Goal: Transaction & Acquisition: Obtain resource

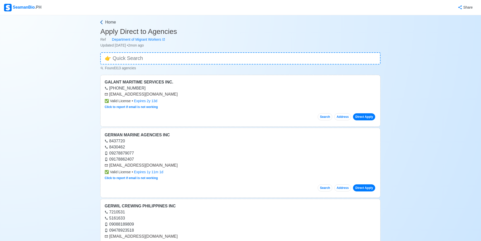
click at [111, 23] on span "Home" at bounding box center [110, 22] width 11 height 6
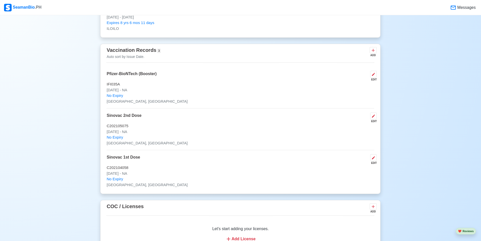
scroll to position [505, 0]
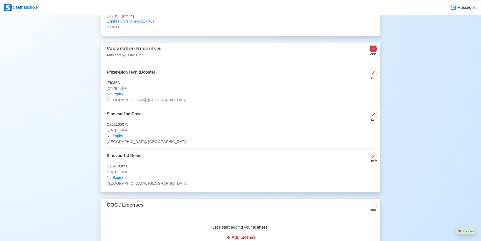
click at [372, 51] on icon at bounding box center [373, 48] width 5 height 5
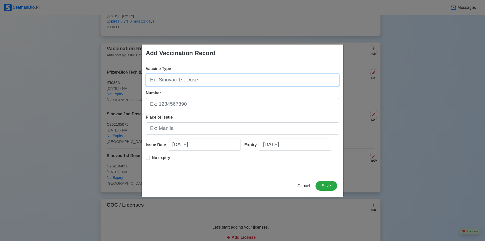
click at [242, 82] on input "Vaccine Type" at bounding box center [242, 80] width 193 height 12
click at [246, 80] on input "Vaccine Type" at bounding box center [242, 80] width 193 height 12
type input "y"
type input "[MEDICAL_DATA]"
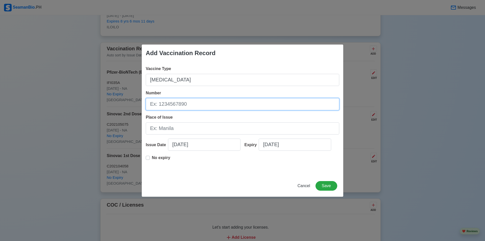
click at [238, 100] on input "Number" at bounding box center [242, 104] width 193 height 12
type input "l"
type input "<"
type input "LOT#Y3A06"
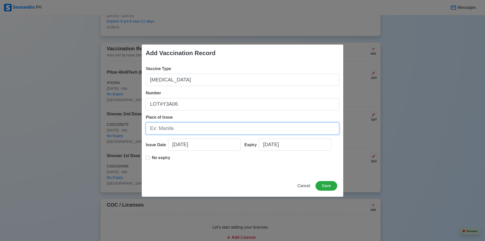
click at [194, 131] on input "Place of Issue" at bounding box center [242, 128] width 193 height 12
type input "[GEOGRAPHIC_DATA], [GEOGRAPHIC_DATA]"
click at [200, 140] on input "[DATE]" at bounding box center [204, 144] width 72 height 12
select select "****"
select select "*********"
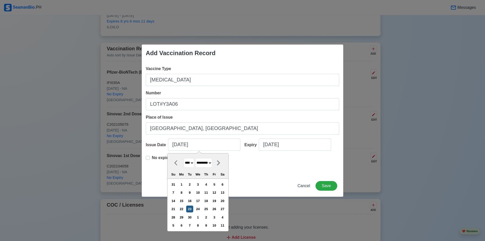
click at [193, 210] on div "23" at bounding box center [189, 208] width 7 height 7
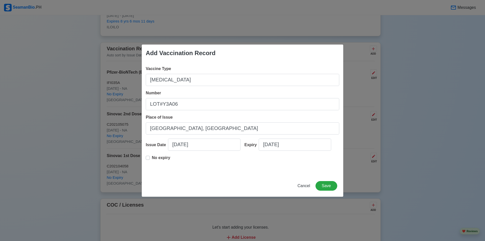
click at [152, 159] on label "No expiry" at bounding box center [161, 159] width 18 height 10
click at [322, 184] on button "Save" at bounding box center [326, 186] width 22 height 10
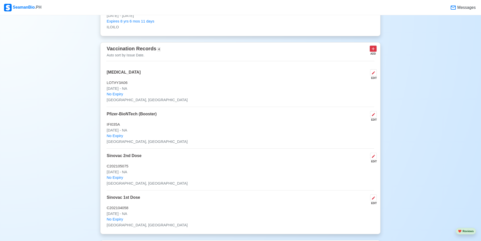
click at [375, 50] on icon at bounding box center [373, 48] width 5 height 5
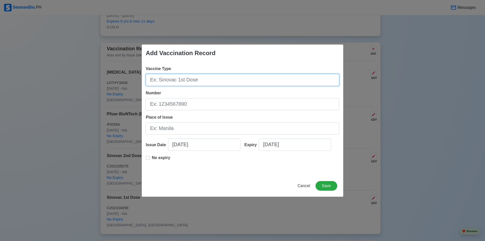
click at [165, 81] on input "Vaccine Type" at bounding box center [242, 80] width 193 height 12
type input "[MEDICAL_DATA]"
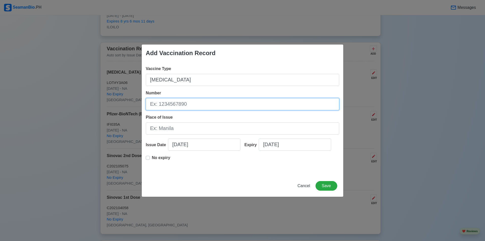
click at [164, 101] on input "Number" at bounding box center [242, 104] width 193 height 12
click at [182, 107] on input "LOT#Y3A06" at bounding box center [242, 104] width 193 height 12
type input "LOT#1933T015"
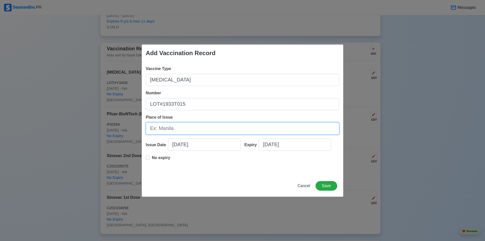
click at [215, 128] on input "Place of Issue" at bounding box center [242, 128] width 193 height 12
type input "[GEOGRAPHIC_DATA], [GEOGRAPHIC_DATA]"
click at [147, 159] on div "Vaccine Type [MEDICAL_DATA] Number LOT#1933T015 Place of Issue [GEOGRAPHIC_DATA…" at bounding box center [242, 118] width 201 height 113
click at [152, 157] on label "No expiry" at bounding box center [161, 159] width 18 height 10
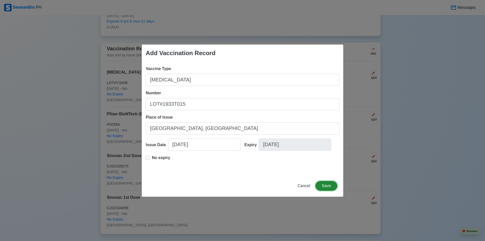
click at [328, 188] on button "Save" at bounding box center [326, 186] width 22 height 10
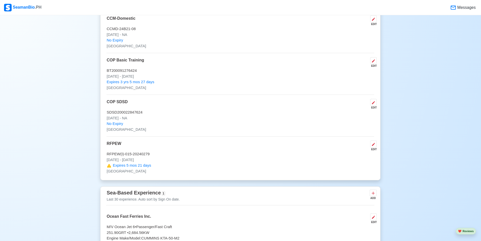
scroll to position [833, 0]
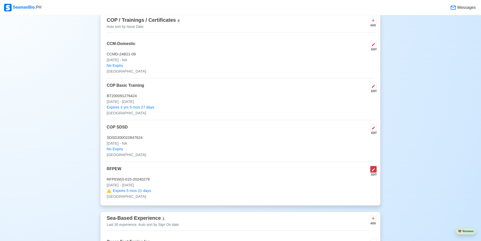
click at [374, 171] on icon at bounding box center [373, 169] width 4 height 4
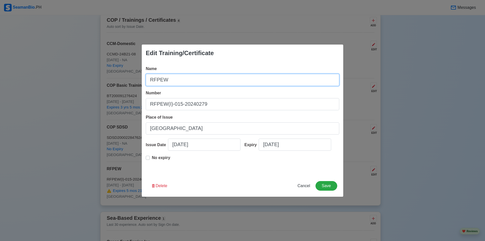
click at [171, 79] on input "RFPEW" at bounding box center [242, 80] width 193 height 12
type input "RFPEW III/4"
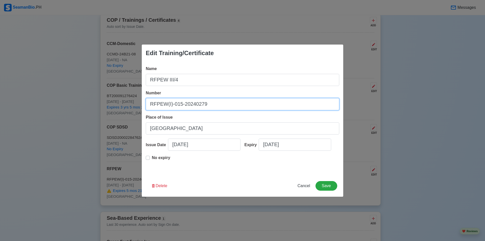
drag, startPoint x: 211, startPoint y: 104, endPoint x: 131, endPoint y: 106, distance: 79.8
click at [132, 106] on div "Edit Training/Certificate Name RFPEW III/4 Number RFPEW(I)-015-20240279 Place o…" at bounding box center [242, 120] width 485 height 241
paste input "[US_VEHICLE_IDENTIFICATION_NUMBER]"
type input "[US_VEHICLE_IDENTIFICATION_NUMBER]"
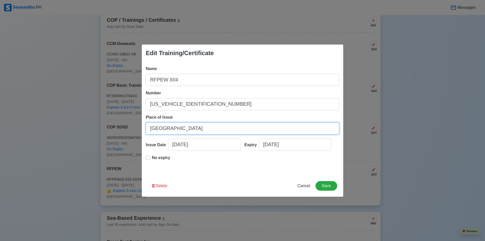
click at [180, 127] on input "[GEOGRAPHIC_DATA]" at bounding box center [242, 128] width 193 height 12
drag, startPoint x: 186, startPoint y: 130, endPoint x: 135, endPoint y: 134, distance: 51.1
click at [135, 134] on div "Edit Training/Certificate Name RFPEW III/4 Number [US_VEHICLE_IDENTIFICATION_NU…" at bounding box center [242, 120] width 485 height 241
type input "[GEOGRAPHIC_DATA], [GEOGRAPHIC_DATA]"
click at [199, 147] on input "[DATE]" at bounding box center [204, 144] width 72 height 12
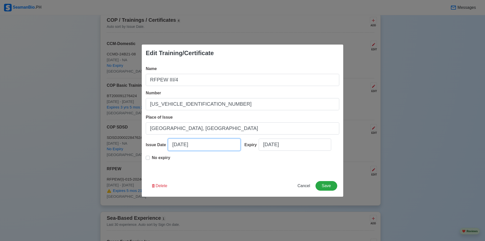
select select "****"
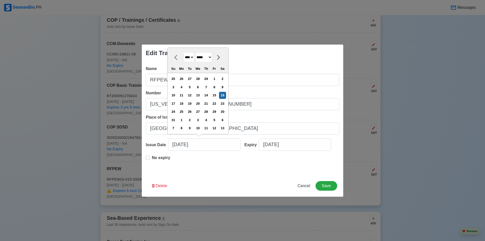
click at [212, 59] on select "******* ******** ***** ***** *** **** **** ****** ********* ******* ******** **…" at bounding box center [203, 57] width 17 height 10
select select "*********"
click at [197, 61] on select "******* ******** ***** ***** *** **** **** ****** ********* ******* ******** **…" at bounding box center [203, 57] width 17 height 10
click at [194, 64] on select "**** **** **** **** **** **** **** **** **** **** **** **** **** **** **** ****…" at bounding box center [188, 66] width 11 height 10
select select "****"
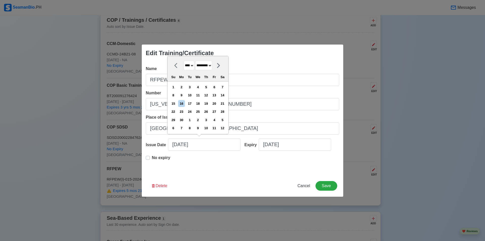
click at [183, 61] on select "**** **** **** **** **** **** **** **** **** **** **** **** **** **** **** ****…" at bounding box center [188, 66] width 11 height 10
click at [201, 104] on div "17" at bounding box center [197, 103] width 7 height 7
type input "[DATE]"
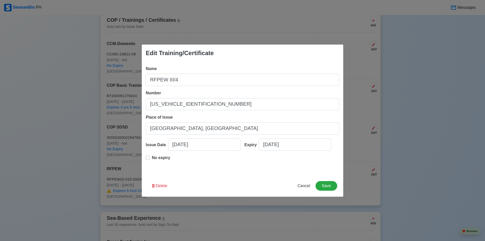
click at [152, 159] on label "No expiry" at bounding box center [161, 159] width 18 height 10
type input "[DATE]"
click at [324, 187] on button "Save" at bounding box center [326, 186] width 22 height 10
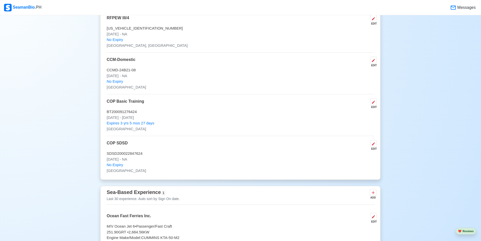
scroll to position [808, 0]
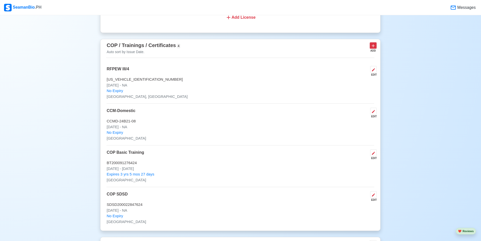
click at [372, 47] on icon at bounding box center [373, 45] width 5 height 5
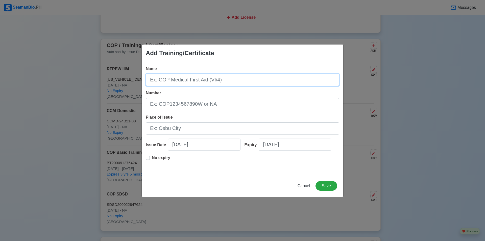
click at [189, 84] on input "Name" at bounding box center [242, 80] width 193 height 12
type input "s"
type input "SCRB"
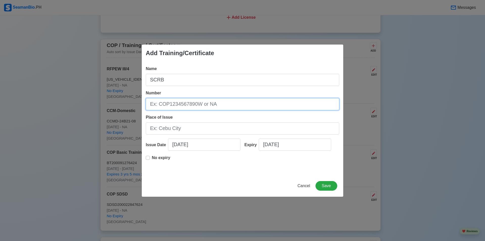
click at [198, 107] on input "Number" at bounding box center [242, 104] width 193 height 12
type input "[PHONE_NUMBER]"
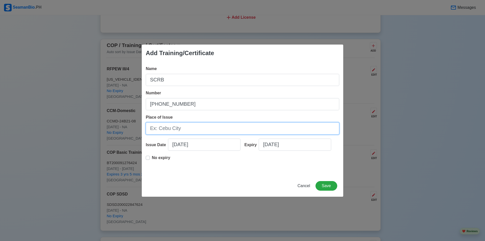
click at [245, 124] on input "Place of Issue" at bounding box center [242, 128] width 193 height 12
type input "[GEOGRAPHIC_DATA], [GEOGRAPHIC_DATA]"
click at [185, 145] on input "[DATE]" at bounding box center [204, 144] width 72 height 12
select select "****"
select select "*********"
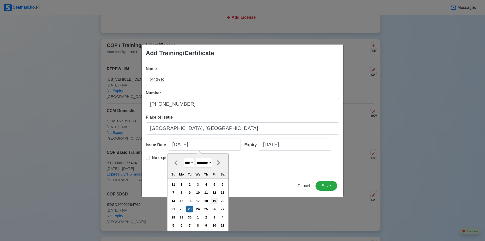
click at [218, 202] on div "19" at bounding box center [214, 200] width 7 height 7
type input "[DATE]"
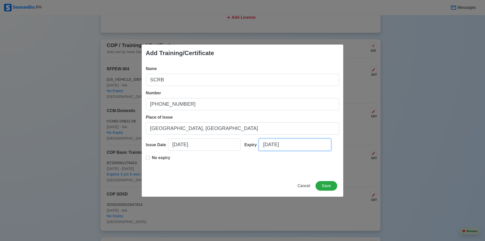
click at [289, 145] on input "[DATE]" at bounding box center [294, 144] width 72 height 12
select select "****"
select select "*********"
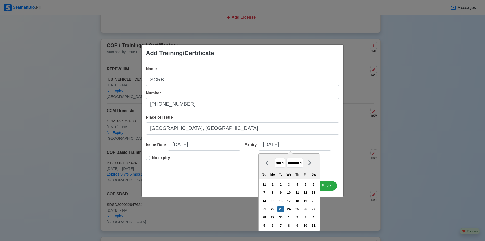
click at [285, 161] on select "**** **** **** **** **** **** **** **** **** **** **** **** **** **** **** ****…" at bounding box center [280, 163] width 11 height 10
select select "****"
click at [275, 158] on select "**** **** **** **** **** **** **** **** **** **** **** **** **** **** **** ****…" at bounding box center [280, 163] width 11 height 10
click at [268, 208] on div "19" at bounding box center [264, 208] width 7 height 7
type input "[DATE]"
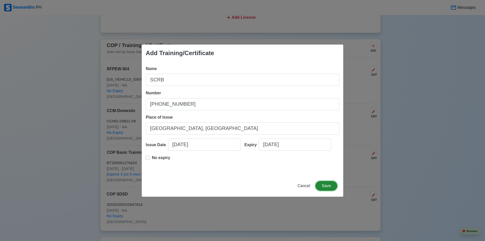
click at [328, 187] on button "Save" at bounding box center [326, 186] width 22 height 10
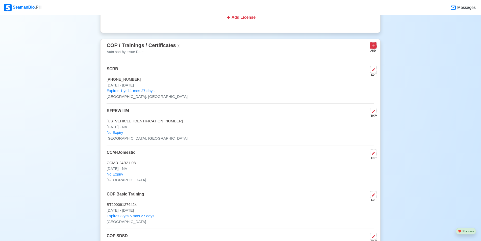
click at [373, 47] on icon at bounding box center [373, 45] width 3 height 3
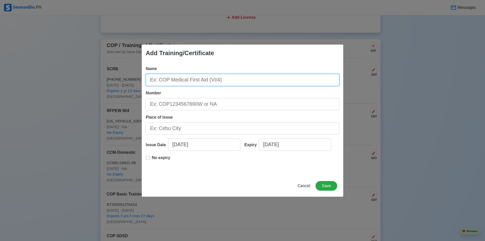
click at [184, 81] on input "Name" at bounding box center [242, 80] width 193 height 12
type input "s"
type input "SHIPYARD/SHIPBOARD"
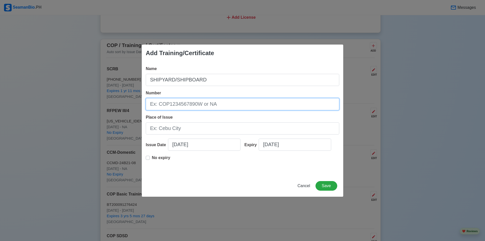
click at [203, 103] on input "Number" at bounding box center [242, 104] width 193 height 12
type input "ISM-10-64-2024"
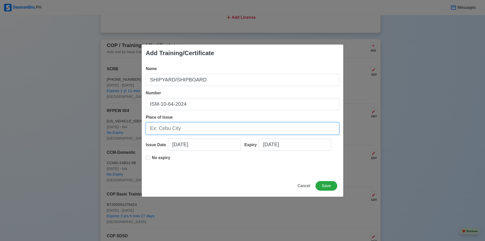
click at [197, 130] on input "Place of Issue" at bounding box center [242, 128] width 193 height 12
type input "[GEOGRAPHIC_DATA], [GEOGRAPHIC_DATA]"
click at [199, 149] on input "[DATE]" at bounding box center [204, 144] width 72 height 12
select select "****"
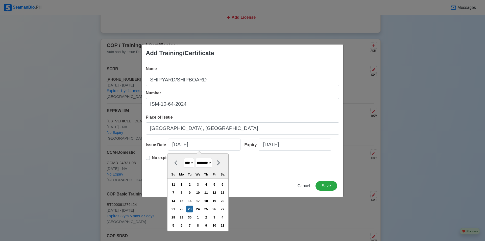
click at [204, 163] on select "******* ******** ***** ***** *** **** **** ****** ********* ******* ******** **…" at bounding box center [203, 163] width 17 height 10
select select "****"
click at [197, 158] on select "******* ******** ***** ***** *** **** **** ****** ********* ******* ******** **…" at bounding box center [203, 163] width 17 height 10
click at [193, 165] on select "**** **** **** **** **** **** **** **** **** **** **** **** **** **** **** ****…" at bounding box center [188, 163] width 11 height 10
select select "****"
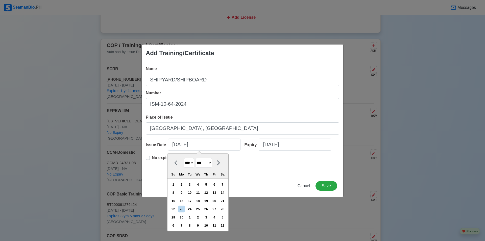
click at [183, 158] on select "**** **** **** **** **** **** **** **** **** **** **** **** **** **** **** ****…" at bounding box center [188, 163] width 11 height 10
click at [183, 218] on div "24" at bounding box center [181, 217] width 7 height 7
type input "[DATE]"
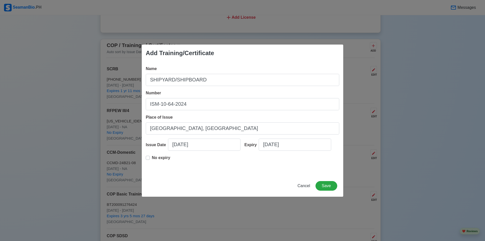
click at [152, 159] on label "No expiry" at bounding box center [161, 159] width 18 height 10
type input "[DATE]"
click at [330, 189] on button "Save" at bounding box center [326, 186] width 22 height 10
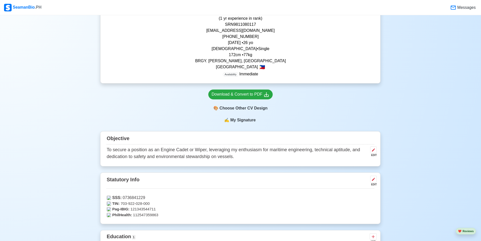
scroll to position [76, 0]
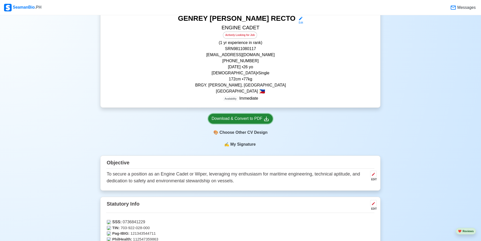
click at [248, 116] on div "Download & Convert to PDF" at bounding box center [241, 118] width 58 height 6
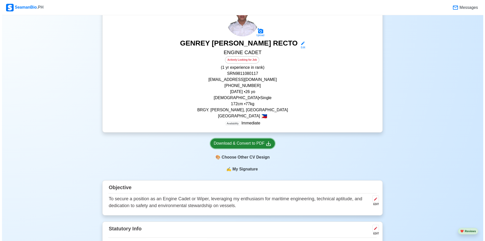
scroll to position [50, 0]
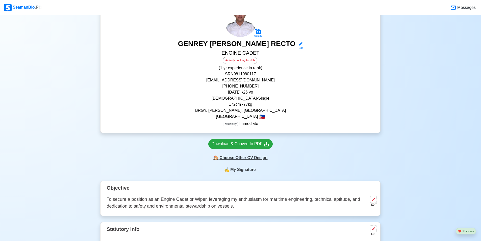
click at [241, 158] on div "🎨 Choose Other CV Design" at bounding box center [240, 158] width 64 height 10
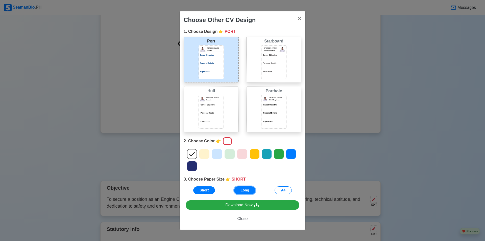
click at [247, 191] on button "Long" at bounding box center [244, 190] width 21 height 8
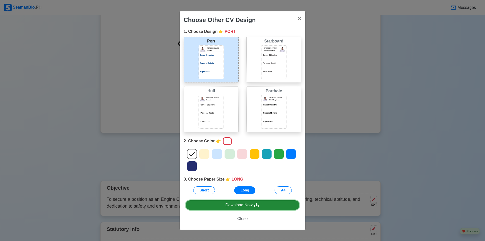
click at [253, 205] on div "Download Now" at bounding box center [242, 205] width 34 height 6
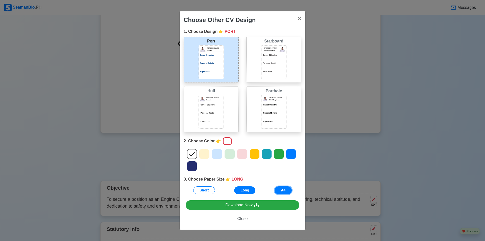
click at [276, 190] on button "A4" at bounding box center [282, 190] width 17 height 8
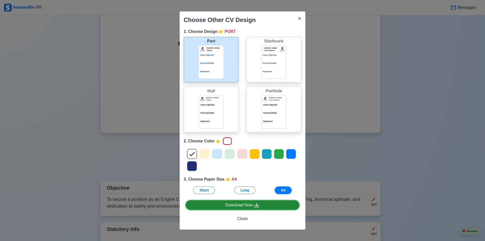
click at [239, 205] on div "Download Now" at bounding box center [242, 205] width 34 height 6
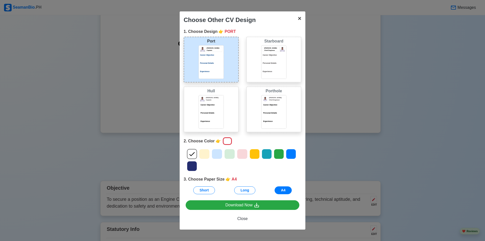
click at [301, 20] on span "×" at bounding box center [300, 18] width 4 height 7
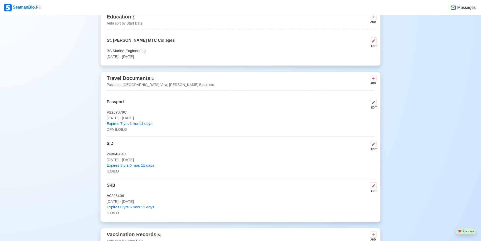
scroll to position [328, 0]
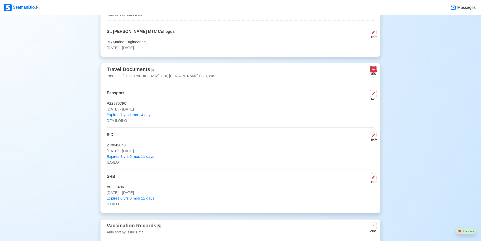
click at [372, 71] on icon at bounding box center [373, 69] width 5 height 5
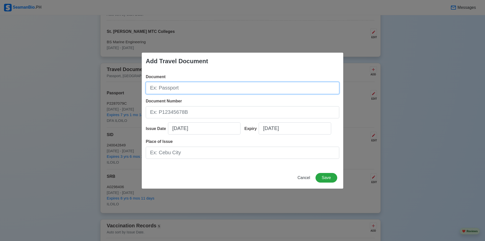
click at [198, 91] on input "Document" at bounding box center [242, 88] width 193 height 12
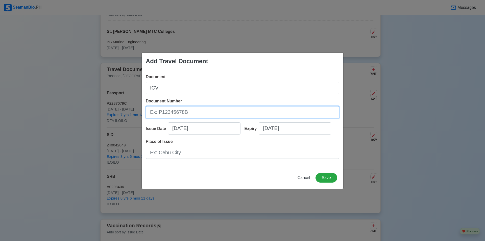
click at [197, 113] on input "Document Number" at bounding box center [242, 112] width 193 height 12
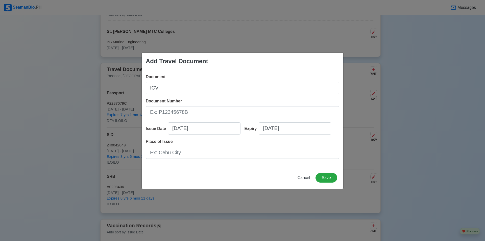
drag, startPoint x: 185, startPoint y: 94, endPoint x: 186, endPoint y: 91, distance: 3.8
click at [185, 93] on div "Document ICV Document Number Issue Date [DATE] Expiry [DATE] Place of Issue" at bounding box center [242, 118] width 201 height 97
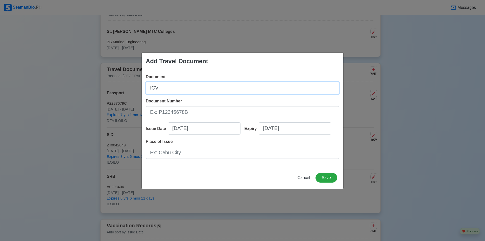
click at [186, 90] on input "ICV" at bounding box center [242, 88] width 193 height 12
click at [159, 89] on input "ICV BOQ" at bounding box center [242, 88] width 193 height 12
click at [211, 90] on input "ICV (BOQ" at bounding box center [242, 88] width 193 height 12
type input "ICV (BOQ)"
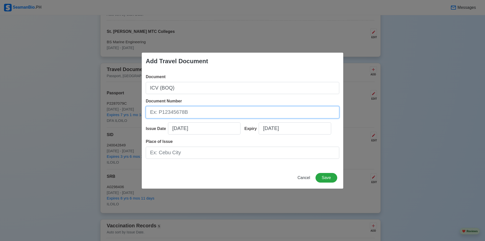
click at [198, 116] on input "Document Number" at bounding box center [242, 112] width 193 height 12
type input "MNLQB2023019431"
click at [204, 128] on input "[DATE]" at bounding box center [204, 128] width 72 height 12
select select "****"
select select "*********"
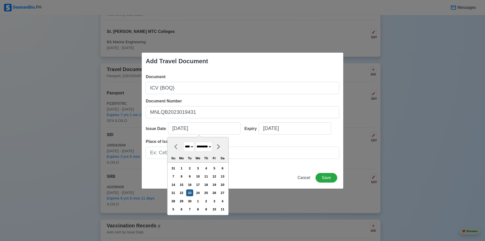
click at [192, 194] on div "23" at bounding box center [189, 192] width 7 height 7
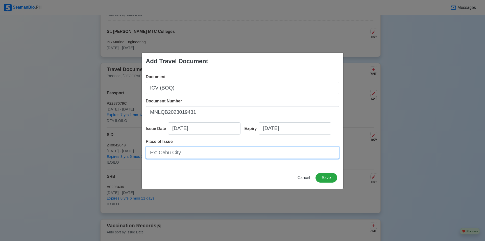
click at [183, 157] on input "Place of Issue" at bounding box center [242, 152] width 193 height 12
type input "[GEOGRAPHIC_DATA]"
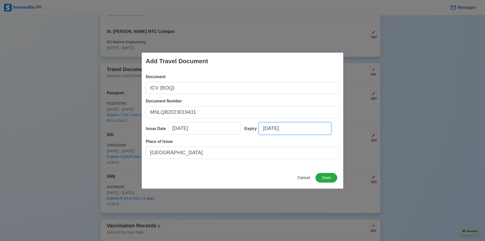
select select "****"
select select "*********"
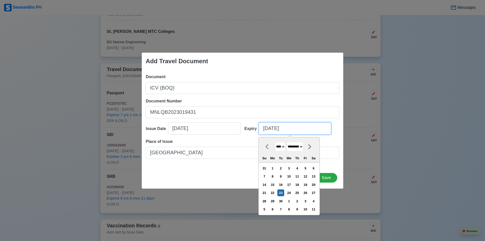
drag, startPoint x: 284, startPoint y: 130, endPoint x: 232, endPoint y: 129, distance: 52.2
click at [232, 129] on div "Issue Date [DATE] Expiry [DATE] **** **** **** **** **** **** **** **** **** **…" at bounding box center [242, 130] width 193 height 16
type input "[DATE]"
click at [357, 200] on div "Add Travel Document Document ICV (BOQ) Document Number MNLQB2023019431 Issue Da…" at bounding box center [242, 120] width 485 height 241
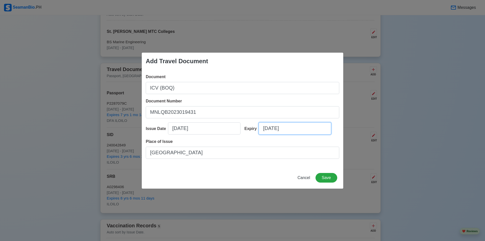
select select "****"
select select "*********"
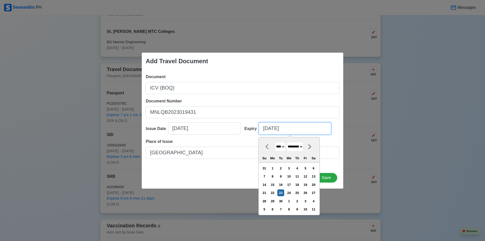
click at [294, 130] on input "[DATE]" at bounding box center [294, 128] width 72 height 12
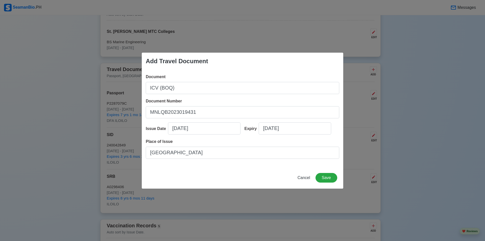
click at [200, 178] on div "Cancel Save" at bounding box center [242, 181] width 201 height 16
click at [305, 179] on span "Cancel" at bounding box center [303, 177] width 13 height 4
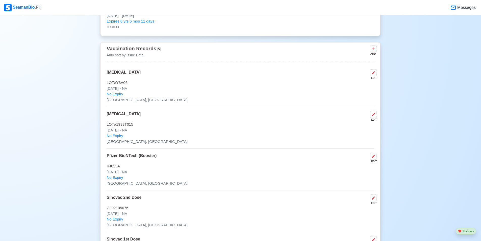
scroll to position [429, 0]
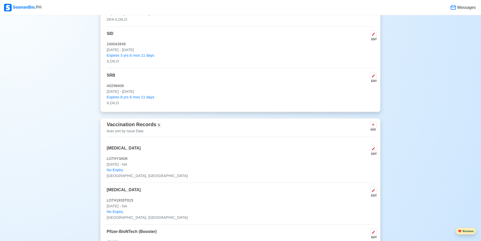
click at [461, 231] on span "❤️" at bounding box center [460, 230] width 4 height 3
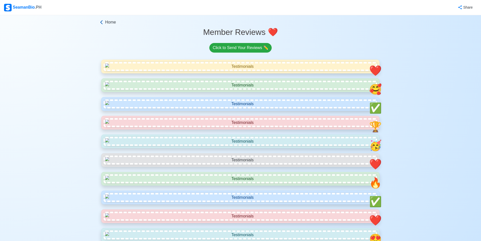
click at [113, 23] on span "Home" at bounding box center [110, 22] width 11 height 6
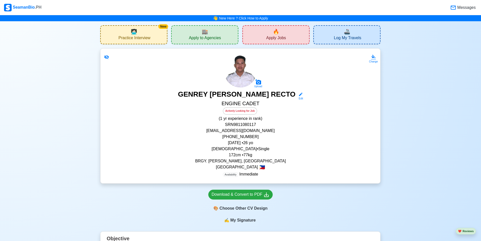
click at [217, 34] on div "🏬 Apply to Agencies" at bounding box center [204, 34] width 67 height 19
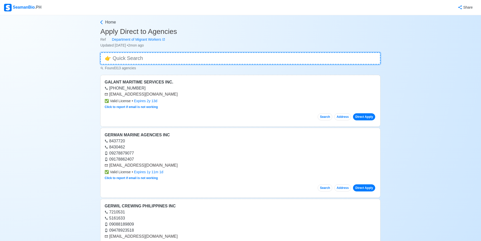
click at [171, 62] on input at bounding box center [240, 58] width 280 height 12
click at [172, 59] on input "CA" at bounding box center [240, 58] width 280 height 12
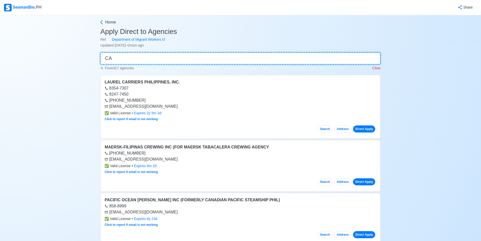
click at [149, 60] on input "CA" at bounding box center [240, 58] width 280 height 12
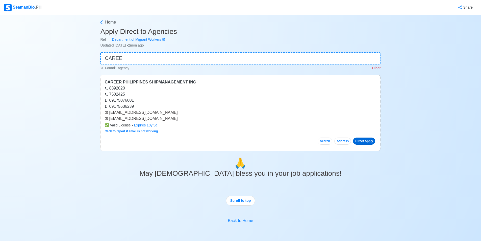
click at [365, 140] on link "Direct Apply" at bounding box center [364, 140] width 22 height 7
click at [146, 81] on div "CAREER PHILIPPINES SHIPMANAGEMENT INC" at bounding box center [240, 82] width 272 height 6
drag, startPoint x: 110, startPoint y: 112, endPoint x: 155, endPoint y: 114, distance: 45.0
click at [155, 114] on div "[EMAIL_ADDRESS][DOMAIN_NAME]" at bounding box center [240, 112] width 272 height 6
click at [182, 119] on div "[EMAIL_ADDRESS][DOMAIN_NAME]" at bounding box center [240, 118] width 272 height 6
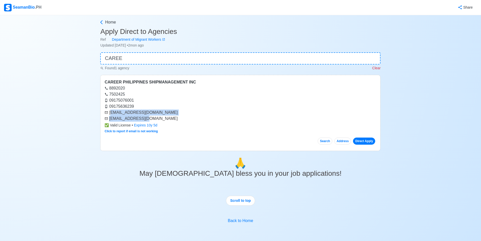
drag, startPoint x: 110, startPoint y: 113, endPoint x: 146, endPoint y: 116, distance: 35.7
click at [146, 116] on div "[EMAIL_ADDRESS][DOMAIN_NAME] [EMAIL_ADDRESS][DOMAIN_NAME]" at bounding box center [240, 115] width 272 height 12
click at [171, 121] on div "[EMAIL_ADDRESS][DOMAIN_NAME]" at bounding box center [240, 118] width 272 height 6
drag, startPoint x: 109, startPoint y: 113, endPoint x: 155, endPoint y: 112, distance: 46.2
click at [155, 112] on div "[EMAIL_ADDRESS][DOMAIN_NAME]" at bounding box center [240, 112] width 272 height 6
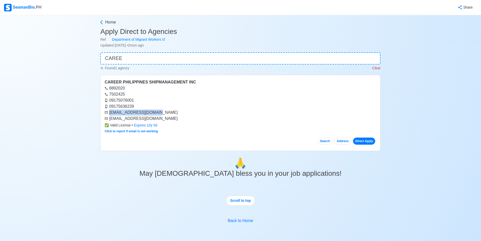
copy div "[EMAIL_ADDRESS][DOMAIN_NAME]"
click at [112, 119] on div "[EMAIL_ADDRESS][DOMAIN_NAME]" at bounding box center [240, 118] width 272 height 6
drag, startPoint x: 110, startPoint y: 119, endPoint x: 145, endPoint y: 120, distance: 34.8
click at [145, 120] on div "[EMAIL_ADDRESS][DOMAIN_NAME]" at bounding box center [240, 118] width 272 height 6
copy div "[EMAIL_ADDRESS][DOMAIN_NAME]"
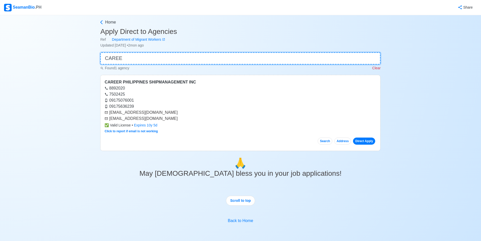
click at [135, 56] on input "CAREE" at bounding box center [240, 58] width 280 height 12
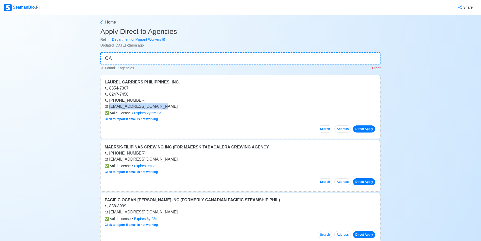
drag, startPoint x: 110, startPoint y: 107, endPoint x: 162, endPoint y: 108, distance: 51.7
click at [162, 108] on div "[EMAIL_ADDRESS][DOMAIN_NAME]" at bounding box center [240, 106] width 272 height 6
copy div "[EMAIL_ADDRESS][DOMAIN_NAME]"
click at [115, 60] on input "CA" at bounding box center [240, 58] width 280 height 12
type input "C"
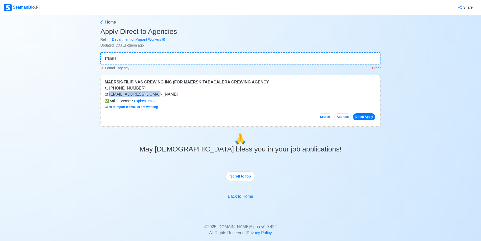
drag, startPoint x: 110, startPoint y: 93, endPoint x: 162, endPoint y: 94, distance: 51.2
click at [162, 94] on div "[EMAIL_ADDRESS][DOMAIN_NAME]" at bounding box center [240, 94] width 272 height 6
copy div "[EMAIL_ADDRESS][DOMAIN_NAME]"
click at [63, 114] on div "Home Apply Direct to Agencies Ref Department of Migrant Workers Updated [DATE] …" at bounding box center [240, 138] width 481 height 247
drag, startPoint x: 111, startPoint y: 95, endPoint x: 169, endPoint y: 95, distance: 58.3
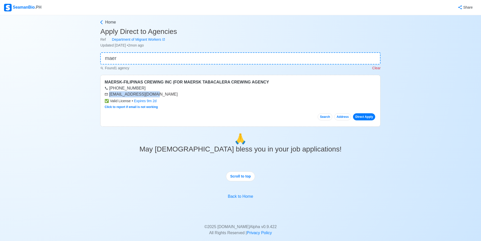
click at [169, 95] on div "[EMAIL_ADDRESS][DOMAIN_NAME]" at bounding box center [240, 94] width 272 height 6
copy div "[EMAIL_ADDRESS][DOMAIN_NAME]"
click at [126, 62] on input "maer" at bounding box center [240, 58] width 280 height 12
type input "m"
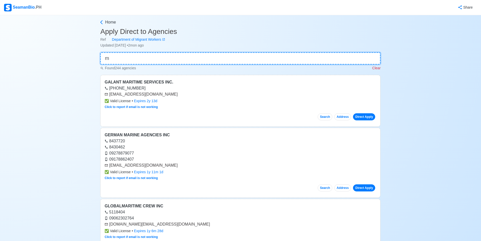
click at [115, 60] on input "m" at bounding box center [240, 58] width 280 height 12
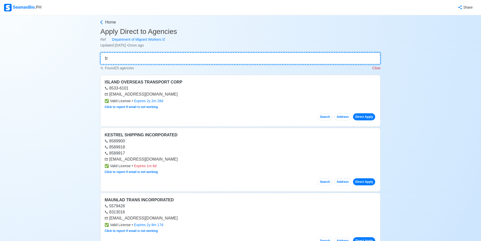
type input "t"
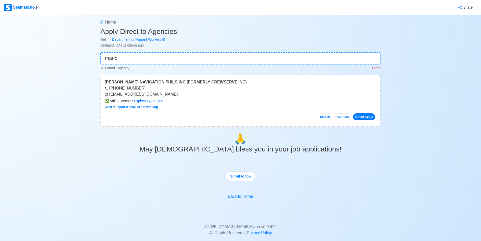
drag, startPoint x: 110, startPoint y: 94, endPoint x: 180, endPoint y: 95, distance: 70.7
click at [180, 95] on div "[EMAIL_ADDRESS][DOMAIN_NAME]" at bounding box center [240, 94] width 272 height 6
copy div "[EMAIL_ADDRESS][DOMAIN_NAME]"
click at [179, 95] on div "[EMAIL_ADDRESS][DOMAIN_NAME]" at bounding box center [240, 94] width 272 height 6
click at [178, 95] on div "[EMAIL_ADDRESS][DOMAIN_NAME]" at bounding box center [240, 94] width 272 height 6
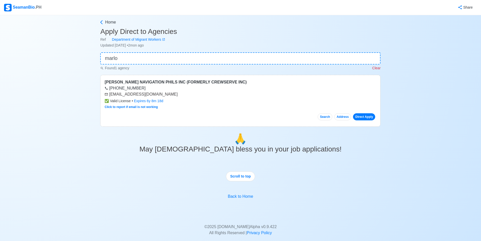
drag, startPoint x: 177, startPoint y: 96, endPoint x: 110, endPoint y: 96, distance: 67.6
click at [110, 96] on div "[EMAIL_ADDRESS][DOMAIN_NAME]" at bounding box center [240, 94] width 272 height 6
copy div "[EMAIL_ADDRESS][DOMAIN_NAME]"
click at [154, 59] on input "marlo" at bounding box center [240, 58] width 280 height 12
type input "m"
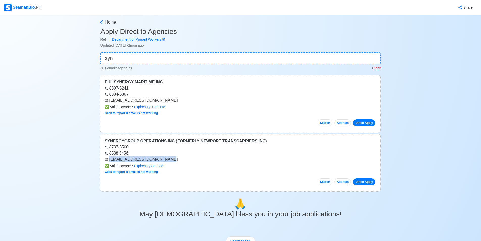
drag, startPoint x: 110, startPoint y: 160, endPoint x: 168, endPoint y: 160, distance: 58.1
click at [168, 160] on div "[EMAIL_ADDRESS][DOMAIN_NAME]" at bounding box center [240, 159] width 272 height 6
copy div "[EMAIL_ADDRESS][DOMAIN_NAME]"
drag, startPoint x: 110, startPoint y: 100, endPoint x: 177, endPoint y: 102, distance: 66.9
click at [177, 102] on div "[EMAIL_ADDRESS][DOMAIN_NAME]" at bounding box center [240, 100] width 272 height 6
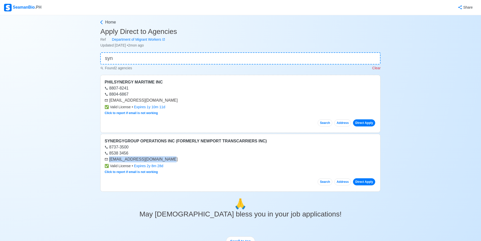
copy div "[EMAIL_ADDRESS][DOMAIN_NAME]"
click at [133, 59] on input "syn" at bounding box center [240, 58] width 280 height 12
type input "s"
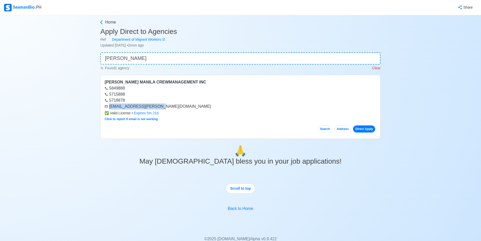
drag, startPoint x: 110, startPoint y: 106, endPoint x: 157, endPoint y: 110, distance: 47.6
click at [157, 110] on div "[PERSON_NAME] MANILA CREWMANAGEMENT INC 5849888 5715888 5718878 [EMAIL_ADDRESS]…" at bounding box center [240, 107] width 280 height 64
copy div "[EMAIL_ADDRESS][PERSON_NAME][DOMAIN_NAME]"
click at [126, 55] on input "[PERSON_NAME]" at bounding box center [240, 58] width 280 height 12
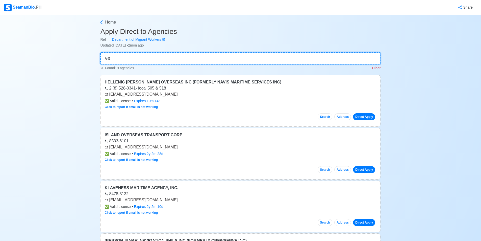
type input "v"
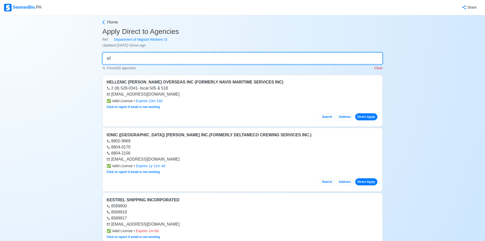
type input "e"
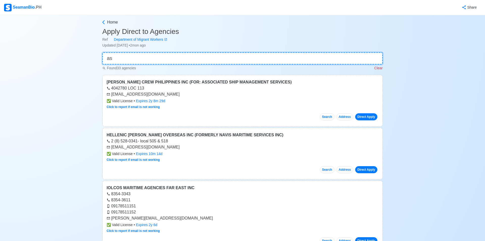
type input "a"
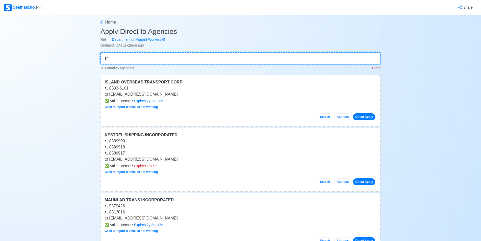
type input "t"
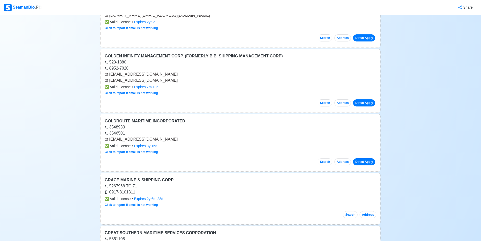
scroll to position [404, 0]
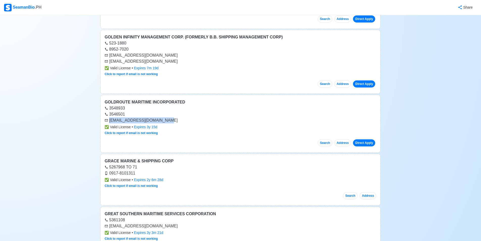
drag, startPoint x: 109, startPoint y: 119, endPoint x: 163, endPoint y: 121, distance: 54.0
click at [163, 121] on div "[EMAIL_ADDRESS][DOMAIN_NAME]" at bounding box center [240, 120] width 272 height 6
click at [210, 129] on div "✅ Valid License • Expires 3y 15d" at bounding box center [240, 126] width 272 height 5
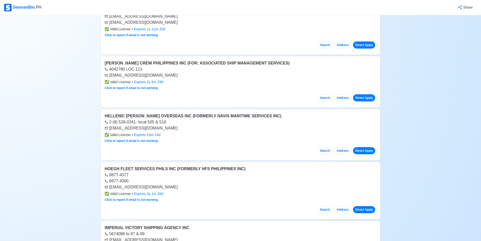
scroll to position [858, 0]
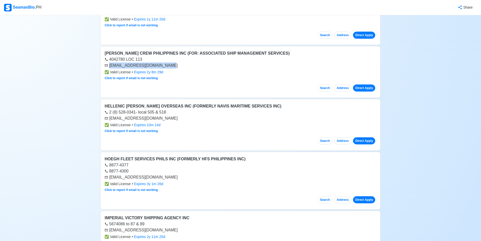
drag, startPoint x: 110, startPoint y: 65, endPoint x: 166, endPoint y: 67, distance: 55.8
click at [166, 67] on div "[EMAIL_ADDRESS][DOMAIN_NAME]" at bounding box center [240, 65] width 272 height 6
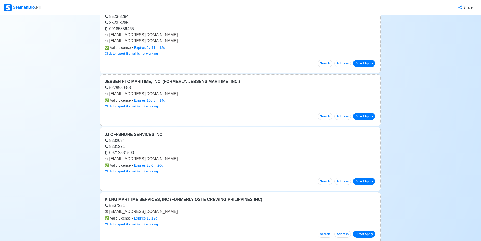
scroll to position [1767, 0]
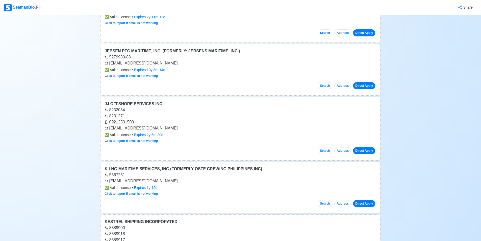
drag, startPoint x: 110, startPoint y: 63, endPoint x: 172, endPoint y: 65, distance: 62.4
click at [172, 65] on div "[EMAIL_ADDRESS][DOMAIN_NAME]" at bounding box center [240, 63] width 272 height 6
drag, startPoint x: 110, startPoint y: 128, endPoint x: 182, endPoint y: 129, distance: 73.0
click at [182, 129] on div "[EMAIL_ADDRESS][DOMAIN_NAME]" at bounding box center [240, 128] width 272 height 6
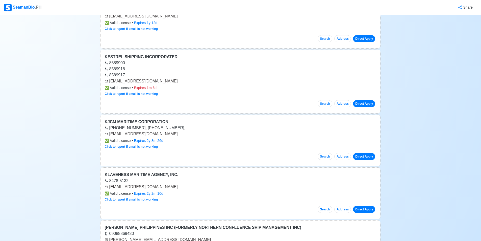
scroll to position [1944, 0]
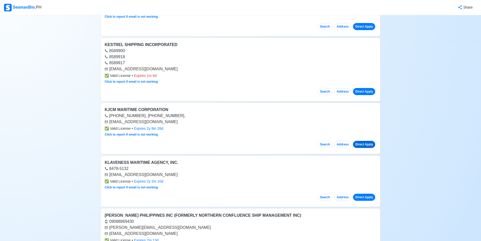
click at [367, 143] on link "Direct Apply" at bounding box center [364, 144] width 22 height 7
click at [125, 108] on div "KJCM MARITIME CORPORATION" at bounding box center [240, 110] width 272 height 6
drag, startPoint x: 110, startPoint y: 121, endPoint x: 157, endPoint y: 122, distance: 47.0
click at [157, 122] on div "[EMAIL_ADDRESS][DOMAIN_NAME]" at bounding box center [240, 122] width 272 height 6
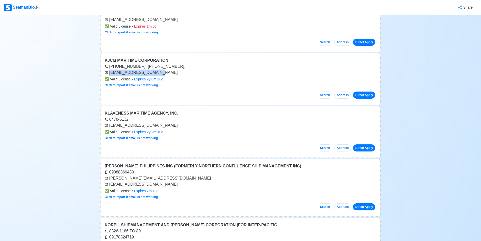
scroll to position [1994, 0]
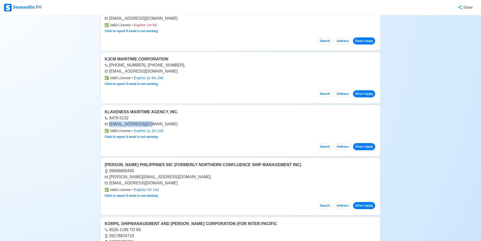
drag, startPoint x: 110, startPoint y: 124, endPoint x: 153, endPoint y: 124, distance: 43.7
click at [153, 124] on div "[EMAIL_ADDRESS][DOMAIN_NAME]" at bounding box center [240, 124] width 272 height 6
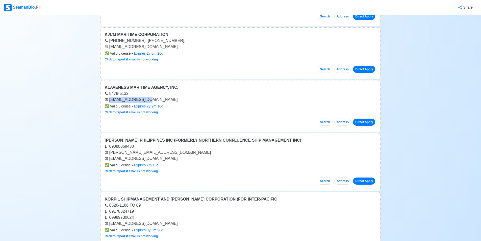
scroll to position [2044, 0]
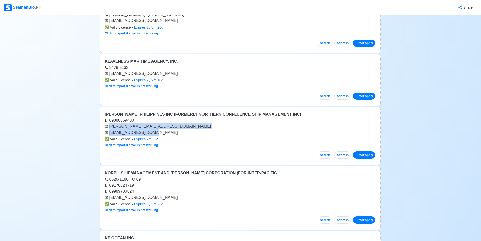
drag, startPoint x: 110, startPoint y: 126, endPoint x: 153, endPoint y: 132, distance: 43.7
click at [153, 132] on div "[PERSON_NAME][EMAIL_ADDRESS][DOMAIN_NAME] [EMAIL_ADDRESS][DOMAIN_NAME]" at bounding box center [240, 129] width 272 height 12
click at [175, 136] on div "✅ Valid License • Expires 7m 13d" at bounding box center [240, 138] width 272 height 5
drag, startPoint x: 110, startPoint y: 133, endPoint x: 155, endPoint y: 134, distance: 45.2
click at [155, 134] on div "[EMAIL_ADDRESS][DOMAIN_NAME]" at bounding box center [240, 132] width 272 height 6
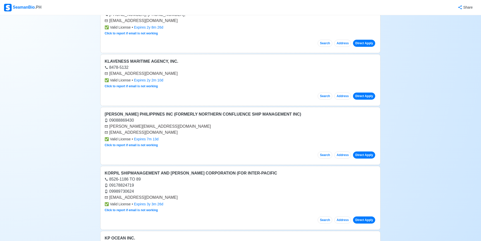
click at [185, 153] on div "Search Address Direct Apply" at bounding box center [240, 152] width 272 height 11
drag, startPoint x: 110, startPoint y: 126, endPoint x: 166, endPoint y: 125, distance: 55.8
click at [166, 125] on div "[PERSON_NAME][EMAIL_ADDRESS][DOMAIN_NAME]" at bounding box center [240, 126] width 272 height 6
drag, startPoint x: 110, startPoint y: 132, endPoint x: 153, endPoint y: 134, distance: 43.7
click at [153, 134] on div "[EMAIL_ADDRESS][DOMAIN_NAME]" at bounding box center [240, 132] width 272 height 6
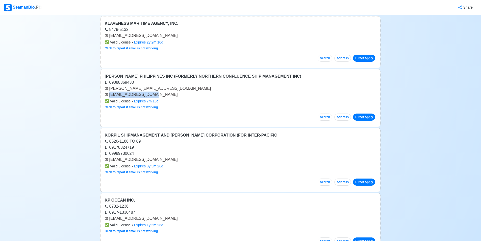
scroll to position [2095, 0]
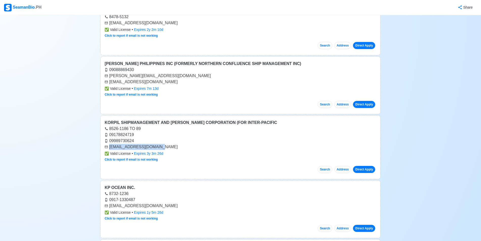
drag, startPoint x: 110, startPoint y: 147, endPoint x: 156, endPoint y: 149, distance: 46.5
click at [156, 149] on div "[EMAIL_ADDRESS][DOMAIN_NAME]" at bounding box center [240, 147] width 272 height 6
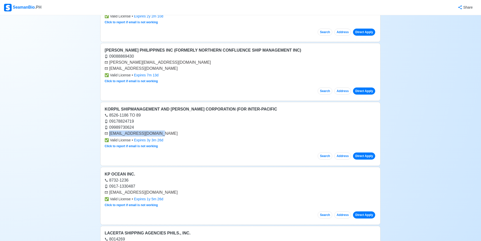
scroll to position [2145, 0]
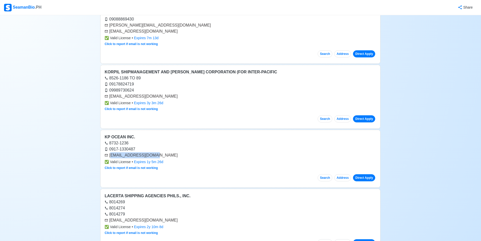
drag, startPoint x: 110, startPoint y: 155, endPoint x: 156, endPoint y: 154, distance: 45.7
click at [156, 154] on div "[EMAIL_ADDRESS][DOMAIN_NAME]" at bounding box center [240, 155] width 272 height 6
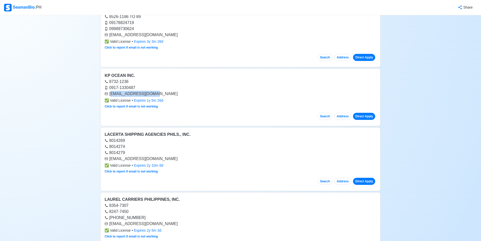
scroll to position [2246, 0]
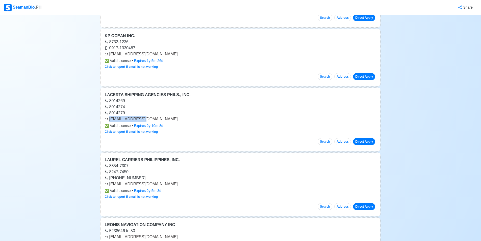
drag, startPoint x: 110, startPoint y: 119, endPoint x: 147, endPoint y: 119, distance: 37.4
click at [147, 119] on div "[EMAIL_ADDRESS][DOMAIN_NAME]" at bounding box center [240, 119] width 272 height 6
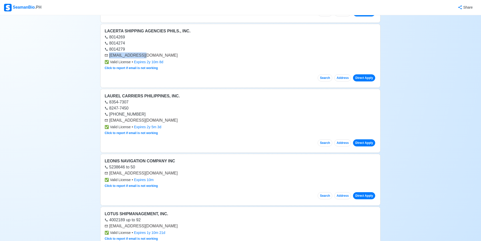
scroll to position [2347, 0]
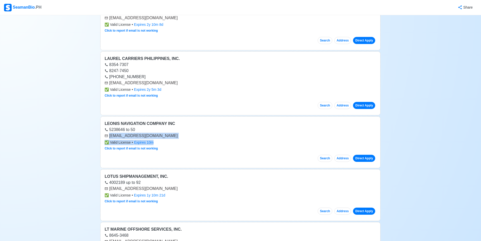
drag, startPoint x: 109, startPoint y: 135, endPoint x: 176, endPoint y: 140, distance: 67.5
click at [176, 140] on div "LEONIS NAVIGATION COMPANY INC 5238646 to 50 [EMAIL_ADDRESS][DOMAIN_NAME] ✅ Vali…" at bounding box center [240, 142] width 280 height 52
click at [191, 142] on div "✅ Valid License • Expires 10m" at bounding box center [240, 142] width 272 height 5
drag, startPoint x: 109, startPoint y: 136, endPoint x: 170, endPoint y: 135, distance: 61.3
click at [170, 135] on div "[EMAIL_ADDRESS][DOMAIN_NAME]" at bounding box center [240, 136] width 272 height 6
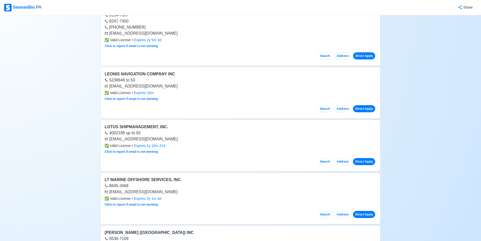
scroll to position [2398, 0]
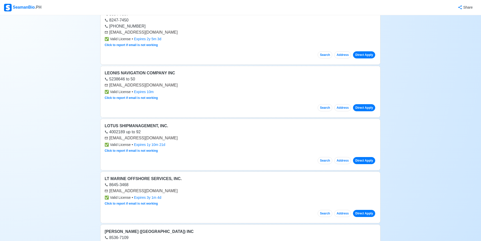
drag, startPoint x: 112, startPoint y: 137, endPoint x: 177, endPoint y: 136, distance: 64.6
click at [177, 136] on div "[EMAIL_ADDRESS][DOMAIN_NAME]" at bounding box center [240, 138] width 272 height 6
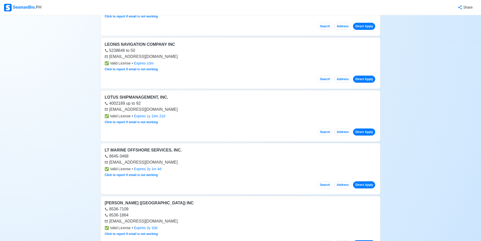
scroll to position [2448, 0]
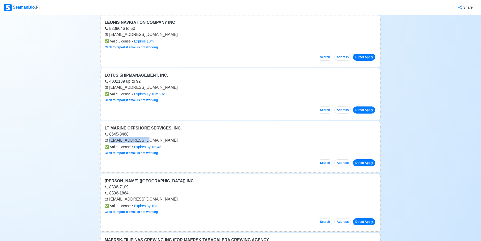
drag, startPoint x: 109, startPoint y: 140, endPoint x: 145, endPoint y: 142, distance: 36.1
click at [145, 142] on div "[EMAIL_ADDRESS][DOMAIN_NAME]" at bounding box center [240, 140] width 272 height 6
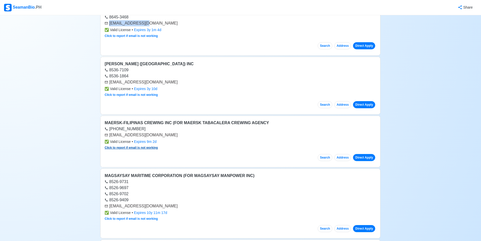
scroll to position [2575, 0]
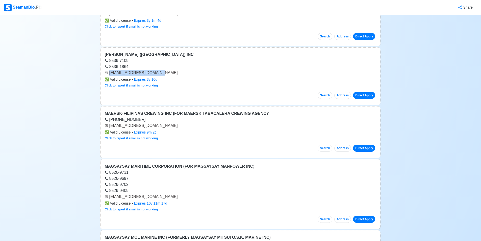
drag, startPoint x: 110, startPoint y: 72, endPoint x: 161, endPoint y: 71, distance: 50.7
click at [161, 71] on div "[EMAIL_ADDRESS][DOMAIN_NAME]" at bounding box center [240, 73] width 272 height 6
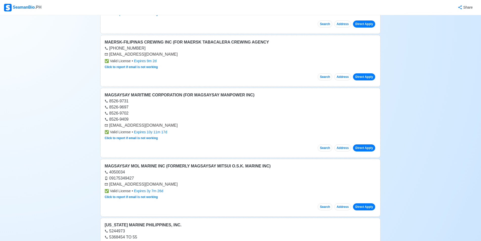
scroll to position [2650, 0]
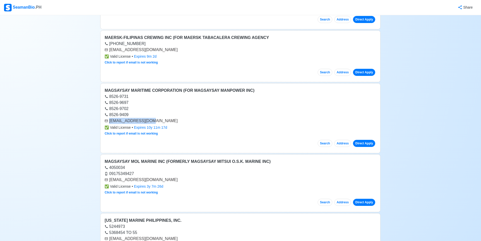
drag, startPoint x: 110, startPoint y: 121, endPoint x: 153, endPoint y: 118, distance: 42.8
click at [153, 118] on div "[EMAIL_ADDRESS][DOMAIN_NAME]" at bounding box center [240, 121] width 272 height 6
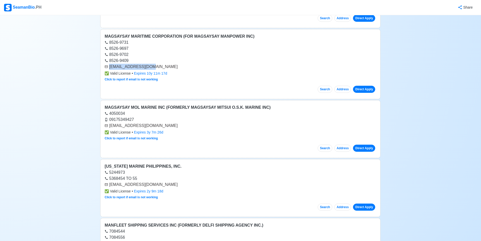
scroll to position [2726, 0]
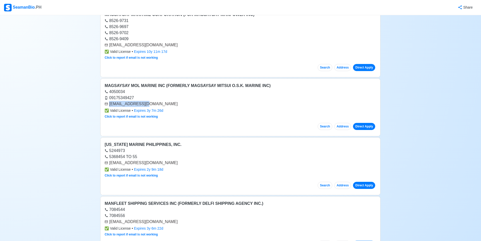
drag, startPoint x: 110, startPoint y: 104, endPoint x: 154, endPoint y: 102, distance: 44.0
click at [154, 102] on div "[EMAIL_ADDRESS][DOMAIN_NAME]" at bounding box center [240, 104] width 272 height 6
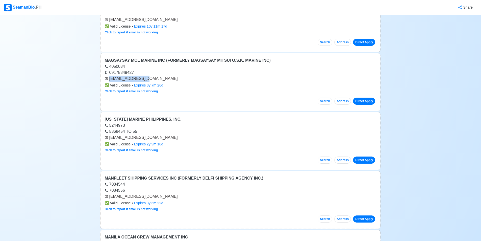
drag, startPoint x: 110, startPoint y: 138, endPoint x: 179, endPoint y: 137, distance: 69.7
click at [179, 137] on div "[EMAIL_ADDRESS][DOMAIN_NAME]" at bounding box center [240, 137] width 272 height 6
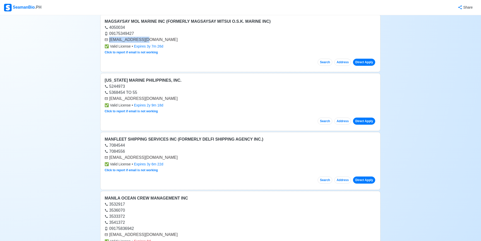
scroll to position [2802, 0]
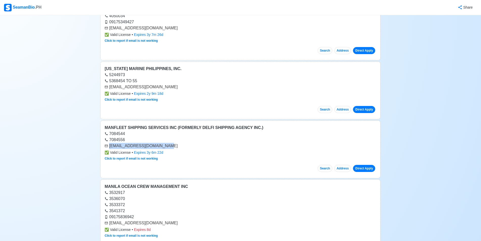
drag, startPoint x: 110, startPoint y: 146, endPoint x: 163, endPoint y: 148, distance: 53.8
click at [163, 148] on div "[EMAIL_ADDRESS][DOMAIN_NAME]" at bounding box center [240, 146] width 272 height 6
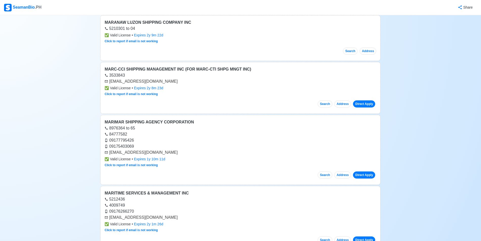
scroll to position [3054, 0]
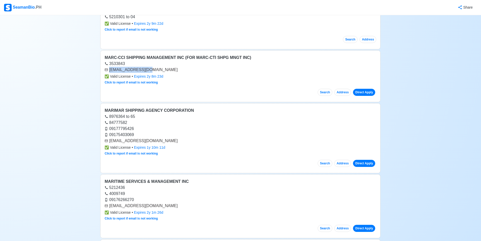
drag, startPoint x: 110, startPoint y: 69, endPoint x: 154, endPoint y: 72, distance: 43.8
click at [154, 72] on div "[EMAIL_ADDRESS][DOMAIN_NAME]" at bounding box center [240, 70] width 272 height 6
drag, startPoint x: 111, startPoint y: 141, endPoint x: 165, endPoint y: 141, distance: 54.0
click at [165, 141] on div "[EMAIL_ADDRESS][DOMAIN_NAME]" at bounding box center [240, 141] width 272 height 6
drag, startPoint x: 109, startPoint y: 140, endPoint x: 167, endPoint y: 141, distance: 57.3
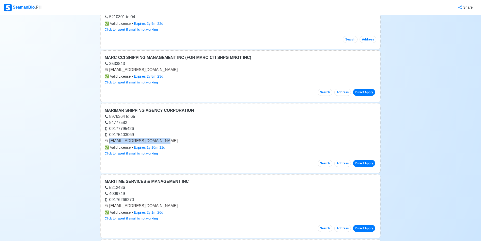
click at [167, 141] on div "[EMAIL_ADDRESS][DOMAIN_NAME]" at bounding box center [240, 141] width 272 height 6
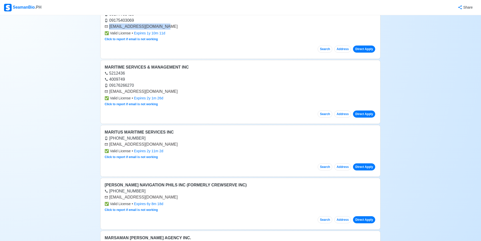
scroll to position [3180, 0]
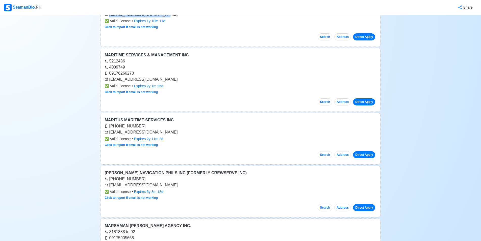
drag, startPoint x: 109, startPoint y: 132, endPoint x: 177, endPoint y: 133, distance: 67.4
click at [177, 133] on div "[EMAIL_ADDRESS][DOMAIN_NAME]" at bounding box center [240, 132] width 272 height 6
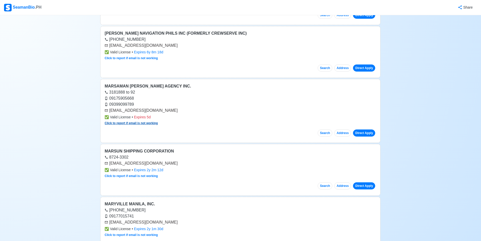
scroll to position [3357, 0]
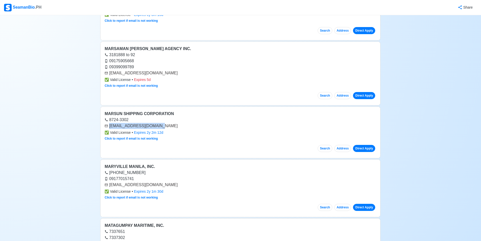
drag, startPoint x: 110, startPoint y: 126, endPoint x: 167, endPoint y: 125, distance: 57.6
click at [168, 125] on div "[EMAIL_ADDRESS][DOMAIN_NAME]" at bounding box center [240, 126] width 272 height 6
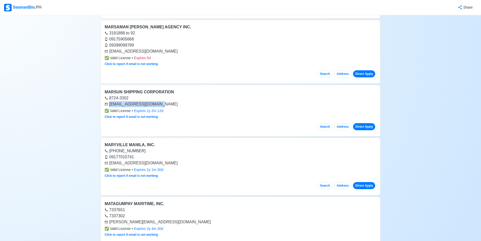
scroll to position [3407, 0]
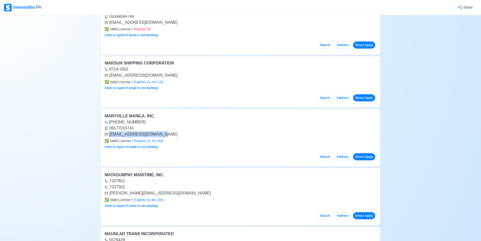
drag, startPoint x: 109, startPoint y: 134, endPoint x: 161, endPoint y: 135, distance: 51.2
click at [161, 135] on div "[EMAIL_ADDRESS][DOMAIN_NAME]" at bounding box center [240, 134] width 272 height 6
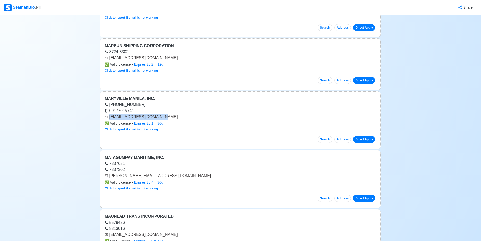
scroll to position [3458, 0]
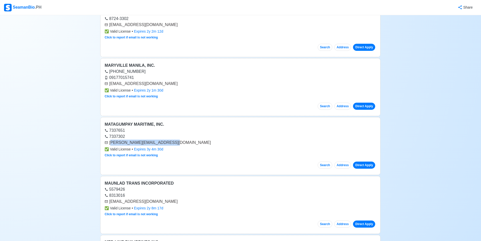
drag, startPoint x: 110, startPoint y: 142, endPoint x: 178, endPoint y: 142, distance: 67.9
click at [178, 142] on div "[PERSON_NAME][EMAIL_ADDRESS][DOMAIN_NAME]" at bounding box center [240, 142] width 272 height 6
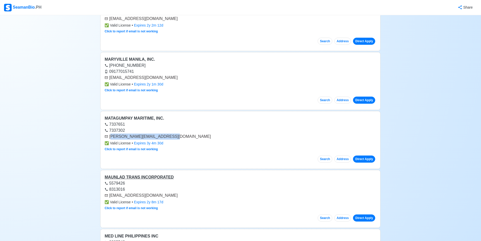
scroll to position [3508, 0]
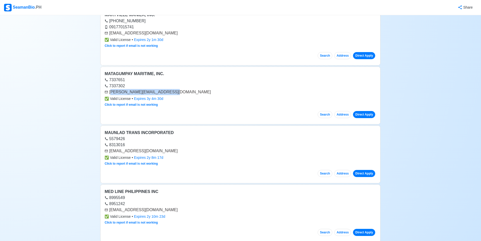
click at [190, 92] on div "[PERSON_NAME][EMAIL_ADDRESS][DOMAIN_NAME]" at bounding box center [240, 92] width 272 height 6
click at [176, 92] on div "[PERSON_NAME][EMAIL_ADDRESS][DOMAIN_NAME]" at bounding box center [240, 92] width 272 height 6
click at [172, 92] on div "[PERSON_NAME][EMAIL_ADDRESS][DOMAIN_NAME]" at bounding box center [240, 92] width 272 height 6
drag, startPoint x: 171, startPoint y: 91, endPoint x: 108, endPoint y: 91, distance: 63.4
click at [108, 91] on div "[PERSON_NAME][EMAIL_ADDRESS][DOMAIN_NAME]" at bounding box center [240, 92] width 272 height 6
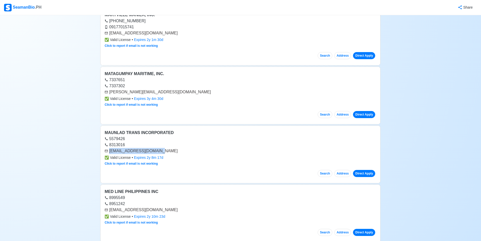
drag, startPoint x: 110, startPoint y: 150, endPoint x: 161, endPoint y: 151, distance: 51.2
click at [161, 151] on div "[EMAIL_ADDRESS][DOMAIN_NAME]" at bounding box center [240, 151] width 272 height 6
click at [197, 156] on div "✅ Valid License • Expires 2y 8m 17d" at bounding box center [240, 157] width 272 height 5
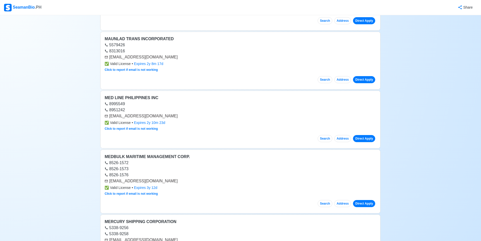
scroll to position [3635, 0]
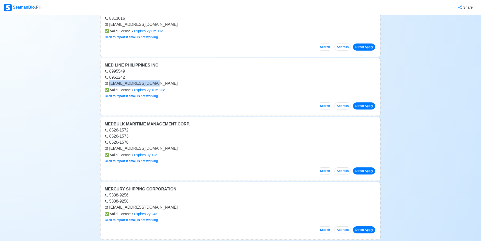
drag, startPoint x: 109, startPoint y: 83, endPoint x: 154, endPoint y: 85, distance: 45.0
click at [155, 85] on div "[EMAIL_ADDRESS][DOMAIN_NAME]" at bounding box center [240, 83] width 272 height 6
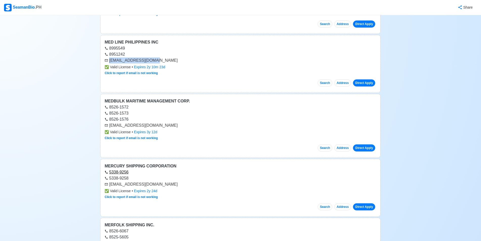
scroll to position [3685, 0]
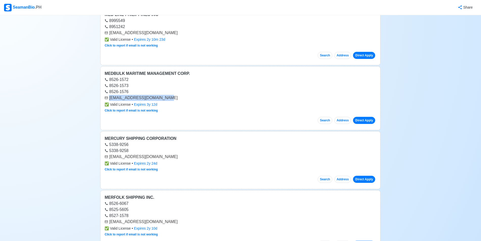
drag, startPoint x: 114, startPoint y: 98, endPoint x: 167, endPoint y: 96, distance: 53.0
click at [167, 96] on div "[EMAIL_ADDRESS][DOMAIN_NAME]" at bounding box center [240, 98] width 272 height 6
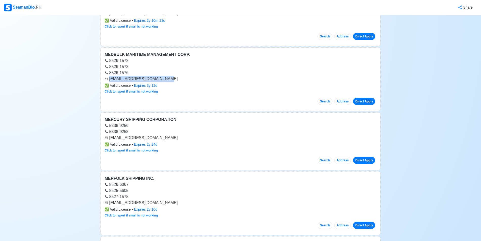
scroll to position [3736, 0]
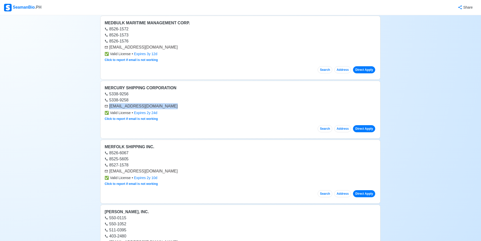
drag, startPoint x: 109, startPoint y: 106, endPoint x: 172, endPoint y: 107, distance: 62.6
click at [172, 107] on div "[EMAIL_ADDRESS][DOMAIN_NAME]" at bounding box center [240, 106] width 272 height 6
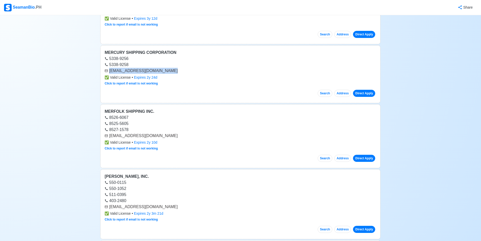
scroll to position [3786, 0]
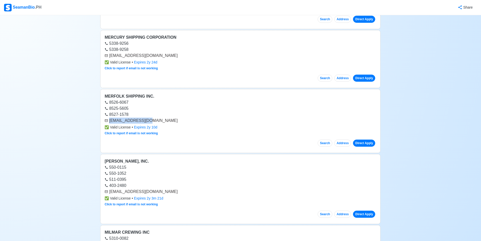
drag, startPoint x: 109, startPoint y: 121, endPoint x: 152, endPoint y: 121, distance: 42.9
click at [152, 122] on div "[EMAIL_ADDRESS][DOMAIN_NAME]" at bounding box center [240, 120] width 272 height 6
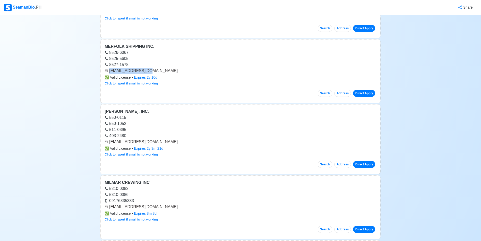
scroll to position [3837, 0]
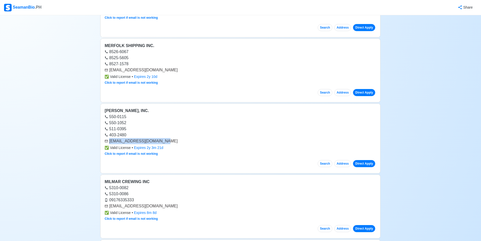
drag, startPoint x: 110, startPoint y: 140, endPoint x: 166, endPoint y: 140, distance: 56.0
click at [166, 140] on div "[EMAIL_ADDRESS][DOMAIN_NAME]" at bounding box center [240, 141] width 272 height 6
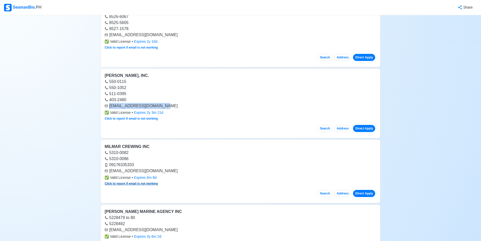
scroll to position [3887, 0]
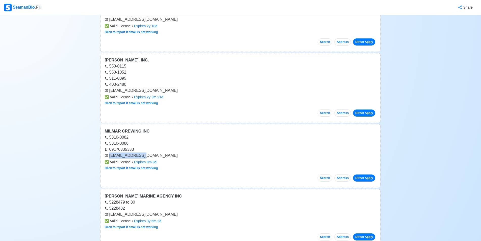
drag, startPoint x: 110, startPoint y: 154, endPoint x: 148, endPoint y: 155, distance: 38.9
click at [148, 155] on div "[EMAIL_ADDRESS][DOMAIN_NAME]" at bounding box center [240, 155] width 272 height 6
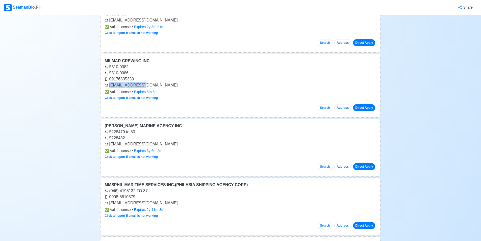
scroll to position [3963, 0]
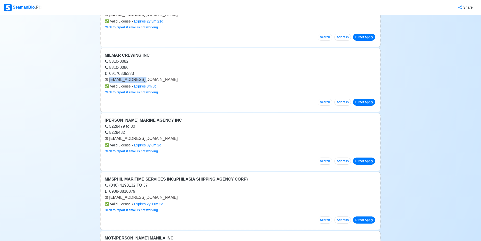
drag, startPoint x: 109, startPoint y: 139, endPoint x: 189, endPoint y: 140, distance: 79.8
click at [189, 140] on div "[EMAIL_ADDRESS][DOMAIN_NAME]" at bounding box center [240, 138] width 272 height 6
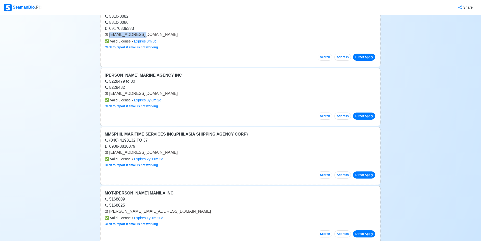
scroll to position [4038, 0]
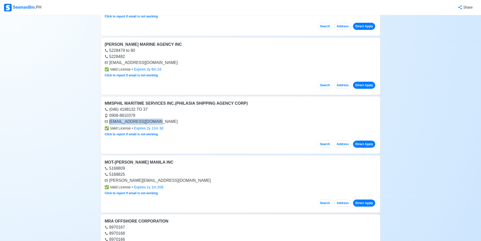
drag, startPoint x: 109, startPoint y: 121, endPoint x: 160, endPoint y: 124, distance: 50.8
click at [160, 124] on div "[EMAIL_ADDRESS][DOMAIN_NAME]" at bounding box center [240, 121] width 272 height 6
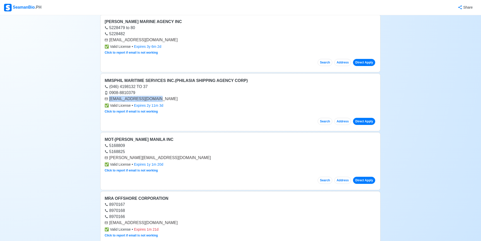
scroll to position [4114, 0]
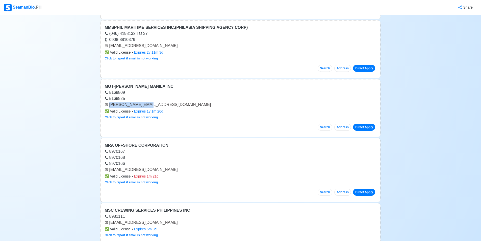
drag, startPoint x: 110, startPoint y: 104, endPoint x: 154, endPoint y: 105, distance: 44.2
click at [154, 105] on div "[PERSON_NAME][EMAIL_ADDRESS][DOMAIN_NAME]" at bounding box center [240, 104] width 272 height 6
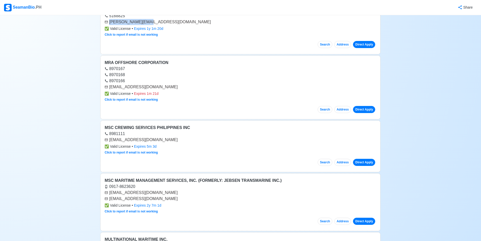
scroll to position [4215, 0]
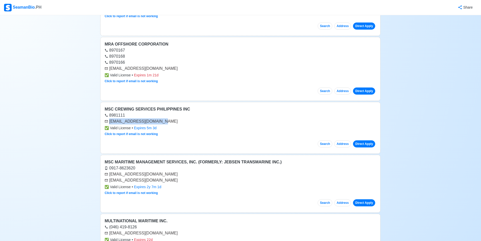
drag, startPoint x: 109, startPoint y: 122, endPoint x: 159, endPoint y: 124, distance: 50.0
click at [159, 124] on div "[EMAIL_ADDRESS][DOMAIN_NAME]" at bounding box center [240, 121] width 272 height 6
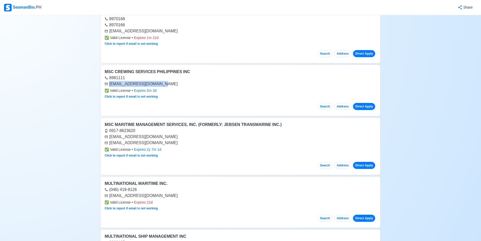
scroll to position [4266, 0]
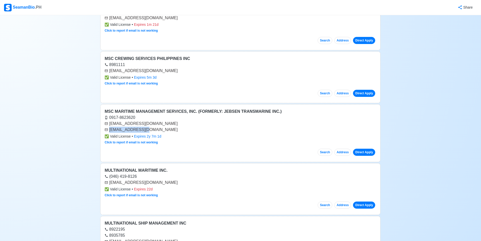
drag, startPoint x: 109, startPoint y: 129, endPoint x: 151, endPoint y: 131, distance: 42.2
click at [151, 131] on div "[EMAIL_ADDRESS][DOMAIN_NAME]" at bounding box center [240, 129] width 272 height 6
drag, startPoint x: 110, startPoint y: 124, endPoint x: 154, endPoint y: 123, distance: 44.4
click at [154, 123] on div "[EMAIL_ADDRESS][DOMAIN_NAME]" at bounding box center [240, 123] width 272 height 6
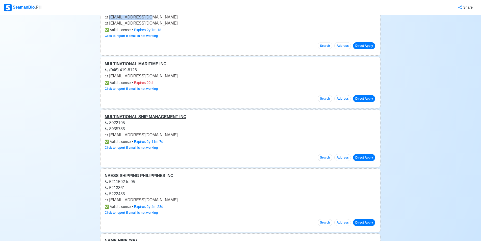
scroll to position [4392, 0]
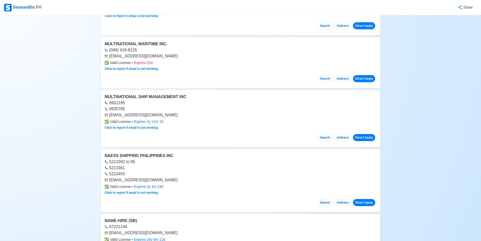
click at [109, 115] on div "[EMAIL_ADDRESS][DOMAIN_NAME]" at bounding box center [240, 115] width 272 height 6
drag, startPoint x: 110, startPoint y: 115, endPoint x: 147, endPoint y: 115, distance: 37.1
click at [147, 115] on div "[EMAIL_ADDRESS][DOMAIN_NAME]" at bounding box center [240, 115] width 272 height 6
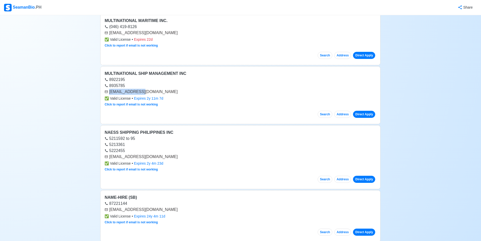
scroll to position [4417, 0]
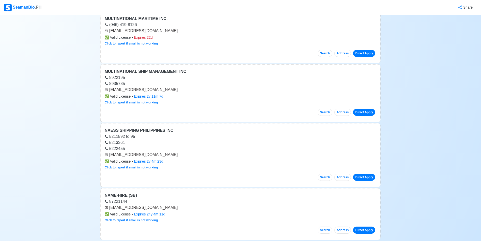
click at [109, 154] on div "[EMAIL_ADDRESS][DOMAIN_NAME]" at bounding box center [240, 154] width 272 height 6
drag, startPoint x: 110, startPoint y: 154, endPoint x: 162, endPoint y: 154, distance: 52.8
click at [162, 154] on div "[EMAIL_ADDRESS][DOMAIN_NAME]" at bounding box center [240, 154] width 272 height 6
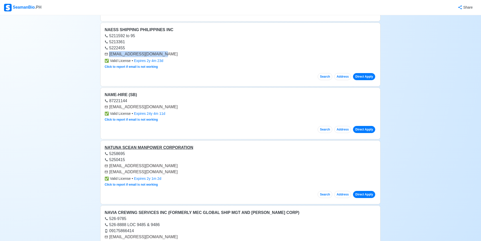
scroll to position [4518, 0]
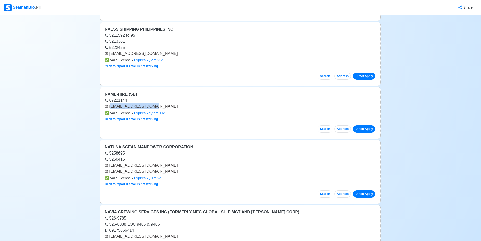
drag, startPoint x: 110, startPoint y: 106, endPoint x: 154, endPoint y: 108, distance: 43.9
click at [154, 108] on div "[EMAIL_ADDRESS][DOMAIN_NAME]" at bounding box center [240, 106] width 272 height 6
click at [172, 106] on div "[EMAIL_ADDRESS][DOMAIN_NAME]" at bounding box center [240, 106] width 272 height 6
click at [163, 102] on div "87221144" at bounding box center [240, 100] width 272 height 6
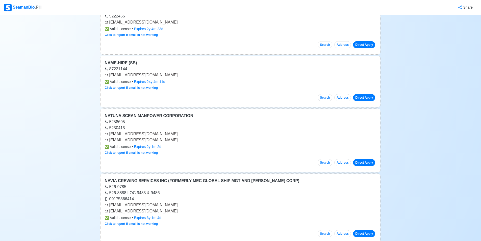
scroll to position [4568, 0]
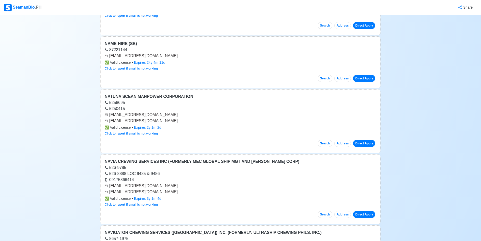
drag, startPoint x: 124, startPoint y: 116, endPoint x: 179, endPoint y: 117, distance: 55.0
click at [180, 117] on div "[EMAIL_ADDRESS][DOMAIN_NAME]" at bounding box center [240, 115] width 272 height 6
drag, startPoint x: 110, startPoint y: 121, endPoint x: 155, endPoint y: 119, distance: 45.7
click at [155, 119] on div "[EMAIL_ADDRESS][DOMAIN_NAME]" at bounding box center [240, 121] width 272 height 6
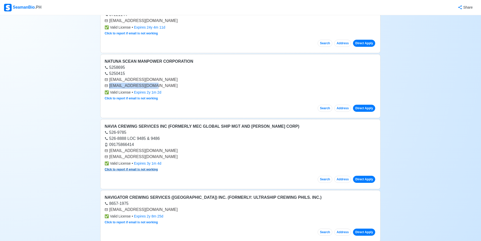
scroll to position [4619, 0]
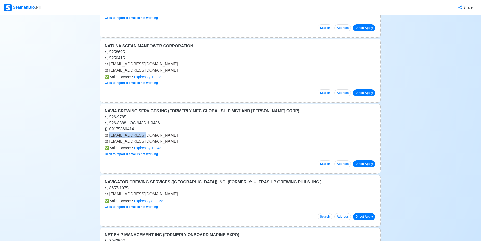
drag, startPoint x: 110, startPoint y: 135, endPoint x: 144, endPoint y: 134, distance: 34.1
click at [144, 133] on div "[EMAIL_ADDRESS][DOMAIN_NAME]" at bounding box center [240, 135] width 272 height 6
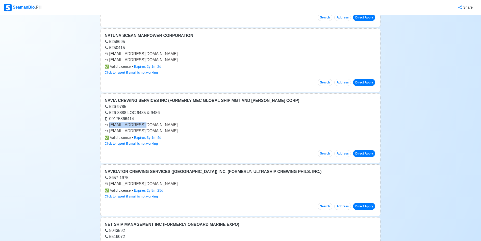
scroll to position [4669, 0]
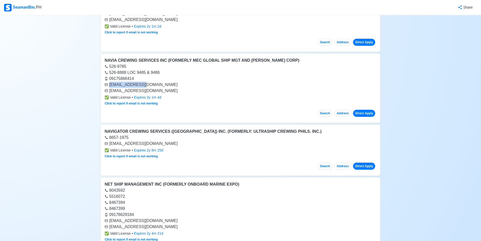
drag, startPoint x: 109, startPoint y: 143, endPoint x: 177, endPoint y: 141, distance: 67.4
click at [177, 141] on div "[EMAIL_ADDRESS][DOMAIN_NAME]" at bounding box center [240, 143] width 272 height 6
click at [202, 162] on div "Search Address Direct Apply" at bounding box center [240, 163] width 272 height 11
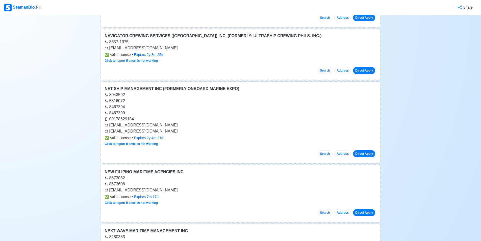
scroll to position [4770, 0]
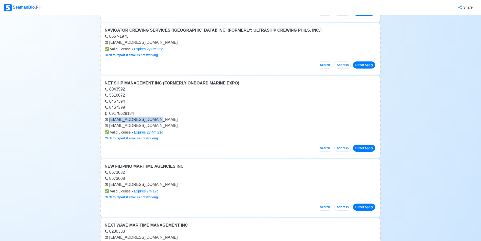
drag, startPoint x: 110, startPoint y: 119, endPoint x: 158, endPoint y: 122, distance: 48.3
click at [158, 122] on div "[EMAIL_ADDRESS][DOMAIN_NAME]" at bounding box center [240, 119] width 272 height 6
drag, startPoint x: 109, startPoint y: 125, endPoint x: 152, endPoint y: 123, distance: 42.9
click at [152, 123] on div "[EMAIL_ADDRESS][DOMAIN_NAME]" at bounding box center [240, 125] width 272 height 6
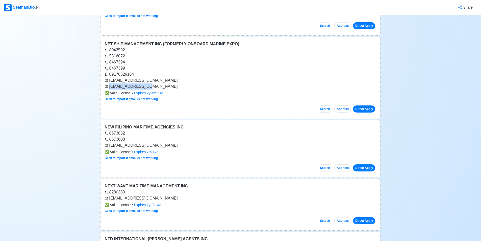
scroll to position [4846, 0]
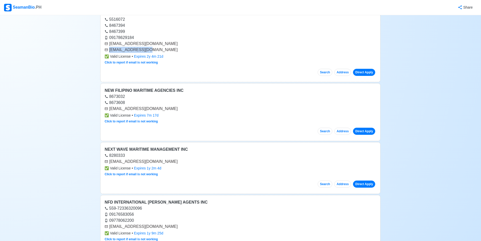
drag, startPoint x: 110, startPoint y: 109, endPoint x: 175, endPoint y: 107, distance: 65.4
click at [175, 107] on div "[EMAIL_ADDRESS][DOMAIN_NAME]" at bounding box center [240, 109] width 272 height 6
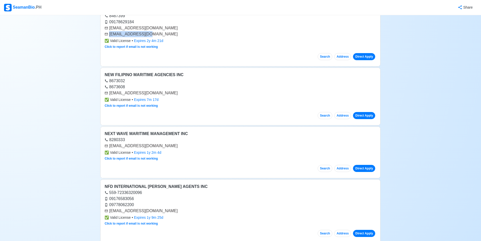
scroll to position [4897, 0]
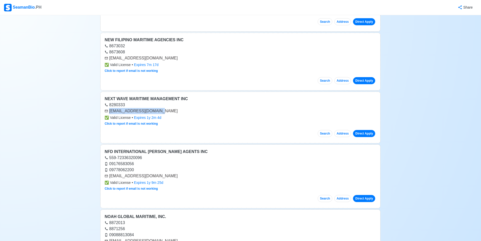
drag, startPoint x: 109, startPoint y: 111, endPoint x: 163, endPoint y: 113, distance: 53.3
click at [163, 113] on div "[EMAIL_ADDRESS][DOMAIN_NAME]" at bounding box center [240, 111] width 272 height 6
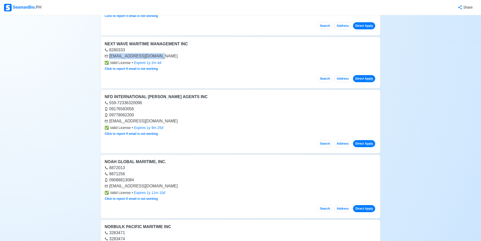
scroll to position [4972, 0]
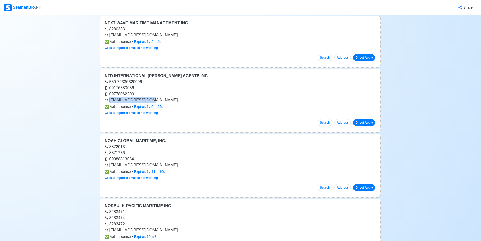
drag, startPoint x: 110, startPoint y: 101, endPoint x: 153, endPoint y: 99, distance: 42.7
click at [153, 99] on div "[EMAIL_ADDRESS][DOMAIN_NAME]" at bounding box center [240, 100] width 272 height 6
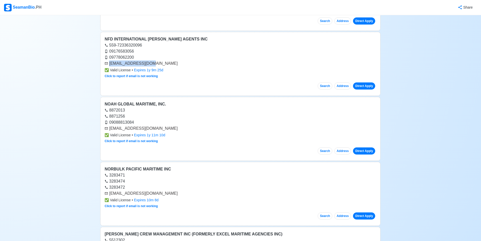
scroll to position [5023, 0]
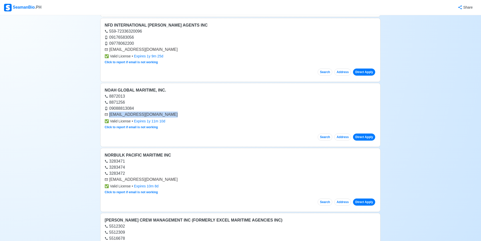
drag, startPoint x: 111, startPoint y: 115, endPoint x: 172, endPoint y: 114, distance: 60.8
click at [172, 114] on div "[EMAIL_ADDRESS][DOMAIN_NAME]" at bounding box center [240, 114] width 272 height 6
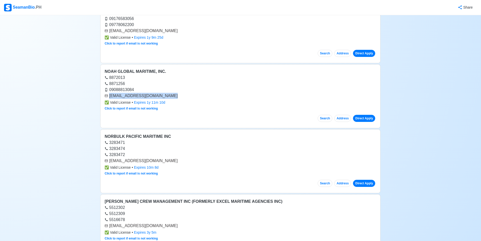
scroll to position [5073, 0]
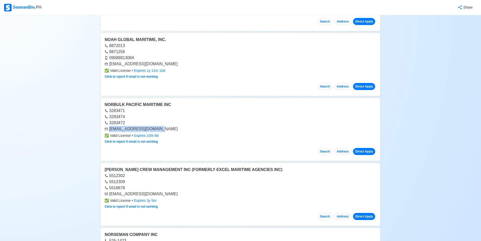
drag, startPoint x: 110, startPoint y: 129, endPoint x: 157, endPoint y: 132, distance: 47.0
click at [157, 132] on div "NORBULK PACIFIC MARITIME INC 3283471 3283474 3283472 [EMAIL_ADDRESS][DOMAIN_NAM…" at bounding box center [240, 129] width 280 height 64
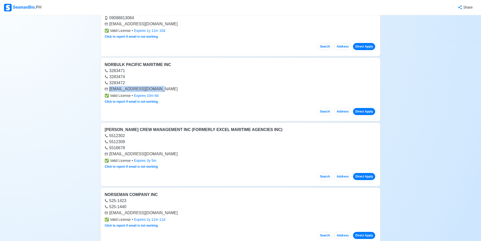
scroll to position [5124, 0]
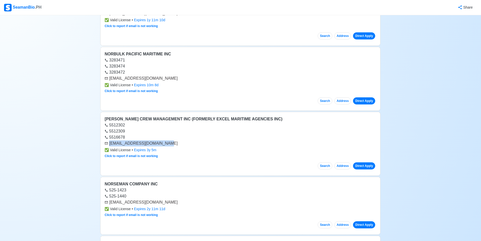
drag, startPoint x: 110, startPoint y: 143, endPoint x: 162, endPoint y: 142, distance: 51.5
click at [162, 142] on div "[EMAIL_ADDRESS][DOMAIN_NAME]" at bounding box center [240, 143] width 272 height 6
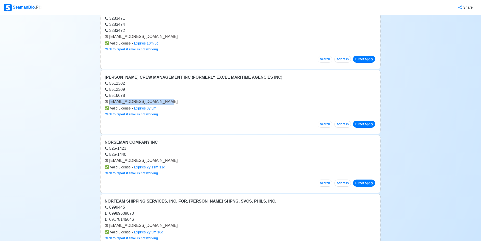
scroll to position [5174, 0]
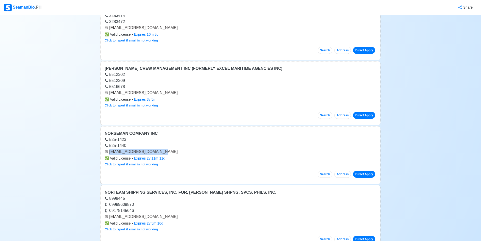
drag, startPoint x: 110, startPoint y: 151, endPoint x: 168, endPoint y: 150, distance: 58.8
click at [168, 150] on div "[EMAIL_ADDRESS][DOMAIN_NAME]" at bounding box center [240, 151] width 272 height 6
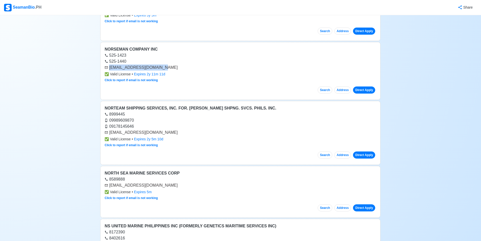
scroll to position [5275, 0]
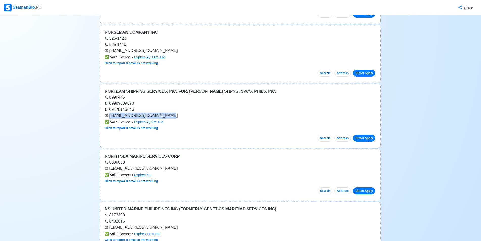
drag, startPoint x: 110, startPoint y: 116, endPoint x: 172, endPoint y: 112, distance: 62.0
click at [172, 112] on div "[EMAIL_ADDRESS][DOMAIN_NAME]" at bounding box center [240, 115] width 272 height 6
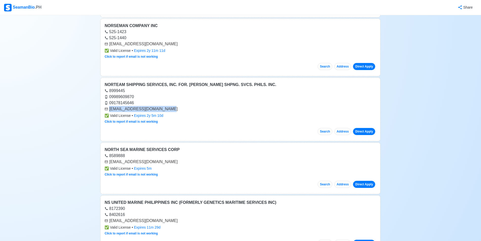
scroll to position [5326, 0]
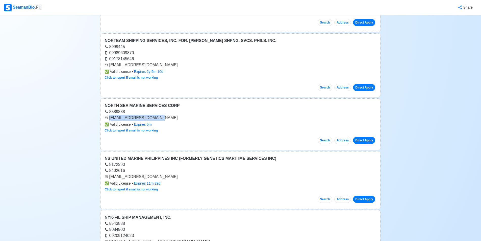
drag, startPoint x: 110, startPoint y: 119, endPoint x: 163, endPoint y: 117, distance: 52.8
click at [163, 117] on div "[EMAIL_ADDRESS][DOMAIN_NAME]" at bounding box center [240, 118] width 272 height 6
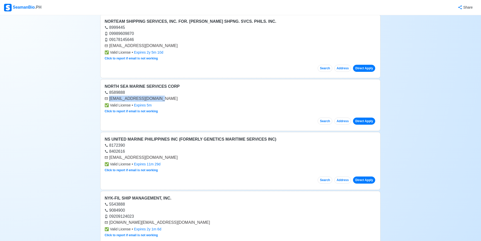
scroll to position [5376, 0]
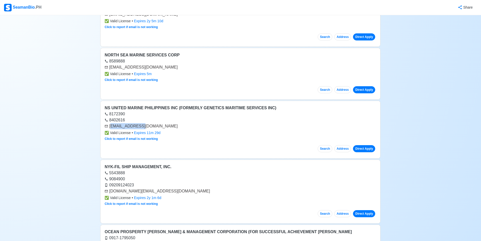
drag, startPoint x: 110, startPoint y: 126, endPoint x: 152, endPoint y: 128, distance: 41.7
click at [152, 128] on div "[EMAIL_ADDRESS][DOMAIN_NAME]" at bounding box center [240, 126] width 272 height 6
click at [111, 126] on div "[EMAIL_ADDRESS][DOMAIN_NAME]" at bounding box center [240, 126] width 272 height 6
click at [110, 125] on div "[EMAIL_ADDRESS][DOMAIN_NAME]" at bounding box center [240, 126] width 272 height 6
drag, startPoint x: 109, startPoint y: 125, endPoint x: 152, endPoint y: 126, distance: 42.9
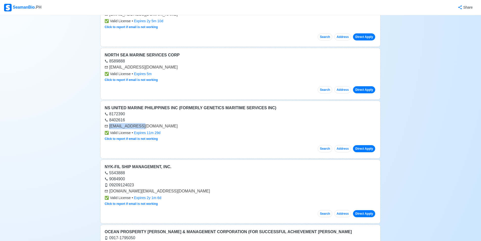
click at [152, 126] on div "[EMAIL_ADDRESS][DOMAIN_NAME]" at bounding box center [240, 126] width 272 height 6
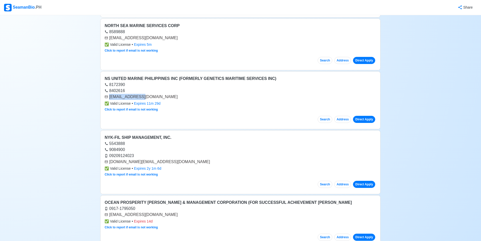
scroll to position [5452, 0]
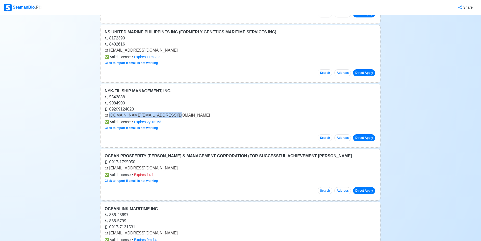
drag, startPoint x: 110, startPoint y: 114, endPoint x: 170, endPoint y: 115, distance: 60.3
click at [170, 115] on div "[DOMAIN_NAME][EMAIL_ADDRESS][DOMAIN_NAME]" at bounding box center [240, 115] width 272 height 6
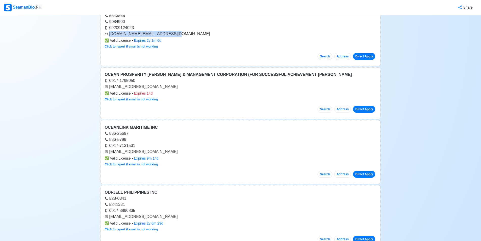
scroll to position [5553, 0]
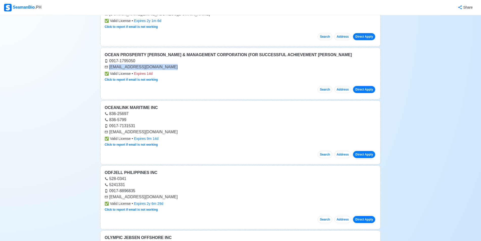
drag, startPoint x: 110, startPoint y: 67, endPoint x: 174, endPoint y: 65, distance: 64.9
click at [174, 65] on div "[EMAIL_ADDRESS][DOMAIN_NAME]" at bounding box center [240, 67] width 272 height 6
drag, startPoint x: 110, startPoint y: 132, endPoint x: 163, endPoint y: 128, distance: 53.4
click at [163, 129] on div "[EMAIL_ADDRESS][DOMAIN_NAME]" at bounding box center [240, 132] width 272 height 6
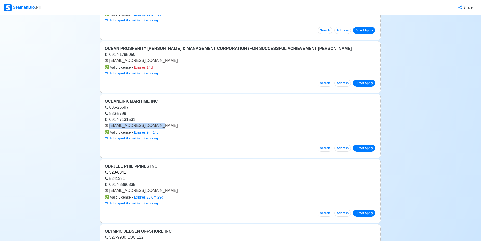
scroll to position [5603, 0]
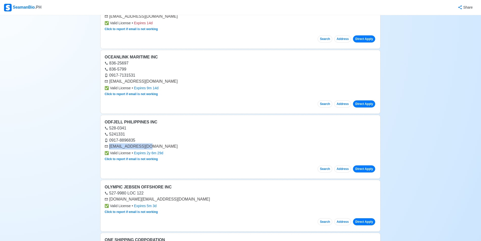
drag, startPoint x: 110, startPoint y: 146, endPoint x: 147, endPoint y: 146, distance: 37.6
click at [147, 146] on div "[EMAIL_ADDRESS][DOMAIN_NAME]" at bounding box center [240, 146] width 272 height 6
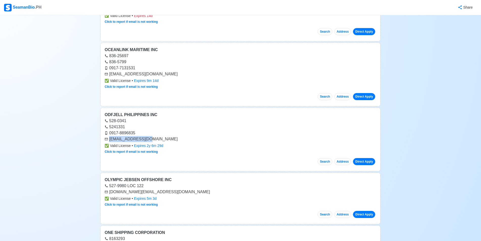
scroll to position [5679, 0]
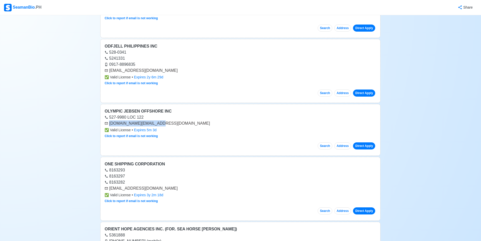
drag, startPoint x: 109, startPoint y: 123, endPoint x: 170, endPoint y: 123, distance: 61.1
click at [170, 123] on div "[DOMAIN_NAME][EMAIL_ADDRESS][DOMAIN_NAME]" at bounding box center [240, 123] width 272 height 6
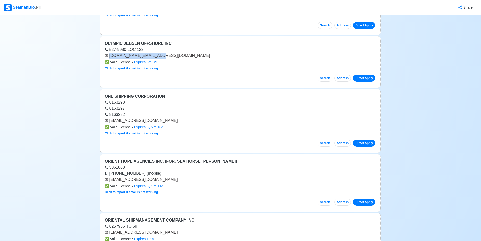
scroll to position [5755, 0]
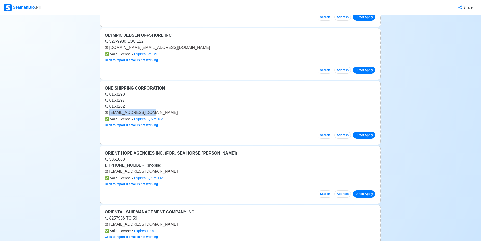
drag, startPoint x: 110, startPoint y: 112, endPoint x: 151, endPoint y: 114, distance: 41.9
click at [151, 114] on div "[EMAIL_ADDRESS][DOMAIN_NAME]" at bounding box center [240, 112] width 272 height 6
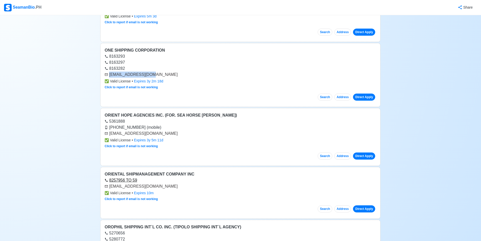
scroll to position [5805, 0]
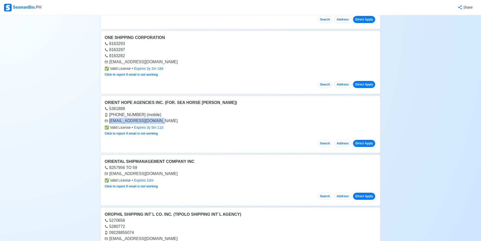
drag, startPoint x: 109, startPoint y: 121, endPoint x: 162, endPoint y: 120, distance: 53.0
click at [162, 120] on div "[EMAIL_ADDRESS][DOMAIN_NAME]" at bounding box center [240, 121] width 272 height 6
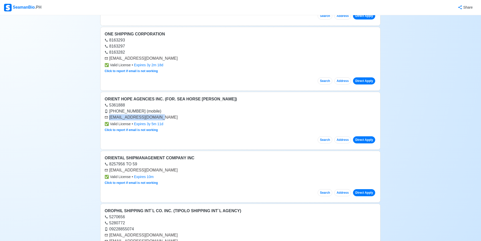
scroll to position [5856, 0]
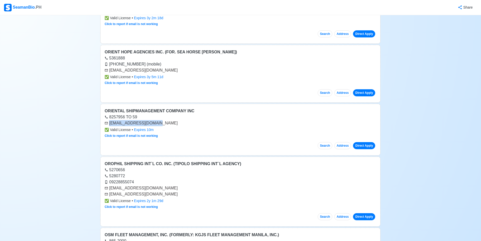
drag, startPoint x: 110, startPoint y: 123, endPoint x: 162, endPoint y: 124, distance: 51.8
click at [162, 124] on div "[EMAIL_ADDRESS][DOMAIN_NAME]" at bounding box center [240, 123] width 272 height 6
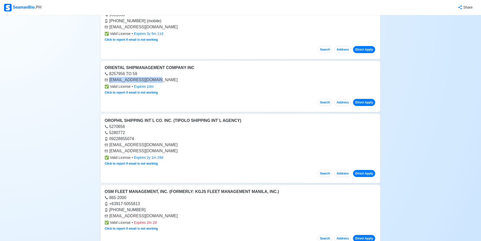
scroll to position [5906, 0]
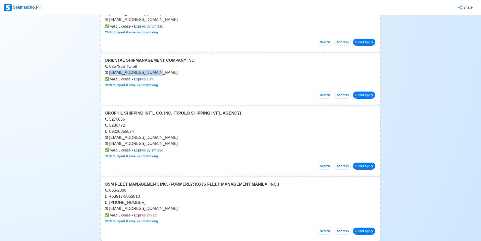
drag, startPoint x: 109, startPoint y: 136, endPoint x: 172, endPoint y: 136, distance: 62.3
click at [172, 136] on div "[EMAIL_ADDRESS][DOMAIN_NAME]" at bounding box center [240, 137] width 272 height 6
drag, startPoint x: 109, startPoint y: 143, endPoint x: 168, endPoint y: 145, distance: 58.8
click at [168, 145] on div "[EMAIL_ADDRESS][DOMAIN_NAME]" at bounding box center [240, 143] width 272 height 6
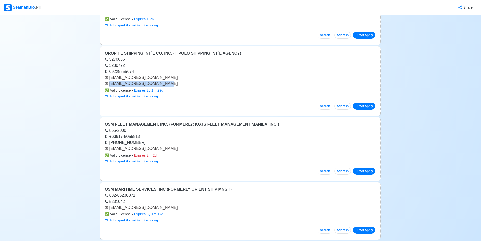
scroll to position [6007, 0]
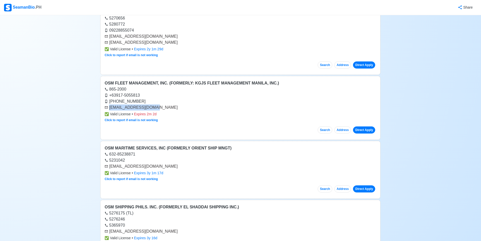
drag, startPoint x: 109, startPoint y: 107, endPoint x: 155, endPoint y: 107, distance: 45.9
click at [155, 107] on div "[EMAIL_ADDRESS][DOMAIN_NAME]" at bounding box center [240, 107] width 272 height 6
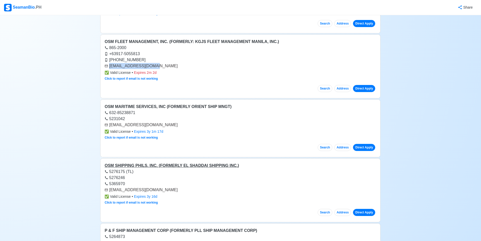
scroll to position [6058, 0]
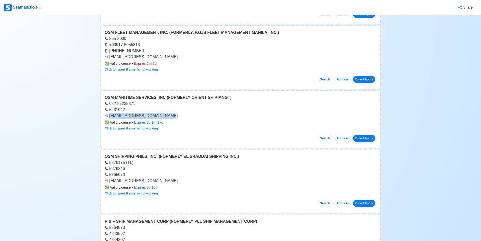
drag, startPoint x: 109, startPoint y: 115, endPoint x: 171, endPoint y: 117, distance: 62.1
click at [170, 116] on div "[EMAIL_ADDRESS][DOMAIN_NAME]" at bounding box center [240, 116] width 272 height 6
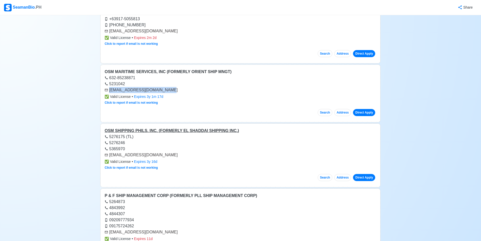
scroll to position [6108, 0]
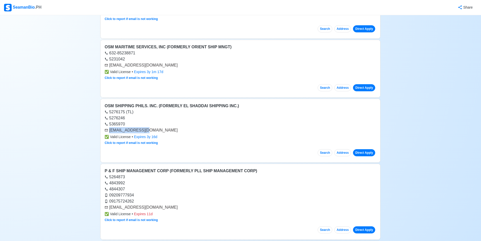
drag, startPoint x: 110, startPoint y: 129, endPoint x: 152, endPoint y: 129, distance: 41.6
click at [152, 129] on div "[EMAIL_ADDRESS][DOMAIN_NAME]" at bounding box center [240, 130] width 272 height 6
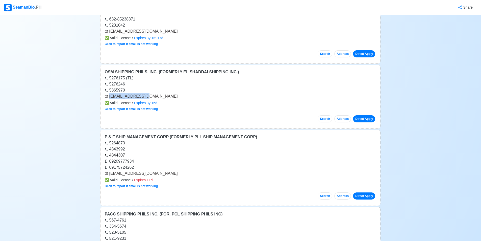
scroll to position [6159, 0]
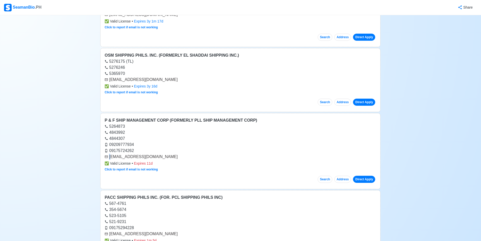
drag, startPoint x: 109, startPoint y: 156, endPoint x: 112, endPoint y: 156, distance: 3.0
click at [111, 156] on div "[EMAIL_ADDRESS][DOMAIN_NAME]" at bounding box center [240, 156] width 272 height 6
drag, startPoint x: 149, startPoint y: 157, endPoint x: 110, endPoint y: 159, distance: 39.9
click at [110, 159] on div "[EMAIL_ADDRESS][DOMAIN_NAME]" at bounding box center [240, 156] width 272 height 6
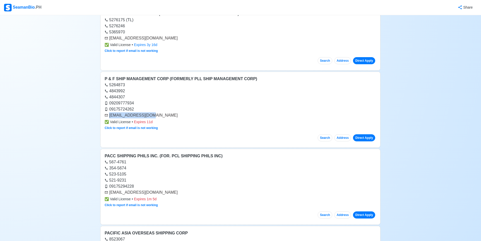
scroll to position [6234, 0]
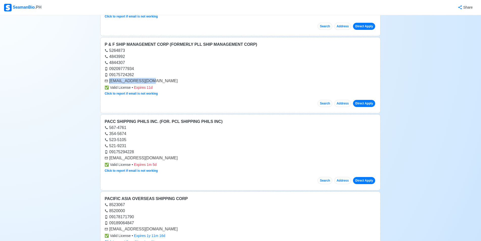
drag, startPoint x: 110, startPoint y: 157, endPoint x: 192, endPoint y: 156, distance: 82.5
click at [193, 157] on div "[EMAIL_ADDRESS][DOMAIN_NAME]" at bounding box center [240, 158] width 272 height 6
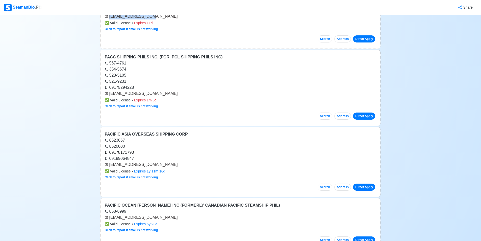
scroll to position [6335, 0]
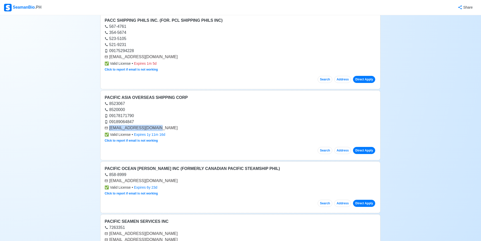
drag, startPoint x: 123, startPoint y: 130, endPoint x: 158, endPoint y: 129, distance: 34.6
click at [158, 129] on div "[EMAIL_ADDRESS][DOMAIN_NAME]" at bounding box center [240, 128] width 272 height 6
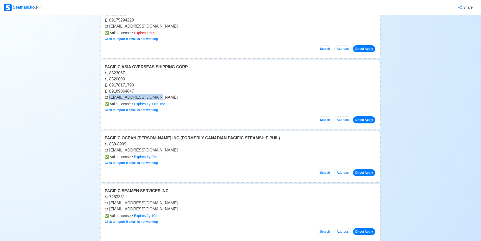
scroll to position [6411, 0]
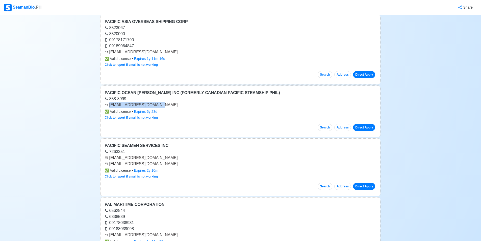
drag, startPoint x: 110, startPoint y: 104, endPoint x: 160, endPoint y: 106, distance: 50.0
click at [160, 106] on div "[EMAIL_ADDRESS][DOMAIN_NAME]" at bounding box center [240, 105] width 272 height 6
drag, startPoint x: 110, startPoint y: 164, endPoint x: 167, endPoint y: 162, distance: 57.4
click at [167, 162] on div "[EMAIL_ADDRESS][DOMAIN_NAME]" at bounding box center [240, 164] width 272 height 6
drag, startPoint x: 110, startPoint y: 157, endPoint x: 148, endPoint y: 157, distance: 38.4
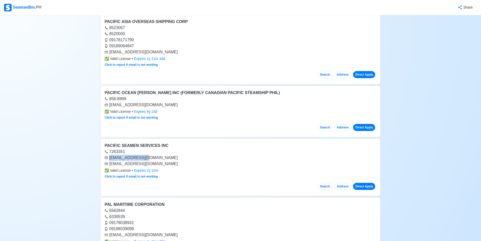
click at [148, 157] on div "[EMAIL_ADDRESS][DOMAIN_NAME]" at bounding box center [240, 157] width 272 height 6
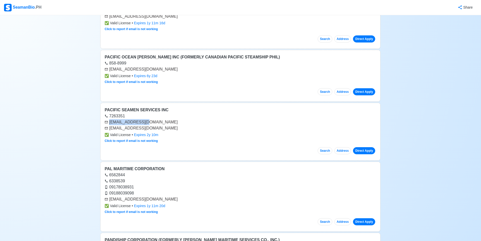
scroll to position [6487, 0]
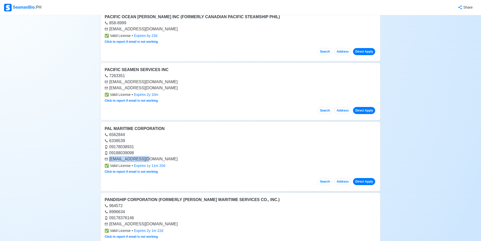
drag, startPoint x: 110, startPoint y: 159, endPoint x: 151, endPoint y: 158, distance: 41.6
click at [151, 158] on div "[EMAIL_ADDRESS][DOMAIN_NAME]" at bounding box center [240, 159] width 272 height 6
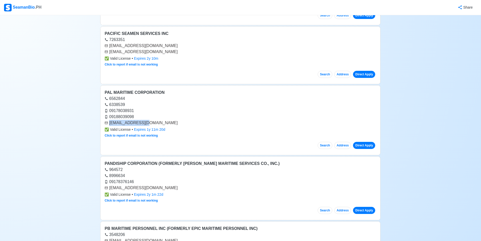
scroll to position [6562, 0]
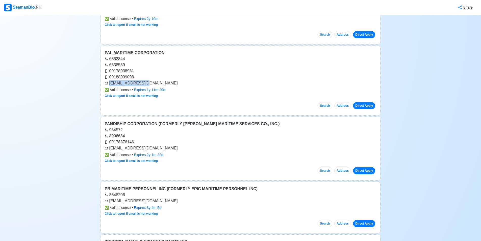
drag, startPoint x: 110, startPoint y: 149, endPoint x: 175, endPoint y: 149, distance: 65.9
click at [175, 149] on div "[EMAIL_ADDRESS][DOMAIN_NAME]" at bounding box center [240, 148] width 272 height 6
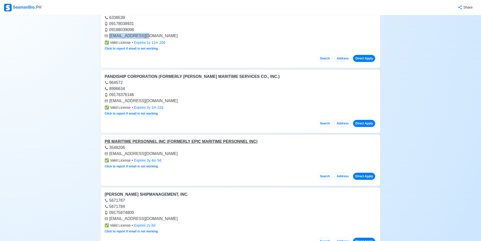
scroll to position [6613, 0]
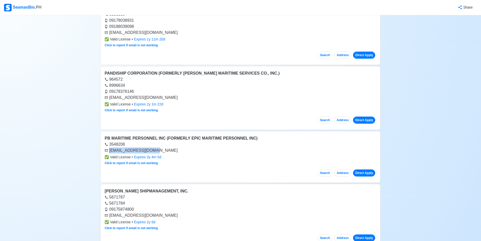
drag, startPoint x: 109, startPoint y: 151, endPoint x: 160, endPoint y: 150, distance: 50.5
click at [160, 150] on div "[EMAIL_ADDRESS][DOMAIN_NAME]" at bounding box center [240, 150] width 272 height 6
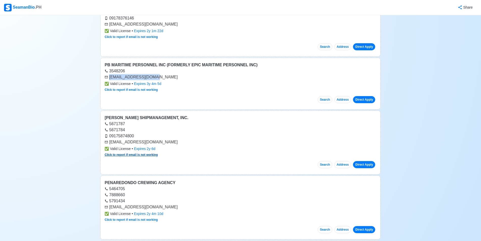
scroll to position [6689, 0]
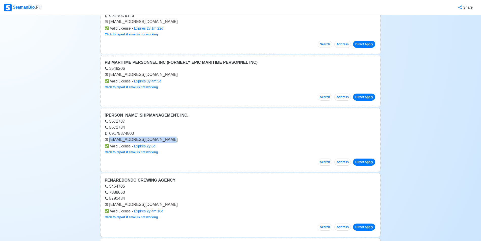
drag, startPoint x: 110, startPoint y: 140, endPoint x: 170, endPoint y: 138, distance: 59.8
click at [170, 138] on div "[EMAIL_ADDRESS][DOMAIN_NAME]" at bounding box center [240, 139] width 272 height 6
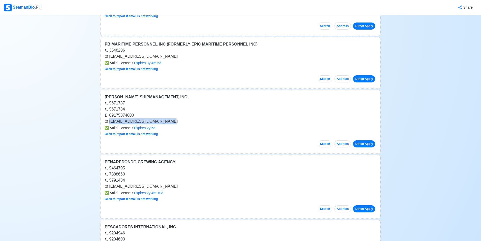
scroll to position [6739, 0]
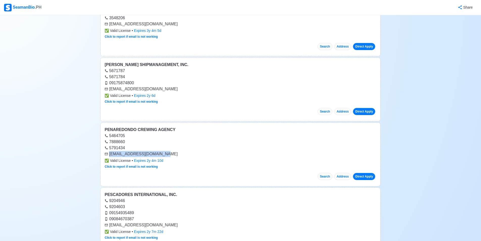
drag, startPoint x: 109, startPoint y: 154, endPoint x: 174, endPoint y: 155, distance: 64.6
click at [174, 155] on div "[EMAIL_ADDRESS][DOMAIN_NAME]" at bounding box center [240, 154] width 272 height 6
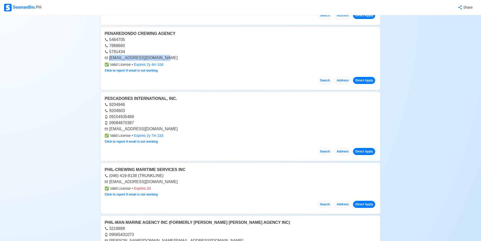
scroll to position [6840, 0]
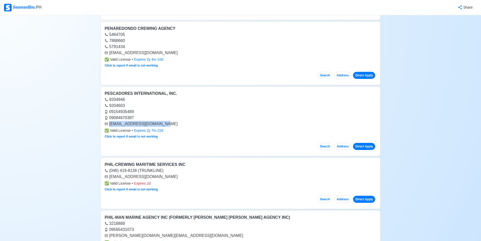
drag, startPoint x: 110, startPoint y: 124, endPoint x: 169, endPoint y: 126, distance: 58.9
click at [169, 126] on div "[EMAIL_ADDRESS][DOMAIN_NAME]" at bounding box center [240, 124] width 272 height 6
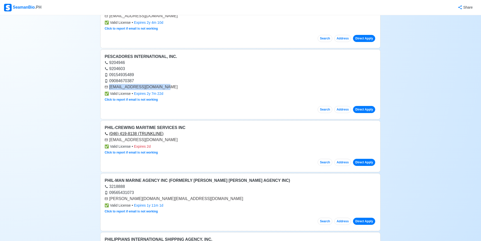
scroll to position [6891, 0]
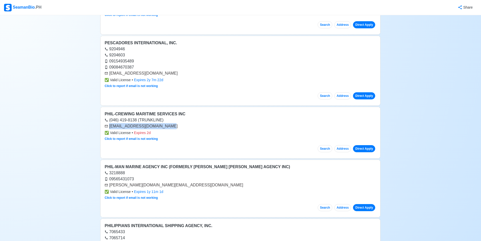
drag, startPoint x: 110, startPoint y: 126, endPoint x: 161, endPoint y: 126, distance: 51.2
click at [161, 126] on div "[EMAIL_ADDRESS][DOMAIN_NAME]" at bounding box center [240, 126] width 272 height 6
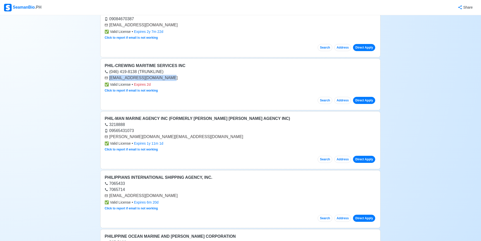
scroll to position [6941, 0]
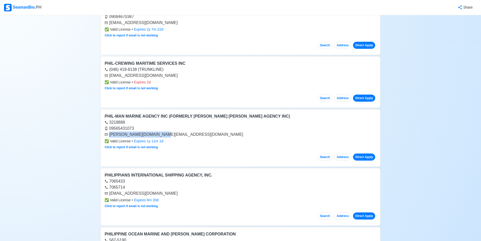
drag, startPoint x: 109, startPoint y: 134, endPoint x: 168, endPoint y: 133, distance: 58.6
click at [167, 132] on div "[PERSON_NAME][DOMAIN_NAME][EMAIL_ADDRESS][DOMAIN_NAME]" at bounding box center [240, 134] width 272 height 6
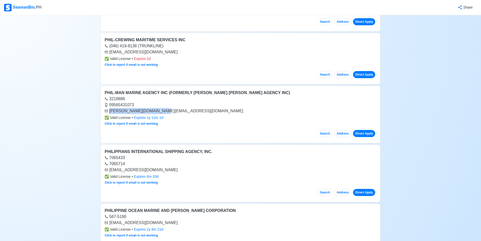
scroll to position [6992, 0]
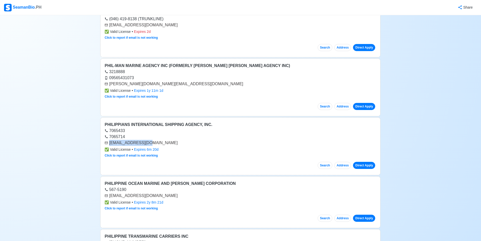
drag, startPoint x: 109, startPoint y: 142, endPoint x: 150, endPoint y: 144, distance: 40.4
click at [150, 144] on div "[EMAIL_ADDRESS][DOMAIN_NAME]" at bounding box center [240, 143] width 272 height 6
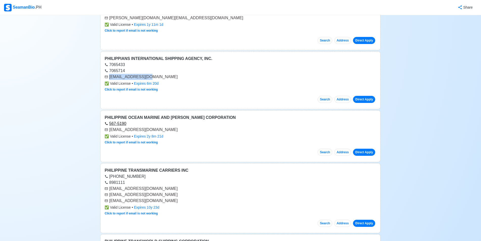
scroll to position [7067, 0]
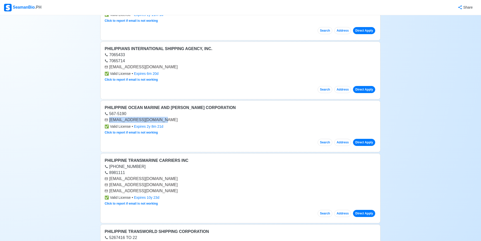
drag, startPoint x: 110, startPoint y: 120, endPoint x: 164, endPoint y: 120, distance: 54.0
click at [164, 120] on div "[EMAIL_ADDRESS][DOMAIN_NAME]" at bounding box center [240, 120] width 272 height 6
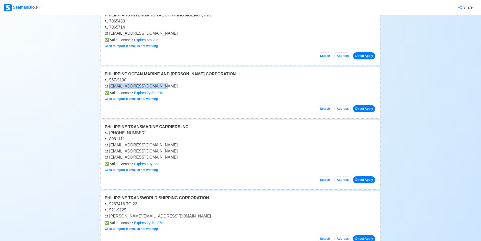
scroll to position [7118, 0]
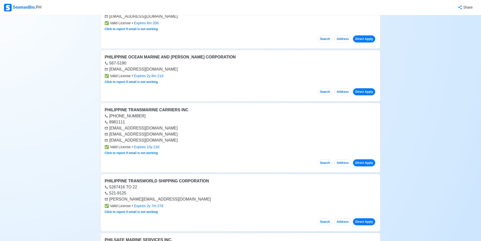
drag, startPoint x: 109, startPoint y: 127, endPoint x: 161, endPoint y: 124, distance: 51.8
click at [161, 124] on div "PHILIPPINE TRANSMARINE CARRIERS INC [PHONE_NUMBER] 8981111 [EMAIL_ADDRESS][DOMA…" at bounding box center [240, 137] width 280 height 70
drag, startPoint x: 152, startPoint y: 128, endPoint x: 134, endPoint y: 131, distance: 18.6
click at [134, 131] on div "[EMAIL_ADDRESS][DOMAIN_NAME] [EMAIL_ADDRESS][DOMAIN_NAME] [EMAIL_ADDRESS][DOMAI…" at bounding box center [240, 134] width 272 height 18
click at [153, 130] on div "[EMAIL_ADDRESS][DOMAIN_NAME]" at bounding box center [240, 128] width 272 height 6
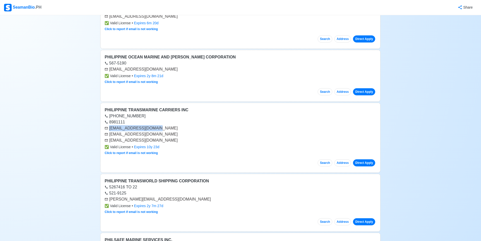
drag, startPoint x: 153, startPoint y: 128, endPoint x: 109, endPoint y: 130, distance: 44.2
click at [109, 129] on div "[EMAIL_ADDRESS][DOMAIN_NAME]" at bounding box center [240, 128] width 272 height 6
drag, startPoint x: 109, startPoint y: 134, endPoint x: 142, endPoint y: 134, distance: 32.3
click at [142, 134] on div "[EMAIL_ADDRESS][DOMAIN_NAME]" at bounding box center [240, 134] width 272 height 6
drag, startPoint x: 110, startPoint y: 141, endPoint x: 150, endPoint y: 139, distance: 40.7
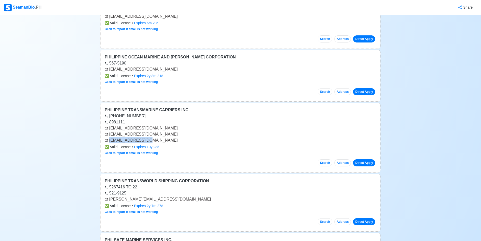
click at [150, 139] on div "[EMAIL_ADDRESS][DOMAIN_NAME]" at bounding box center [240, 140] width 272 height 6
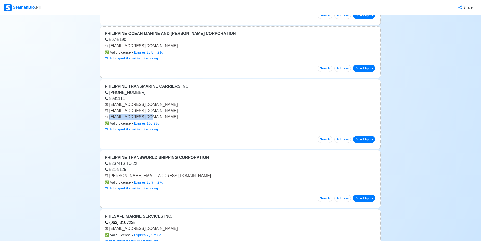
scroll to position [7193, 0]
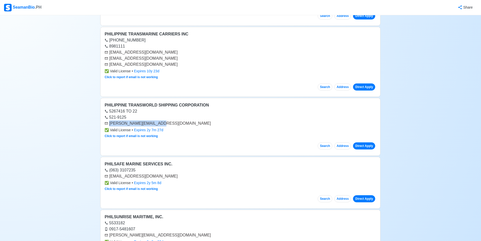
drag, startPoint x: 110, startPoint y: 123, endPoint x: 165, endPoint y: 121, distance: 55.0
click at [165, 121] on div "[PERSON_NAME][EMAIL_ADDRESS][DOMAIN_NAME]" at bounding box center [240, 123] width 272 height 6
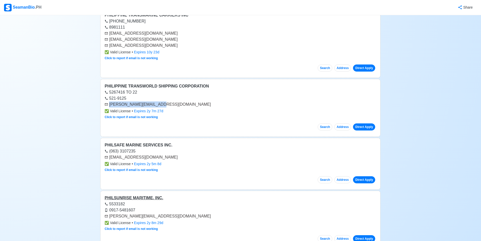
scroll to position [7244, 0]
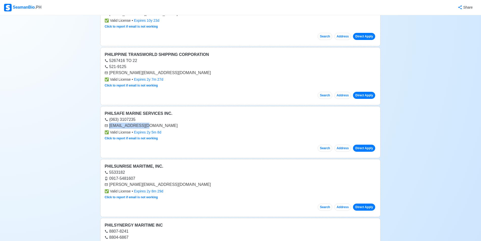
drag, startPoint x: 109, startPoint y: 125, endPoint x: 149, endPoint y: 126, distance: 39.6
click at [149, 126] on div "[EMAIL_ADDRESS][DOMAIN_NAME]" at bounding box center [240, 125] width 272 height 6
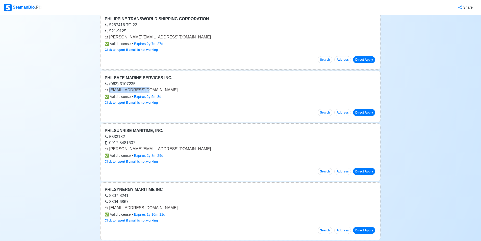
scroll to position [7294, 0]
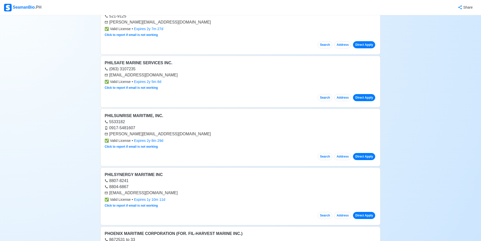
click at [109, 135] on div "[PERSON_NAME][EMAIL_ADDRESS][DOMAIN_NAME]" at bounding box center [240, 134] width 272 height 6
drag, startPoint x: 110, startPoint y: 134, endPoint x: 188, endPoint y: 132, distance: 78.5
click at [188, 132] on div "[PERSON_NAME][EMAIL_ADDRESS][DOMAIN_NAME]" at bounding box center [240, 134] width 272 height 6
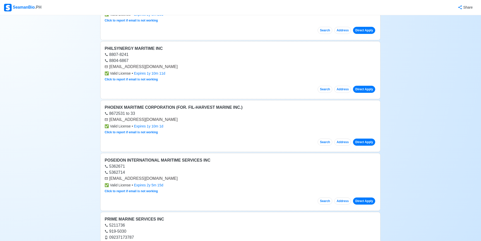
scroll to position [7421, 0]
drag, startPoint x: 109, startPoint y: 118, endPoint x: 153, endPoint y: 117, distance: 43.4
click at [153, 117] on div "[EMAIL_ADDRESS][DOMAIN_NAME]" at bounding box center [240, 119] width 272 height 6
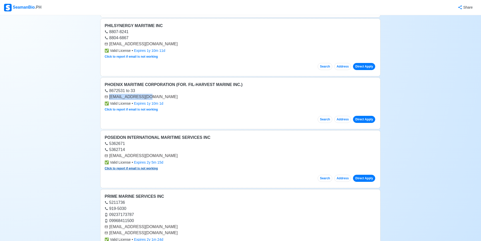
scroll to position [7471, 0]
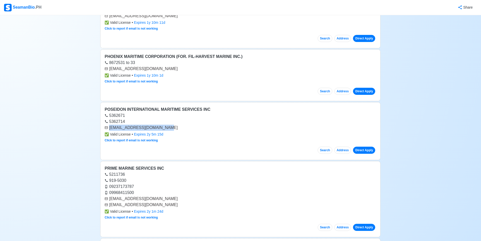
drag, startPoint x: 110, startPoint y: 127, endPoint x: 168, endPoint y: 127, distance: 58.3
click at [168, 127] on div "[EMAIL_ADDRESS][DOMAIN_NAME]" at bounding box center [240, 127] width 272 height 6
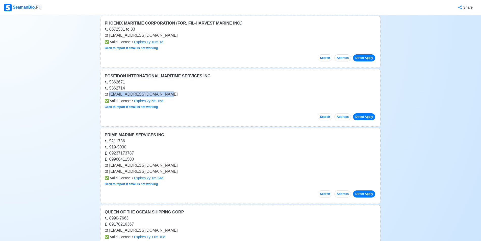
scroll to position [7522, 0]
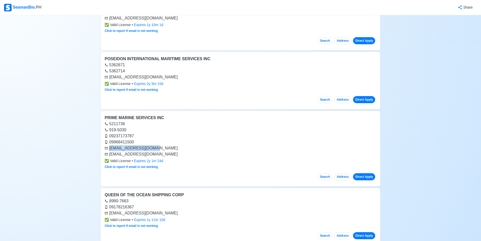
drag, startPoint x: 109, startPoint y: 149, endPoint x: 156, endPoint y: 148, distance: 47.2
click at [156, 148] on div "[EMAIL_ADDRESS][DOMAIN_NAME]" at bounding box center [240, 148] width 272 height 6
click at [110, 151] on div "[EMAIL_ADDRESS][DOMAIN_NAME]" at bounding box center [240, 154] width 272 height 6
drag, startPoint x: 110, startPoint y: 149, endPoint x: 164, endPoint y: 155, distance: 54.2
click at [164, 155] on div "[EMAIL_ADDRESS][DOMAIN_NAME] [EMAIL_ADDRESS][DOMAIN_NAME]" at bounding box center [240, 151] width 272 height 12
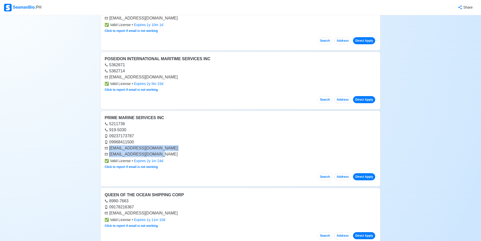
drag, startPoint x: 162, startPoint y: 145, endPoint x: 136, endPoint y: 151, distance: 26.3
click at [161, 145] on div "[EMAIL_ADDRESS][DOMAIN_NAME]" at bounding box center [240, 148] width 272 height 6
click at [110, 150] on div "[EMAIL_ADDRESS][DOMAIN_NAME]" at bounding box center [240, 148] width 272 height 6
drag, startPoint x: 110, startPoint y: 149, endPoint x: 155, endPoint y: 149, distance: 45.4
click at [155, 149] on div "[EMAIL_ADDRESS][DOMAIN_NAME]" at bounding box center [240, 148] width 272 height 6
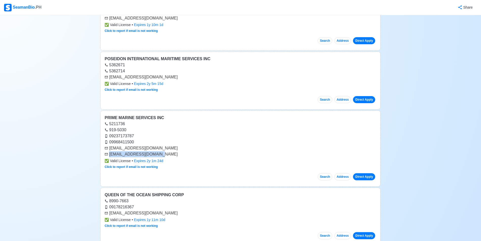
drag, startPoint x: 114, startPoint y: 153, endPoint x: 161, endPoint y: 154, distance: 47.0
click at [161, 154] on div "[EMAIL_ADDRESS][DOMAIN_NAME]" at bounding box center [240, 154] width 272 height 6
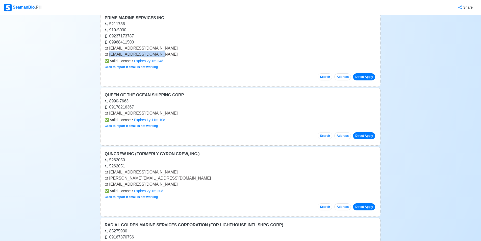
scroll to position [7623, 0]
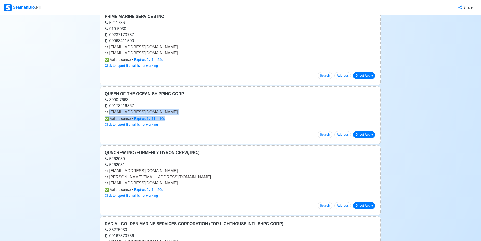
drag, startPoint x: 110, startPoint y: 112, endPoint x: 170, endPoint y: 115, distance: 59.7
click at [170, 115] on div "QUEEN OF THE OCEAN SHIPPING CORP 8990-7663 09178216367 [EMAIL_ADDRESS][DOMAIN_N…" at bounding box center [240, 115] width 280 height 58
click at [183, 110] on div "[EMAIL_ADDRESS][DOMAIN_NAME]" at bounding box center [240, 112] width 272 height 6
drag, startPoint x: 110, startPoint y: 111, endPoint x: 171, endPoint y: 113, distance: 61.1
click at [171, 113] on div "[EMAIL_ADDRESS][DOMAIN_NAME]" at bounding box center [240, 112] width 272 height 6
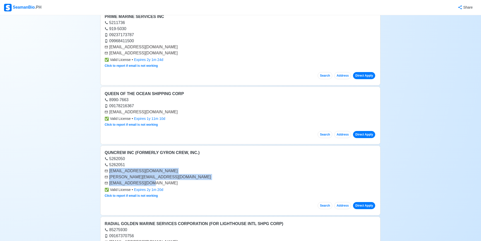
drag, startPoint x: 109, startPoint y: 171, endPoint x: 157, endPoint y: 183, distance: 49.4
click at [157, 183] on div "[EMAIL_ADDRESS][DOMAIN_NAME] [DOMAIN_NAME][EMAIL_ADDRESS][DOMAIN_NAME] [EMAIL_A…" at bounding box center [240, 177] width 272 height 18
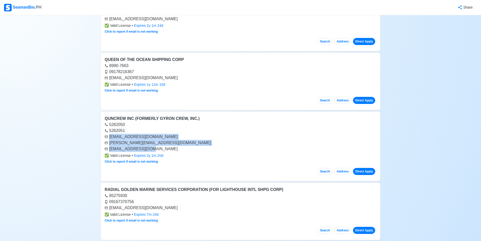
scroll to position [7698, 0]
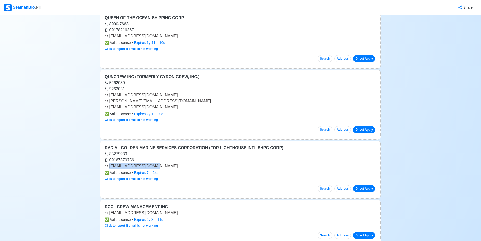
drag, startPoint x: 110, startPoint y: 165, endPoint x: 163, endPoint y: 168, distance: 52.8
click at [163, 168] on div "[EMAIL_ADDRESS][DOMAIN_NAME]" at bounding box center [240, 166] width 272 height 6
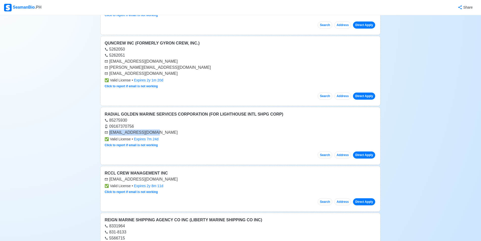
scroll to position [7774, 0]
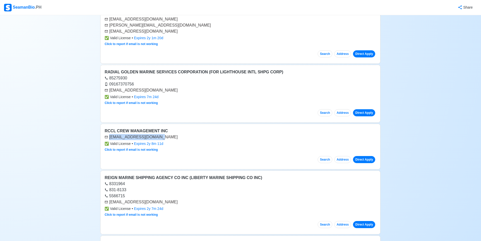
drag, startPoint x: 110, startPoint y: 138, endPoint x: 166, endPoint y: 138, distance: 56.0
click at [166, 138] on div "[EMAIL_ADDRESS][DOMAIN_NAME]" at bounding box center [240, 137] width 272 height 6
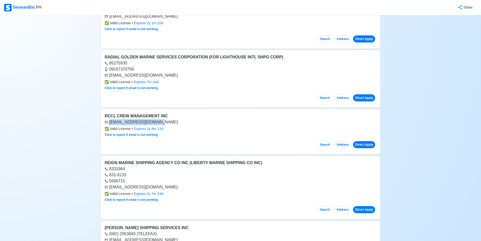
scroll to position [7824, 0]
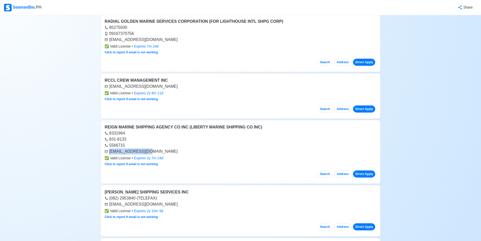
drag, startPoint x: 109, startPoint y: 152, endPoint x: 150, endPoint y: 148, distance: 40.8
click at [150, 148] on div "[EMAIL_ADDRESS][DOMAIN_NAME]" at bounding box center [240, 151] width 272 height 6
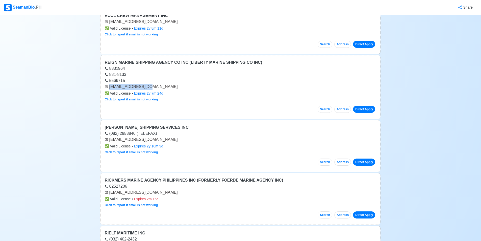
scroll to position [7900, 0]
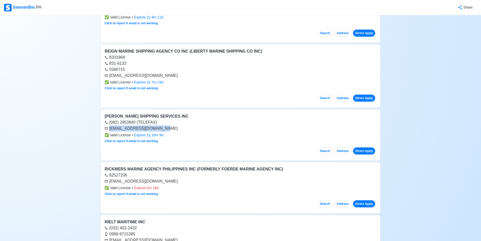
drag, startPoint x: 110, startPoint y: 128, endPoint x: 160, endPoint y: 126, distance: 50.5
click at [161, 126] on div "[EMAIL_ADDRESS][DOMAIN_NAME]" at bounding box center [240, 128] width 272 height 6
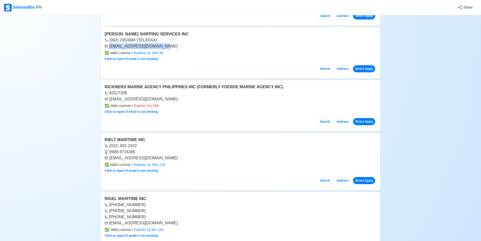
scroll to position [8001, 0]
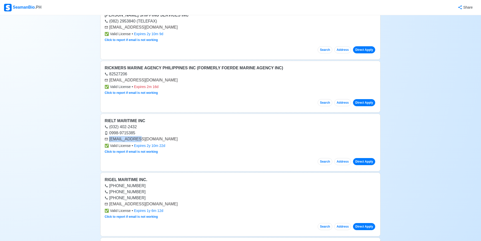
scroll to position [8001, 0]
drag, startPoint x: 113, startPoint y: 139, endPoint x: 176, endPoint y: 138, distance: 62.9
click at [177, 139] on div "[EMAIL_ADDRESS][DOMAIN_NAME]" at bounding box center [240, 139] width 272 height 6
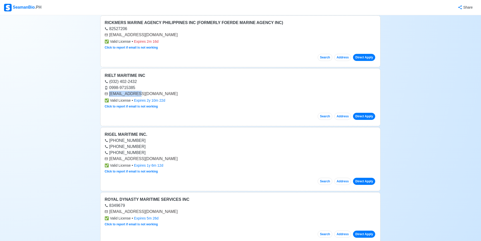
scroll to position [8052, 0]
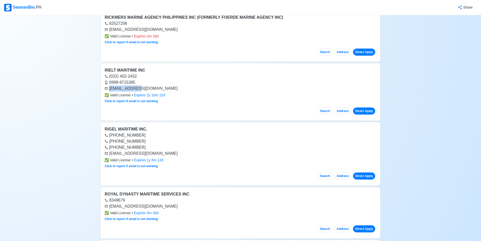
drag, startPoint x: 110, startPoint y: 153, endPoint x: 183, endPoint y: 153, distance: 73.4
click at [183, 153] on div "[EMAIL_ADDRESS][DOMAIN_NAME]" at bounding box center [240, 153] width 272 height 6
copy div "[EMAIL_ADDRESS][DOMAIN_NAME]"
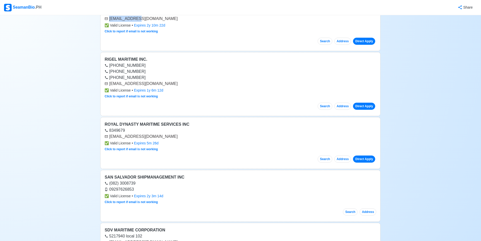
scroll to position [8127, 0]
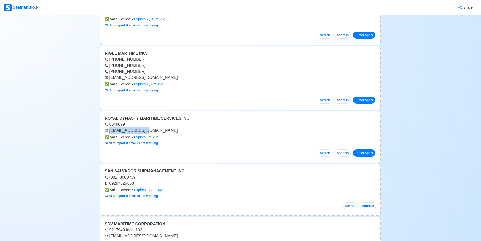
drag, startPoint x: 110, startPoint y: 130, endPoint x: 148, endPoint y: 128, distance: 38.9
click at [148, 128] on div "[EMAIL_ADDRESS][DOMAIN_NAME]" at bounding box center [240, 130] width 272 height 6
copy div "[EMAIL_ADDRESS][DOMAIN_NAME]"
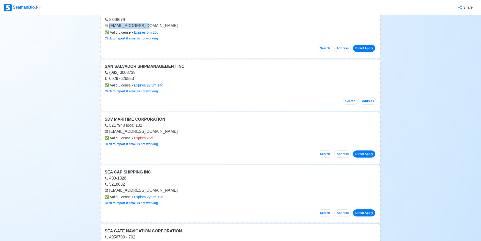
scroll to position [8254, 0]
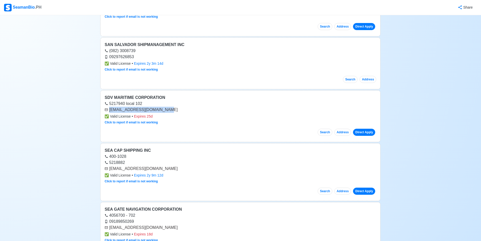
drag, startPoint x: 110, startPoint y: 110, endPoint x: 169, endPoint y: 111, distance: 59.1
click at [169, 111] on div "[EMAIL_ADDRESS][DOMAIN_NAME]" at bounding box center [240, 110] width 272 height 6
copy div "[EMAIL_ADDRESS][DOMAIN_NAME]"
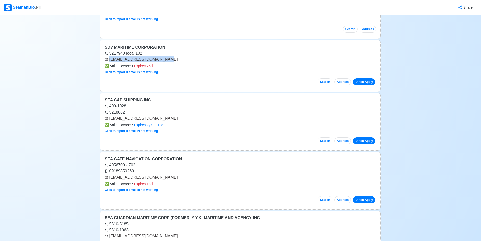
scroll to position [8304, 0]
drag, startPoint x: 109, startPoint y: 118, endPoint x: 148, endPoint y: 119, distance: 38.6
click at [148, 118] on div "[EMAIL_ADDRESS][DOMAIN_NAME]" at bounding box center [240, 118] width 272 height 6
copy div "[EMAIL_ADDRESS][DOMAIN_NAME]"
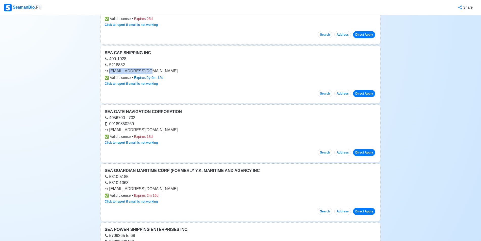
scroll to position [8380, 0]
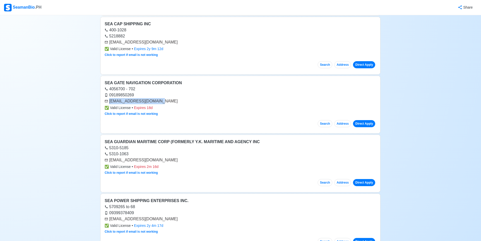
drag, startPoint x: 109, startPoint y: 101, endPoint x: 157, endPoint y: 101, distance: 47.7
click at [157, 101] on div "[EMAIL_ADDRESS][DOMAIN_NAME]" at bounding box center [240, 101] width 272 height 6
copy div "[EMAIL_ADDRESS][DOMAIN_NAME]"
drag, startPoint x: 110, startPoint y: 160, endPoint x: 155, endPoint y: 158, distance: 45.5
click at [155, 158] on div "[EMAIL_ADDRESS][DOMAIN_NAME]" at bounding box center [240, 160] width 272 height 6
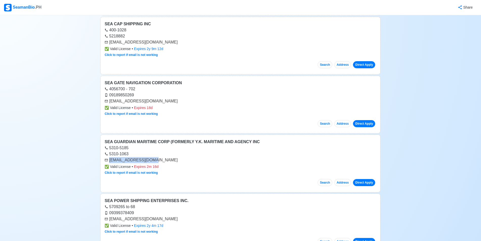
copy div "[EMAIL_ADDRESS][DOMAIN_NAME]"
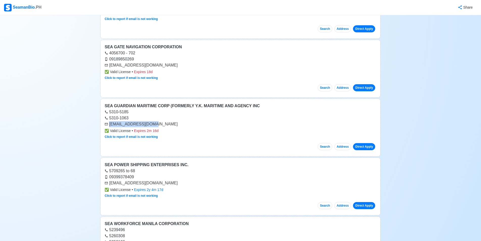
scroll to position [8455, 0]
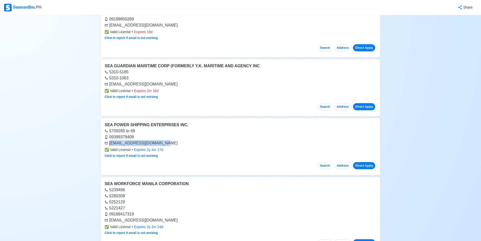
drag, startPoint x: 109, startPoint y: 143, endPoint x: 169, endPoint y: 142, distance: 60.1
click at [169, 142] on div "[EMAIL_ADDRESS][DOMAIN_NAME]" at bounding box center [240, 143] width 272 height 6
copy div "[EMAIL_ADDRESS][DOMAIN_NAME]"
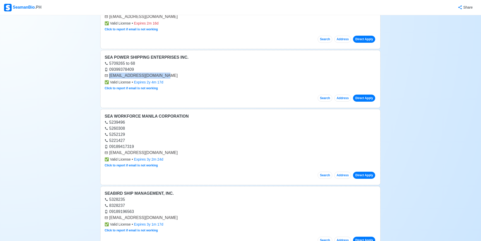
scroll to position [8531, 0]
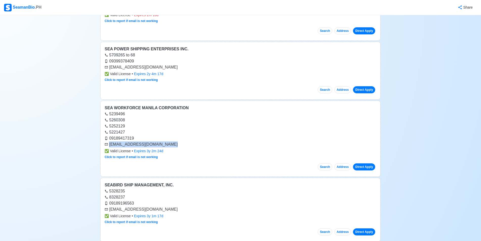
drag, startPoint x: 119, startPoint y: 144, endPoint x: 170, endPoint y: 146, distance: 51.8
click at [170, 146] on div "[EMAIL_ADDRESS][DOMAIN_NAME]" at bounding box center [240, 144] width 272 height 6
copy div "[EMAIL_ADDRESS][DOMAIN_NAME]"
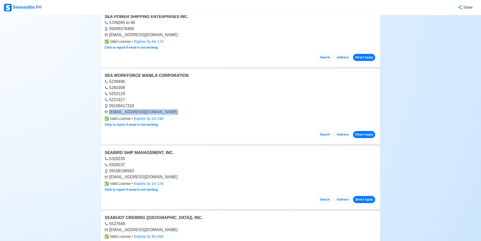
scroll to position [8607, 0]
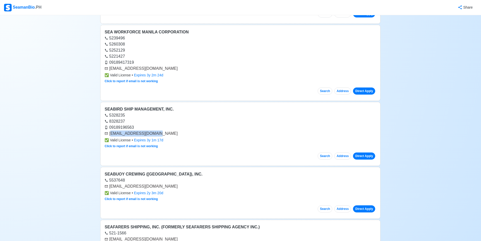
drag, startPoint x: 110, startPoint y: 134, endPoint x: 136, endPoint y: 133, distance: 25.5
click at [150, 136] on div "[EMAIL_ADDRESS][DOMAIN_NAME]" at bounding box center [240, 133] width 272 height 6
drag, startPoint x: 109, startPoint y: 134, endPoint x: 177, endPoint y: 134, distance: 68.4
click at [179, 135] on div "[EMAIL_ADDRESS][DOMAIN_NAME]" at bounding box center [240, 133] width 272 height 6
copy div "[EMAIL_ADDRESS][DOMAIN_NAME]"
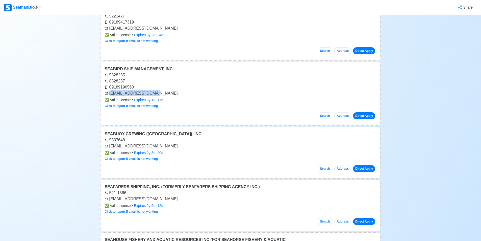
scroll to position [8683, 0]
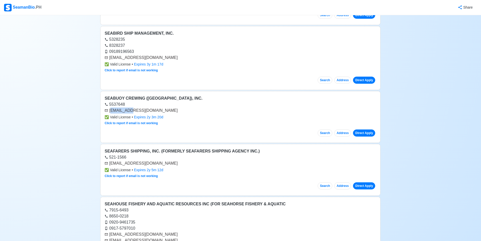
drag, startPoint x: 110, startPoint y: 109, endPoint x: 131, endPoint y: 110, distance: 20.7
click at [131, 110] on div "[EMAIL_ADDRESS][DOMAIN_NAME]" at bounding box center [240, 110] width 272 height 6
drag, startPoint x: 110, startPoint y: 111, endPoint x: 170, endPoint y: 112, distance: 59.8
click at [170, 112] on div "[EMAIL_ADDRESS][DOMAIN_NAME]" at bounding box center [240, 110] width 272 height 6
copy div "[EMAIL_ADDRESS][DOMAIN_NAME]"
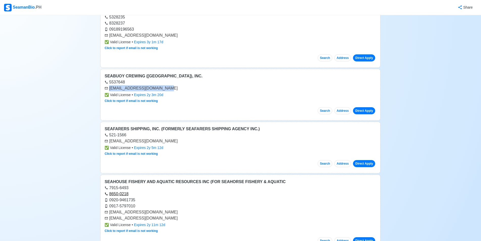
scroll to position [8733, 0]
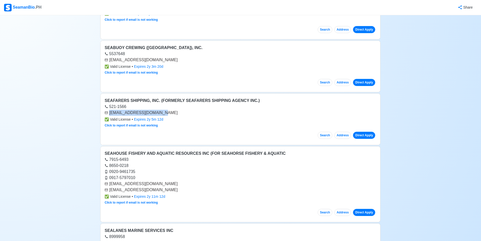
drag, startPoint x: 111, startPoint y: 113, endPoint x: 160, endPoint y: 112, distance: 49.0
click at [160, 112] on div "[EMAIL_ADDRESS][DOMAIN_NAME]" at bounding box center [240, 113] width 272 height 6
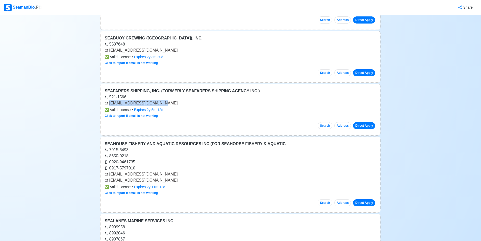
scroll to position [8784, 0]
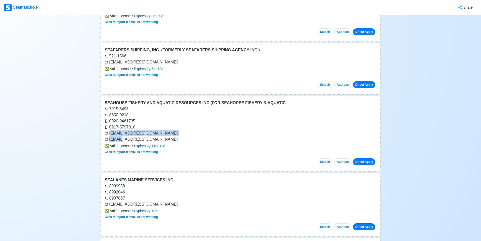
drag, startPoint x: 110, startPoint y: 133, endPoint x: 122, endPoint y: 140, distance: 13.7
click at [122, 140] on div "seahouseph@yahoo.com seahousefishery@gmail.com" at bounding box center [240, 136] width 272 height 12
drag, startPoint x: 109, startPoint y: 133, endPoint x: 167, endPoint y: 139, distance: 58.6
click at [167, 138] on div "seahouseph@yahoo.com seahousefishery@gmail.com" at bounding box center [240, 136] width 272 height 12
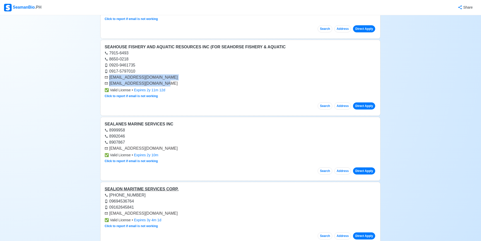
scroll to position [8885, 0]
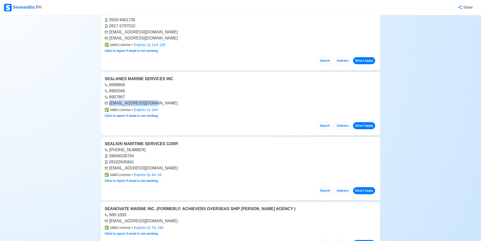
drag, startPoint x: 109, startPoint y: 103, endPoint x: 155, endPoint y: 102, distance: 46.0
click at [155, 102] on div "[EMAIL_ADDRESS][DOMAIN_NAME]" at bounding box center [240, 103] width 272 height 6
drag, startPoint x: 110, startPoint y: 168, endPoint x: 174, endPoint y: 166, distance: 64.4
click at [174, 166] on div "[EMAIL_ADDRESS][DOMAIN_NAME]" at bounding box center [240, 168] width 272 height 6
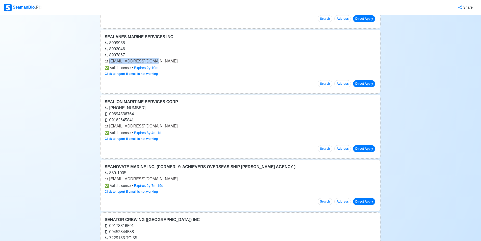
scroll to position [8960, 0]
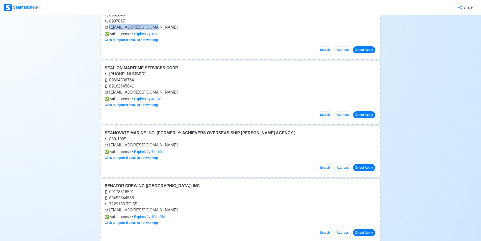
drag, startPoint x: 126, startPoint y: 146, endPoint x: 179, endPoint y: 143, distance: 53.1
click at [179, 143] on div "[EMAIL_ADDRESS][DOMAIN_NAME]" at bounding box center [240, 145] width 272 height 6
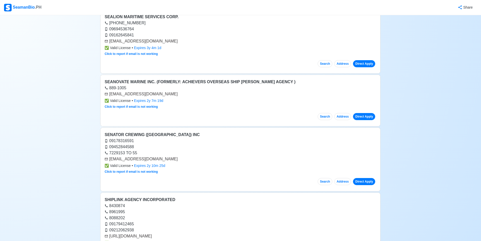
scroll to position [9061, 0]
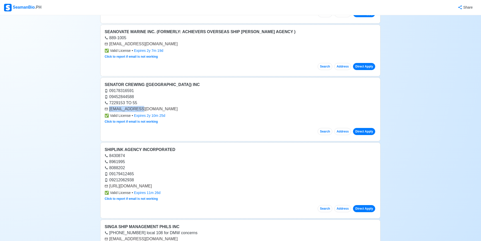
drag, startPoint x: 109, startPoint y: 109, endPoint x: 143, endPoint y: 106, distance: 33.7
click at [143, 106] on div "[EMAIL_ADDRESS][DOMAIN_NAME]" at bounding box center [240, 109] width 272 height 6
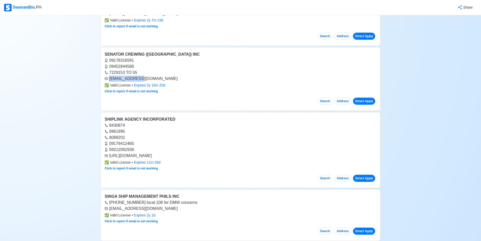
scroll to position [9112, 0]
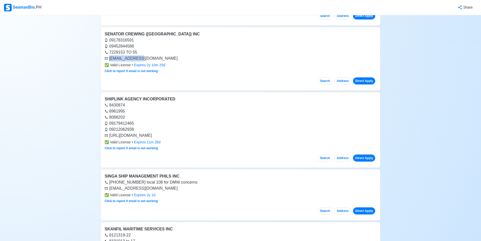
drag, startPoint x: 110, startPoint y: 136, endPoint x: 174, endPoint y: 137, distance: 64.1
click at [174, 137] on div "[URL][DOMAIN_NAME]" at bounding box center [240, 135] width 272 height 6
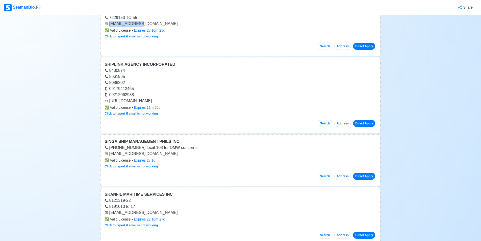
scroll to position [9162, 0]
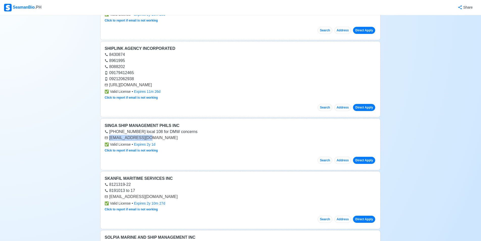
drag, startPoint x: 109, startPoint y: 138, endPoint x: 154, endPoint y: 136, distance: 45.0
click at [154, 136] on div "[EMAIL_ADDRESS][DOMAIN_NAME]" at bounding box center [240, 138] width 272 height 6
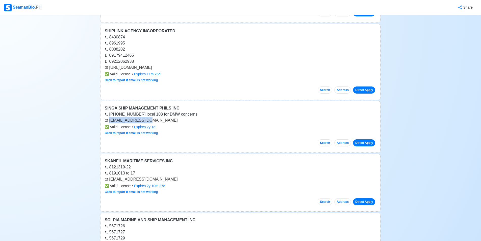
scroll to position [9213, 0]
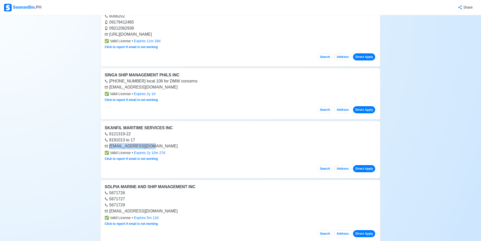
drag, startPoint x: 109, startPoint y: 146, endPoint x: 150, endPoint y: 148, distance: 41.2
click at [151, 148] on div "[EMAIL_ADDRESS][DOMAIN_NAME]" at bounding box center [240, 146] width 272 height 6
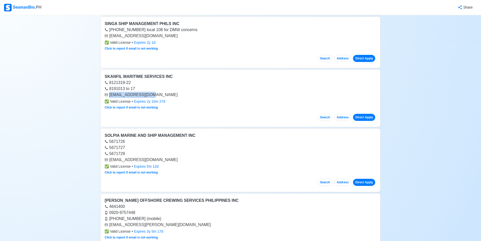
scroll to position [9288, 0]
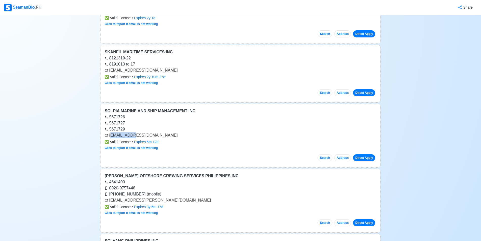
drag, startPoint x: 110, startPoint y: 135, endPoint x: 119, endPoint y: 134, distance: 8.9
click at [129, 134] on div "[EMAIL_ADDRESS][DOMAIN_NAME]" at bounding box center [240, 135] width 272 height 6
drag, startPoint x: 110, startPoint y: 135, endPoint x: 166, endPoint y: 134, distance: 56.6
click at [166, 134] on div "[EMAIL_ADDRESS][DOMAIN_NAME]" at bounding box center [240, 135] width 272 height 6
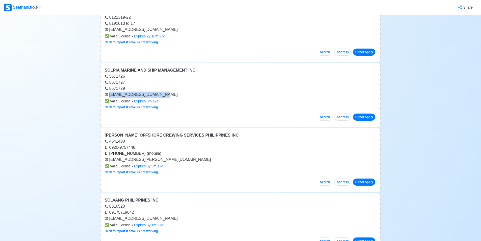
scroll to position [9339, 0]
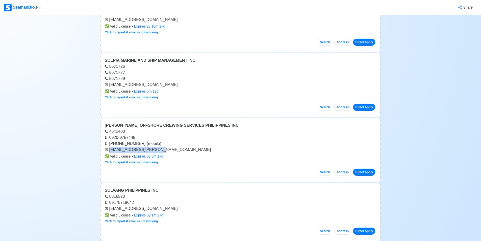
drag, startPoint x: 110, startPoint y: 150, endPoint x: 156, endPoint y: 150, distance: 46.2
click at [156, 150] on div "[EMAIL_ADDRESS][PERSON_NAME][DOMAIN_NAME]" at bounding box center [240, 149] width 272 height 6
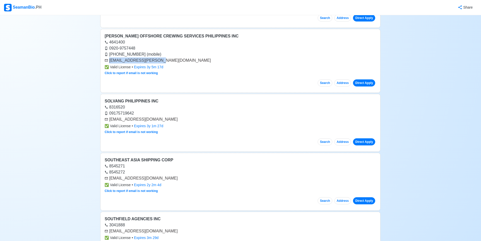
scroll to position [9440, 0]
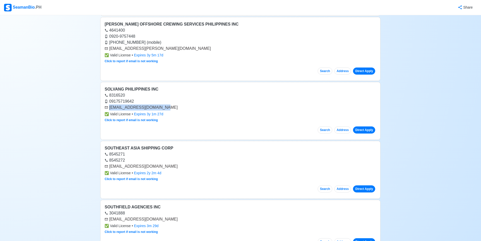
drag, startPoint x: 110, startPoint y: 107, endPoint x: 162, endPoint y: 107, distance: 52.0
click at [162, 107] on div "[EMAIL_ADDRESS][DOMAIN_NAME]" at bounding box center [240, 107] width 272 height 6
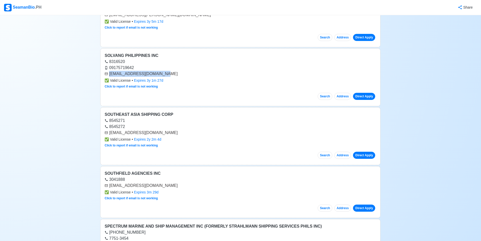
scroll to position [9490, 0]
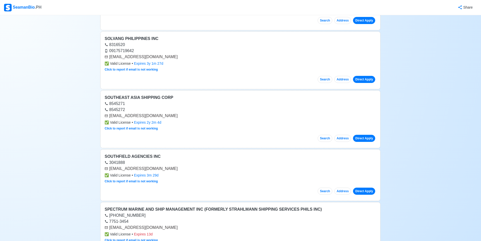
click at [109, 116] on div "[EMAIL_ADDRESS][DOMAIN_NAME]" at bounding box center [240, 116] width 272 height 6
drag, startPoint x: 109, startPoint y: 116, endPoint x: 152, endPoint y: 117, distance: 42.7
click at [152, 117] on div "[EMAIL_ADDRESS][DOMAIN_NAME]" at bounding box center [240, 116] width 272 height 6
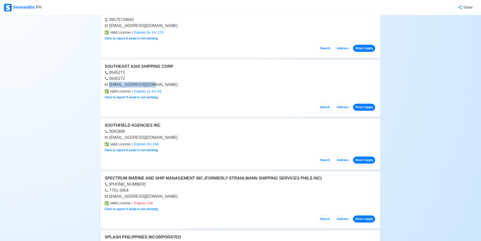
scroll to position [9541, 0]
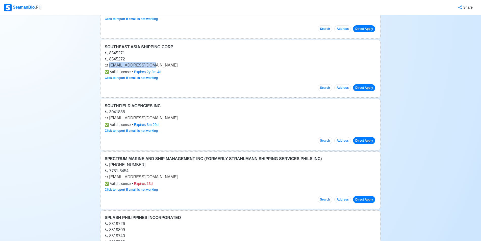
drag, startPoint x: 110, startPoint y: 118, endPoint x: 169, endPoint y: 117, distance: 59.1
click at [169, 117] on div "[EMAIL_ADDRESS][DOMAIN_NAME]" at bounding box center [240, 118] width 272 height 6
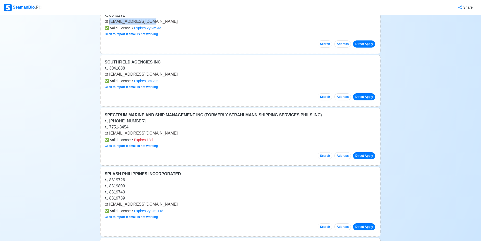
scroll to position [9591, 0]
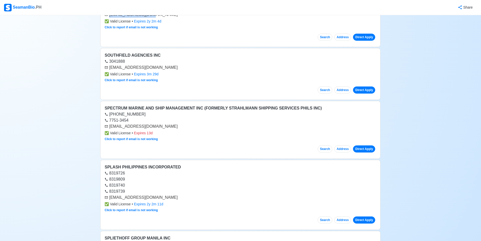
drag, startPoint x: 109, startPoint y: 126, endPoint x: 176, endPoint y: 124, distance: 66.9
click at [176, 124] on div "[EMAIL_ADDRESS][DOMAIN_NAME]" at bounding box center [240, 126] width 272 height 6
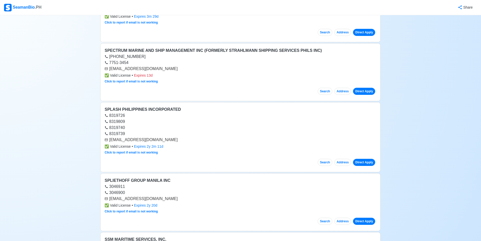
scroll to position [9667, 0]
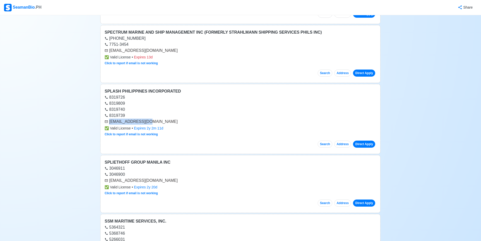
drag, startPoint x: 112, startPoint y: 122, endPoint x: 148, endPoint y: 123, distance: 35.8
click at [148, 123] on div "[EMAIL_ADDRESS][DOMAIN_NAME]" at bounding box center [240, 121] width 272 height 6
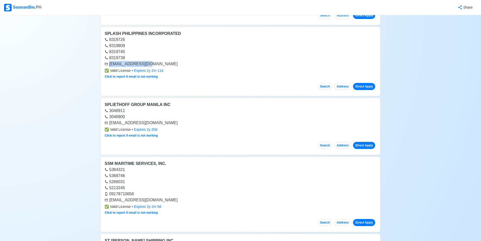
scroll to position [9743, 0]
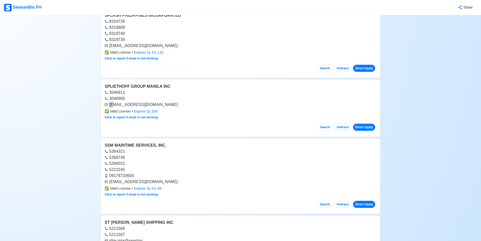
drag, startPoint x: 110, startPoint y: 105, endPoint x: 113, endPoint y: 105, distance: 3.5
click at [113, 105] on div "[EMAIL_ADDRESS][DOMAIN_NAME]" at bounding box center [240, 104] width 272 height 6
click at [109, 103] on div "[EMAIL_ADDRESS][DOMAIN_NAME]" at bounding box center [240, 104] width 272 height 6
drag, startPoint x: 109, startPoint y: 105, endPoint x: 175, endPoint y: 108, distance: 66.4
click at [174, 107] on div "[EMAIL_ADDRESS][DOMAIN_NAME]" at bounding box center [240, 104] width 272 height 6
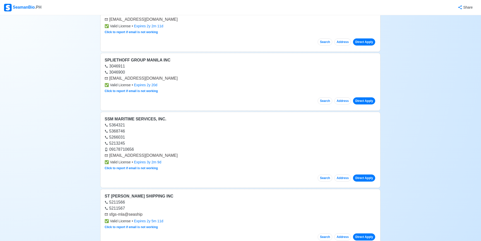
scroll to position [9793, 0]
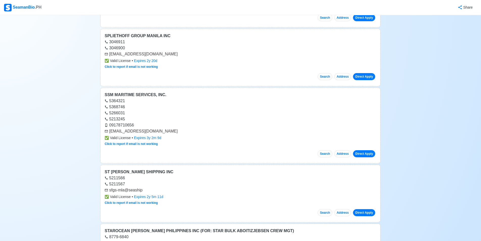
drag, startPoint x: 110, startPoint y: 130, endPoint x: 173, endPoint y: 130, distance: 63.1
click at [172, 130] on div "[EMAIL_ADDRESS][DOMAIN_NAME]" at bounding box center [240, 131] width 272 height 6
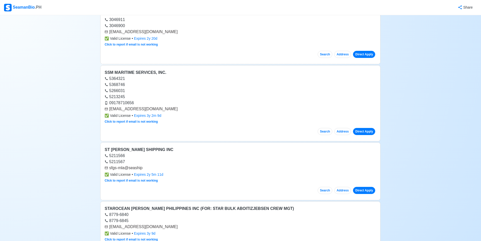
scroll to position [9869, 0]
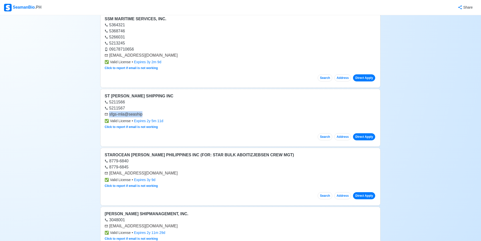
drag, startPoint x: 110, startPoint y: 115, endPoint x: 144, endPoint y: 112, distance: 34.7
click at [144, 112] on div "sfgs-mla@seaship" at bounding box center [240, 114] width 272 height 6
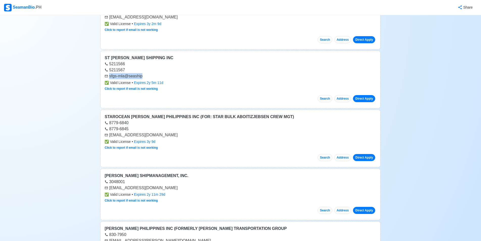
scroll to position [9919, 0]
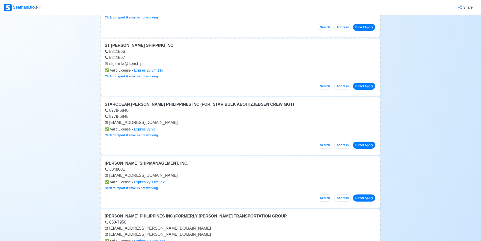
click at [109, 123] on div "[EMAIL_ADDRESS][DOMAIN_NAME]" at bounding box center [240, 122] width 272 height 6
drag, startPoint x: 110, startPoint y: 123, endPoint x: 171, endPoint y: 121, distance: 61.1
click at [171, 121] on div "[EMAIL_ADDRESS][DOMAIN_NAME]" at bounding box center [240, 122] width 272 height 6
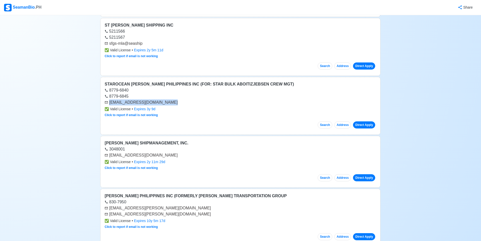
scroll to position [9945, 0]
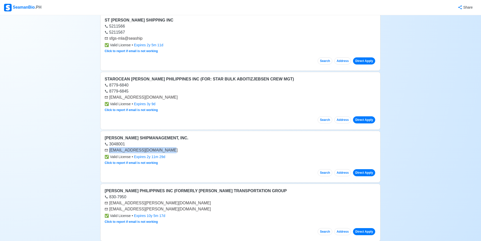
drag, startPoint x: 110, startPoint y: 150, endPoint x: 163, endPoint y: 150, distance: 53.0
click at [163, 150] on div "[EMAIL_ADDRESS][DOMAIN_NAME]" at bounding box center [240, 150] width 272 height 6
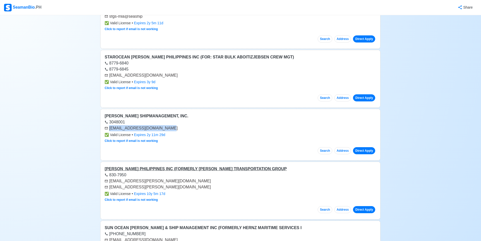
scroll to position [9995, 0]
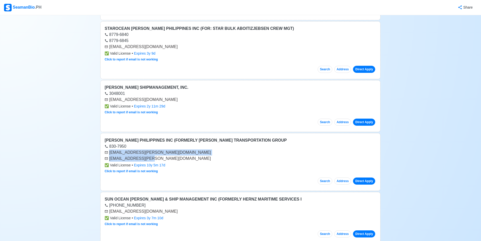
drag, startPoint x: 109, startPoint y: 153, endPoint x: 151, endPoint y: 155, distance: 42.2
click at [151, 155] on div "r.yodico@stolt.com a.macahia@stolt.com" at bounding box center [240, 155] width 272 height 12
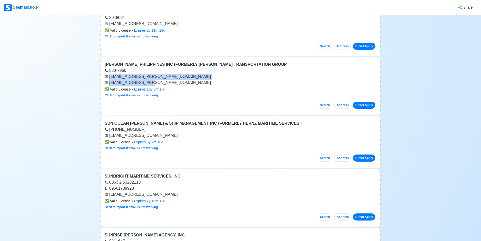
drag, startPoint x: 110, startPoint y: 136, endPoint x: 175, endPoint y: 138, distance: 65.6
click at [175, 138] on div "[EMAIL_ADDRESS][DOMAIN_NAME]" at bounding box center [240, 135] width 272 height 6
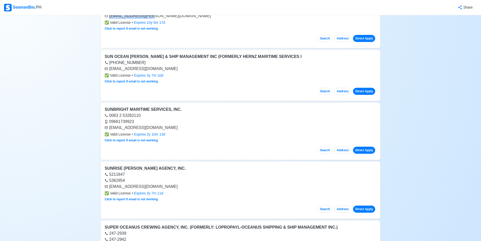
scroll to position [10147, 0]
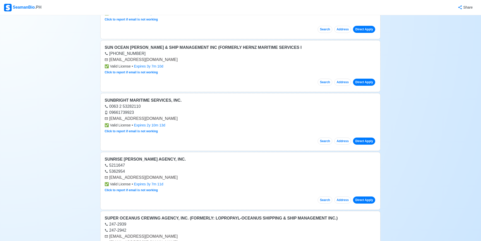
drag, startPoint x: 109, startPoint y: 118, endPoint x: 179, endPoint y: 118, distance: 70.4
click at [180, 118] on div "[EMAIL_ADDRESS][DOMAIN_NAME]" at bounding box center [240, 118] width 272 height 6
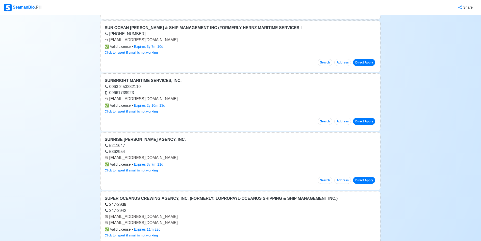
scroll to position [10222, 0]
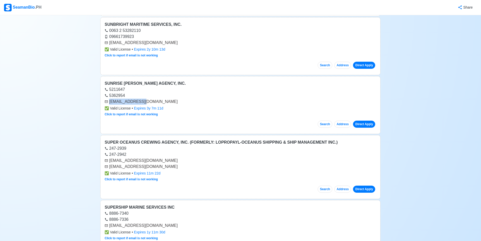
drag, startPoint x: 110, startPoint y: 101, endPoint x: 152, endPoint y: 101, distance: 41.9
click at [152, 101] on div "[EMAIL_ADDRESS][DOMAIN_NAME]" at bounding box center [240, 101] width 272 height 6
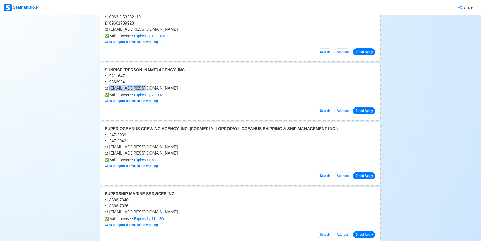
scroll to position [10273, 0]
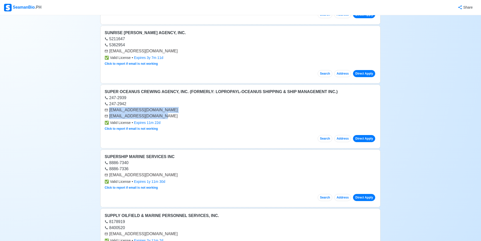
drag, startPoint x: 109, startPoint y: 111, endPoint x: 162, endPoint y: 117, distance: 52.7
click at [162, 118] on div "smai@superoceanus.ph superoceanus11@gmail.com" at bounding box center [240, 113] width 272 height 12
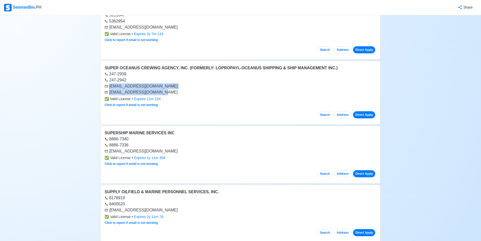
scroll to position [10323, 0]
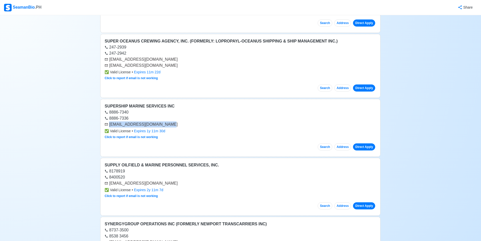
drag, startPoint x: 119, startPoint y: 124, endPoint x: 172, endPoint y: 123, distance: 53.0
click at [172, 123] on div "[EMAIL_ADDRESS][DOMAIN_NAME]" at bounding box center [240, 124] width 272 height 6
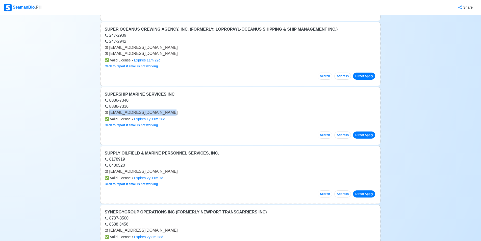
scroll to position [10399, 0]
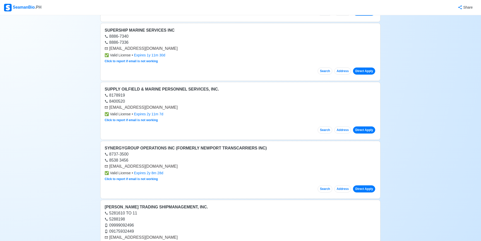
click at [109, 107] on div "[EMAIL_ADDRESS][DOMAIN_NAME]" at bounding box center [240, 107] width 272 height 6
drag, startPoint x: 110, startPoint y: 107, endPoint x: 144, endPoint y: 104, distance: 34.5
click at [144, 104] on div "[EMAIL_ADDRESS][DOMAIN_NAME]" at bounding box center [240, 107] width 272 height 6
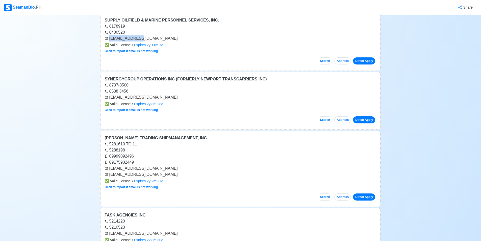
scroll to position [10500, 0]
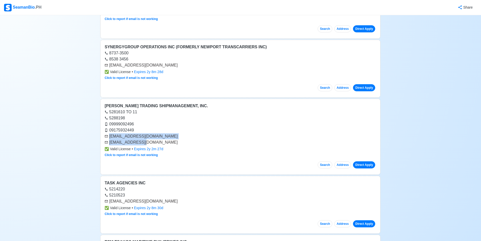
drag, startPoint x: 109, startPoint y: 137, endPoint x: 143, endPoint y: 143, distance: 34.2
click at [143, 143] on div "ttsm@taratrading.net jgs@taraship.net" at bounding box center [240, 139] width 272 height 12
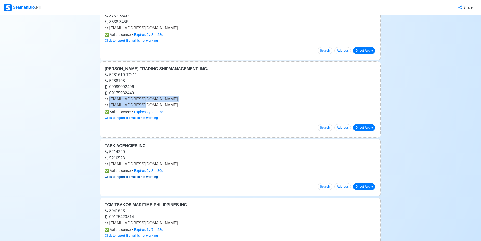
scroll to position [10576, 0]
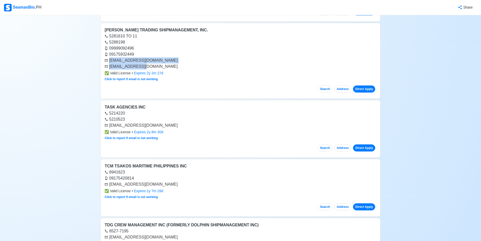
drag, startPoint x: 109, startPoint y: 124, endPoint x: 165, endPoint y: 122, distance: 55.6
click at [165, 122] on div "[EMAIL_ADDRESS][DOMAIN_NAME]" at bounding box center [240, 125] width 272 height 6
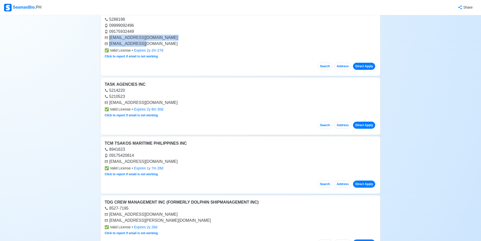
scroll to position [10601, 0]
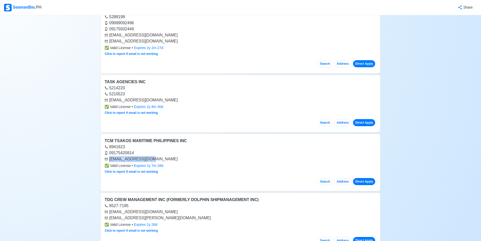
drag, startPoint x: 110, startPoint y: 159, endPoint x: 159, endPoint y: 156, distance: 49.0
click at [159, 157] on div "[EMAIL_ADDRESS][DOMAIN_NAME]" at bounding box center [240, 159] width 272 height 6
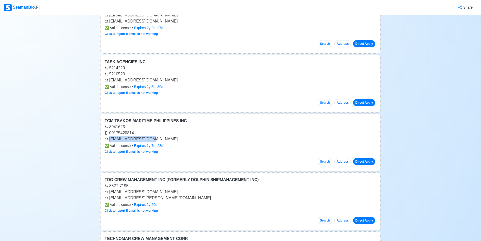
scroll to position [10651, 0]
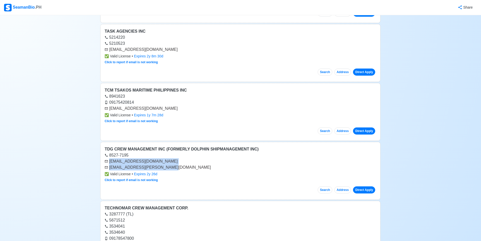
drag, startPoint x: 109, startPoint y: 161, endPoint x: 177, endPoint y: 168, distance: 68.2
click at [177, 168] on div "recruitment@tgdcm.ph recruitment.manning@tdgcm.ph" at bounding box center [240, 164] width 272 height 12
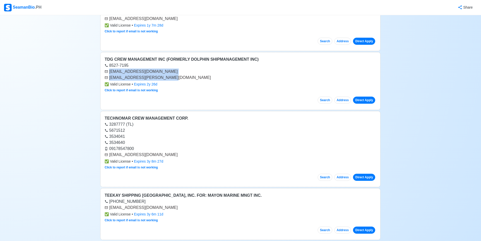
scroll to position [10752, 0]
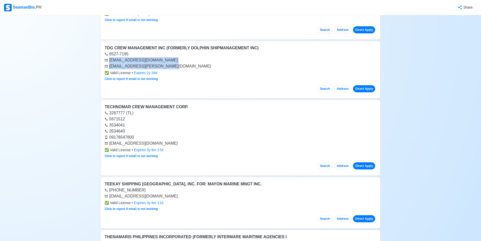
drag, startPoint x: 110, startPoint y: 144, endPoint x: 189, endPoint y: 143, distance: 79.8
click at [189, 143] on div "[EMAIL_ADDRESS][DOMAIN_NAME]" at bounding box center [240, 143] width 272 height 6
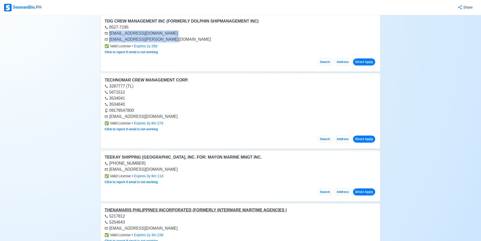
scroll to position [10828, 0]
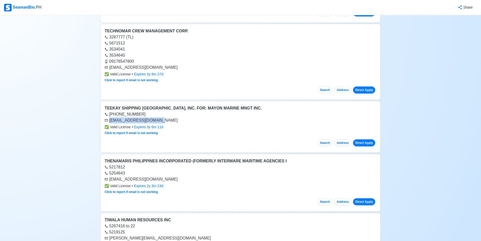
drag, startPoint x: 110, startPoint y: 120, endPoint x: 161, endPoint y: 119, distance: 51.8
click at [161, 118] on div "[EMAIL_ADDRESS][DOMAIN_NAME]" at bounding box center [240, 120] width 272 height 6
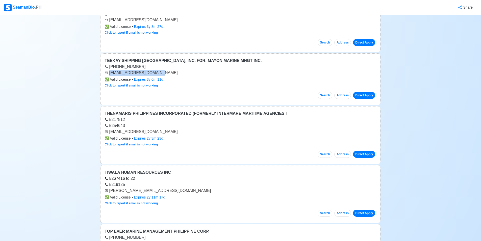
scroll to position [10904, 0]
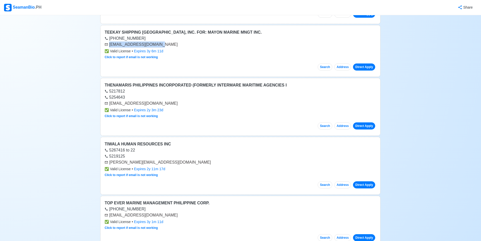
drag, startPoint x: 110, startPoint y: 103, endPoint x: 192, endPoint y: 105, distance: 82.1
click at [192, 105] on div "[EMAIL_ADDRESS][DOMAIN_NAME]" at bounding box center [240, 103] width 272 height 6
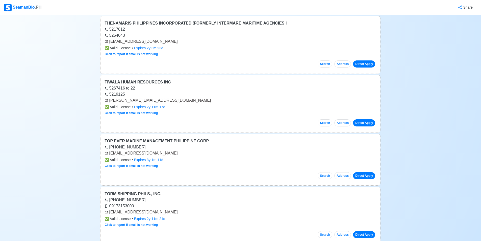
scroll to position [10980, 0]
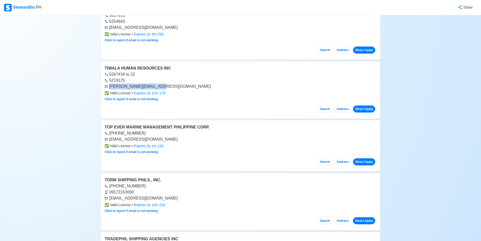
drag, startPoint x: 110, startPoint y: 85, endPoint x: 163, endPoint y: 85, distance: 53.5
click at [163, 85] on div "[PERSON_NAME][EMAIL_ADDRESS][DOMAIN_NAME]" at bounding box center [240, 86] width 272 height 6
drag, startPoint x: 110, startPoint y: 140, endPoint x: 171, endPoint y: 140, distance: 61.3
click at [171, 140] on div "[EMAIL_ADDRESS][DOMAIN_NAME]" at bounding box center [240, 139] width 272 height 6
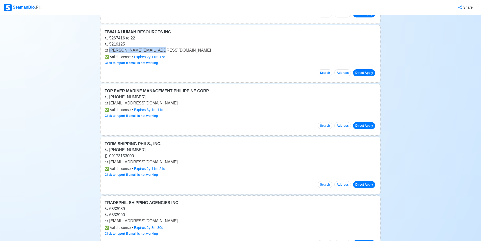
scroll to position [11055, 0]
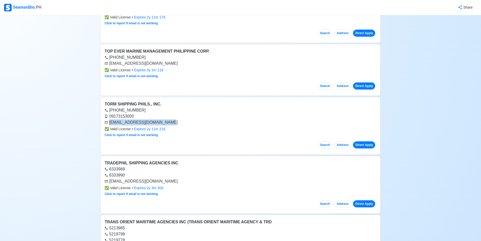
drag, startPoint x: 109, startPoint y: 122, endPoint x: 168, endPoint y: 123, distance: 58.6
click at [168, 123] on div "[EMAIL_ADDRESS][DOMAIN_NAME]" at bounding box center [240, 122] width 272 height 6
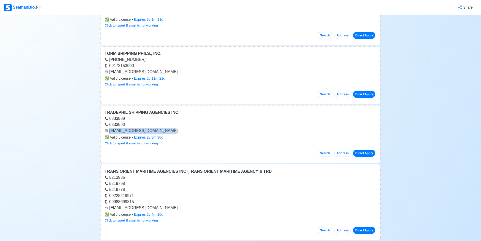
drag, startPoint x: 110, startPoint y: 131, endPoint x: 168, endPoint y: 134, distance: 58.9
click at [168, 134] on div "TRADEPHIL SHIPPING AGENCIES INC 6333989 6333990 crew@tradephil-agencies.com ✅ V…" at bounding box center [240, 134] width 280 height 58
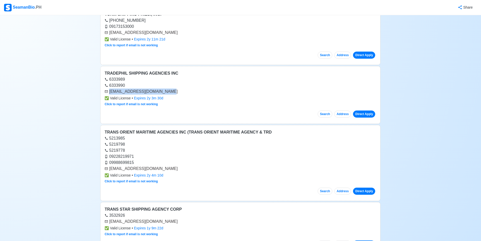
scroll to position [11156, 0]
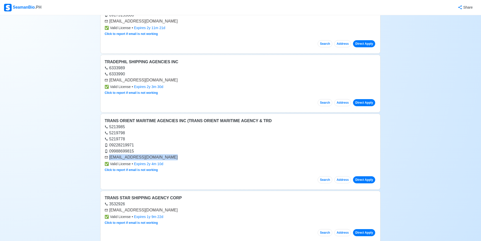
drag, startPoint x: 109, startPoint y: 157, endPoint x: 168, endPoint y: 156, distance: 58.8
click at [168, 156] on div "[EMAIL_ADDRESS][DOMAIN_NAME]" at bounding box center [240, 157] width 272 height 6
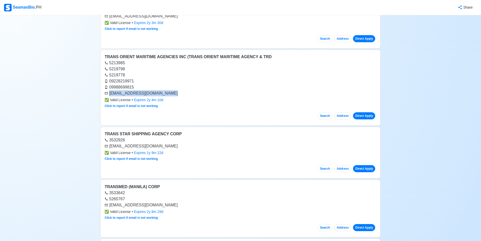
scroll to position [11257, 0]
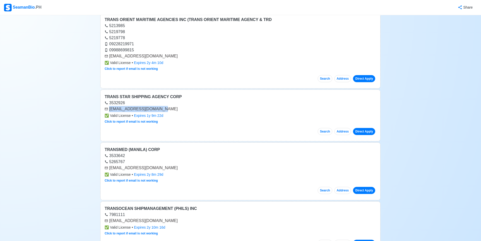
drag, startPoint x: 109, startPoint y: 109, endPoint x: 161, endPoint y: 111, distance: 51.8
click at [161, 111] on div "[EMAIL_ADDRESS][DOMAIN_NAME]" at bounding box center [240, 109] width 272 height 6
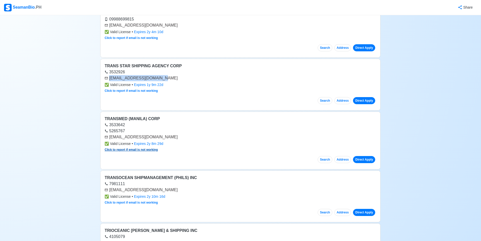
scroll to position [11308, 0]
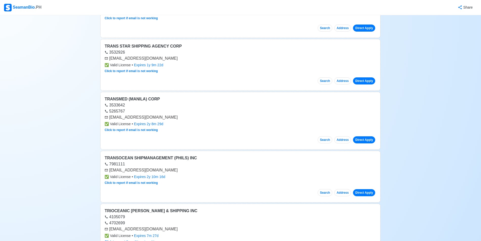
drag, startPoint x: 109, startPoint y: 117, endPoint x: 167, endPoint y: 114, distance: 58.2
click at [167, 114] on div "TRANSMED (MANILA) CORP 3533642 5265767 transmedphilippines@gmail.com ✅ Valid Li…" at bounding box center [240, 121] width 280 height 58
drag, startPoint x: 168, startPoint y: 118, endPoint x: 162, endPoint y: 119, distance: 6.0
click at [162, 119] on div "[EMAIL_ADDRESS][DOMAIN_NAME]" at bounding box center [240, 117] width 272 height 6
click at [170, 119] on div "[EMAIL_ADDRESS][DOMAIN_NAME]" at bounding box center [240, 117] width 272 height 6
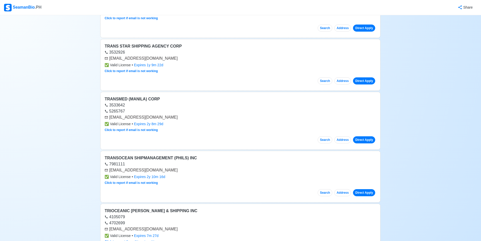
click at [168, 117] on div "[EMAIL_ADDRESS][DOMAIN_NAME]" at bounding box center [240, 117] width 272 height 6
click at [177, 119] on div "[EMAIL_ADDRESS][DOMAIN_NAME]" at bounding box center [240, 117] width 272 height 6
drag, startPoint x: 167, startPoint y: 116, endPoint x: 109, endPoint y: 119, distance: 57.6
click at [109, 119] on div "[EMAIL_ADDRESS][DOMAIN_NAME]" at bounding box center [240, 117] width 272 height 6
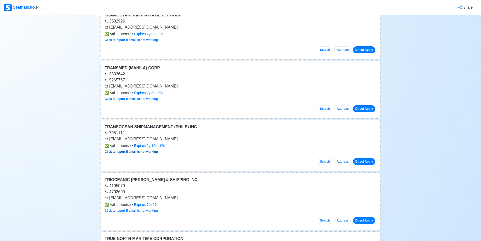
scroll to position [11358, 0]
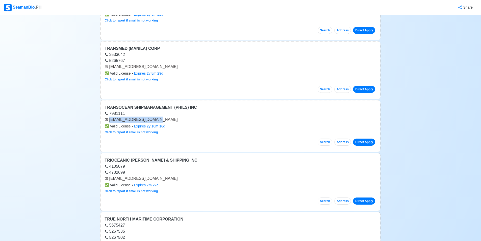
drag, startPoint x: 110, startPoint y: 121, endPoint x: 158, endPoint y: 120, distance: 48.5
click at [158, 120] on div "[EMAIL_ADDRESS][DOMAIN_NAME]" at bounding box center [240, 119] width 272 height 6
drag, startPoint x: 109, startPoint y: 178, endPoint x: 163, endPoint y: 177, distance: 53.8
click at [163, 177] on div "[EMAIL_ADDRESS][DOMAIN_NAME]" at bounding box center [240, 178] width 272 height 6
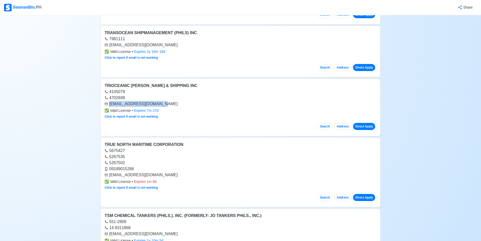
scroll to position [11434, 0]
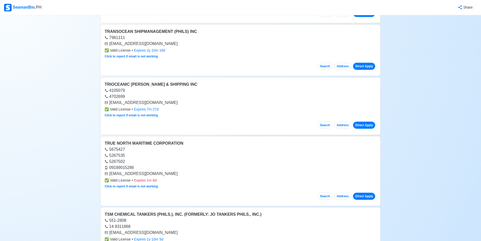
click at [178, 117] on div "TRIOCEANIC MANNING & SHIPPING INC 4105079 4702699 trioceanicphil@gmail.com ✅ Va…" at bounding box center [240, 106] width 280 height 58
drag, startPoint x: 109, startPoint y: 102, endPoint x: 162, endPoint y: 103, distance: 52.8
click at [162, 103] on div "[EMAIL_ADDRESS][DOMAIN_NAME]" at bounding box center [240, 102] width 272 height 6
drag, startPoint x: 110, startPoint y: 173, endPoint x: 176, endPoint y: 173, distance: 66.6
click at [177, 173] on div "[EMAIL_ADDRESS][DOMAIN_NAME]" at bounding box center [240, 173] width 272 height 6
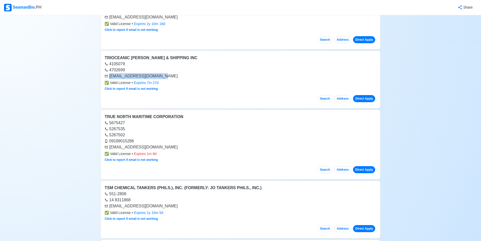
scroll to position [11510, 0]
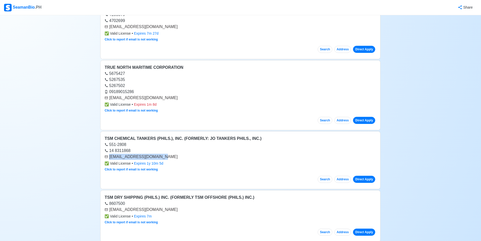
drag, startPoint x: 110, startPoint y: 157, endPoint x: 164, endPoint y: 156, distance: 54.5
click at [164, 156] on div "[EMAIL_ADDRESS][DOMAIN_NAME]" at bounding box center [240, 156] width 272 height 6
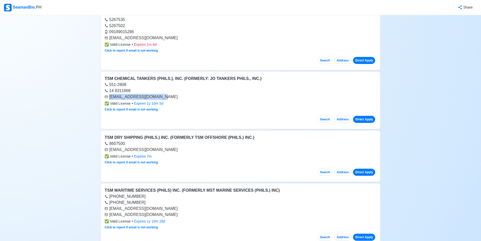
scroll to position [11585, 0]
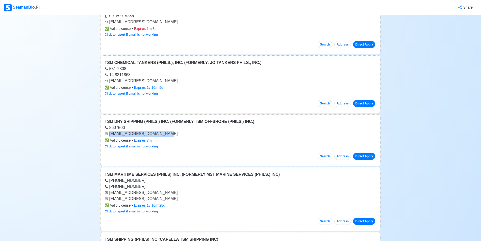
drag, startPoint x: 109, startPoint y: 134, endPoint x: 169, endPoint y: 135, distance: 60.1
click at [169, 135] on div "[EMAIL_ADDRESS][DOMAIN_NAME]" at bounding box center [240, 133] width 272 height 6
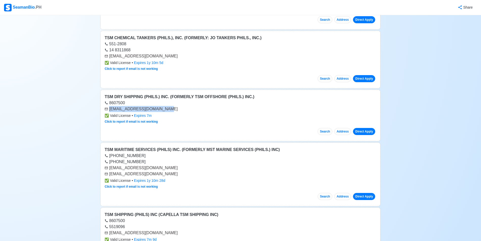
scroll to position [11661, 0]
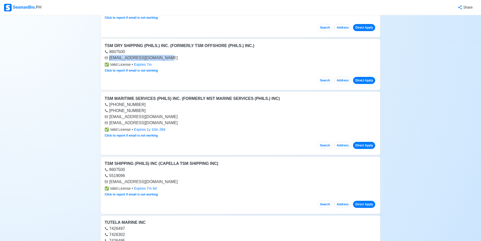
drag, startPoint x: 109, startPoint y: 116, endPoint x: 188, endPoint y: 123, distance: 79.3
click at [188, 123] on div "tsmmaritimerecruitment@tsmphil.com.ph recruiting.philippines@osmthome.com" at bounding box center [240, 120] width 272 height 12
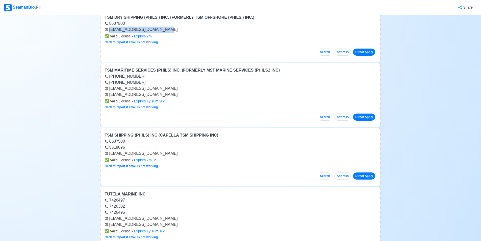
scroll to position [11711, 0]
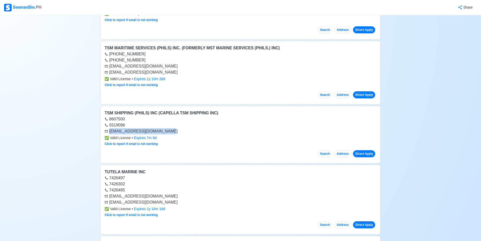
drag, startPoint x: 110, startPoint y: 131, endPoint x: 173, endPoint y: 132, distance: 63.4
click at [173, 132] on div "[EMAIL_ADDRESS][DOMAIN_NAME]" at bounding box center [240, 131] width 272 height 6
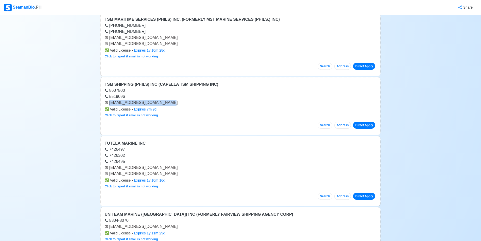
scroll to position [11762, 0]
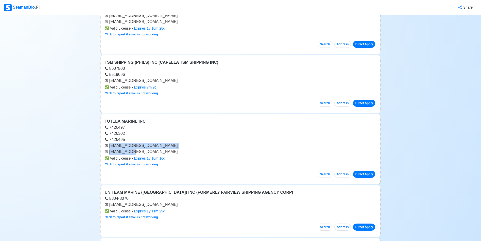
drag, startPoint x: 109, startPoint y: 147, endPoint x: 136, endPoint y: 151, distance: 27.1
click at [136, 151] on div "recruitment@tmi.ph info@tmi.ph" at bounding box center [240, 148] width 272 height 12
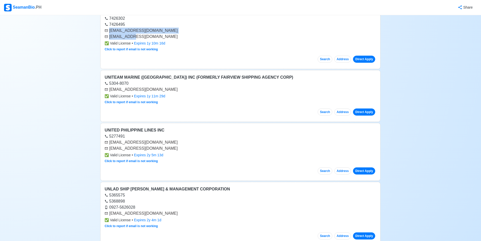
scroll to position [11888, 0]
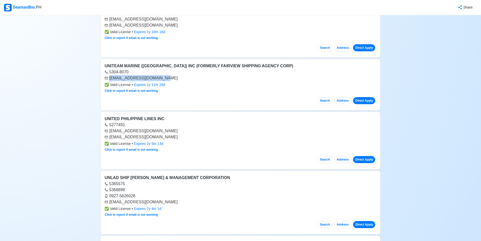
drag, startPoint x: 110, startPoint y: 78, endPoint x: 180, endPoint y: 77, distance: 70.4
click at [180, 77] on div "[EMAIL_ADDRESS][DOMAIN_NAME]" at bounding box center [240, 78] width 272 height 6
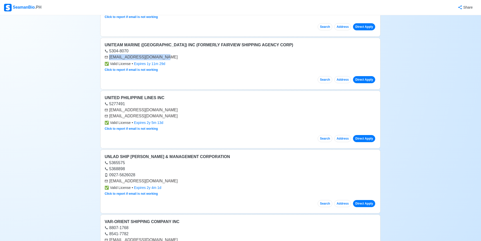
scroll to position [11939, 0]
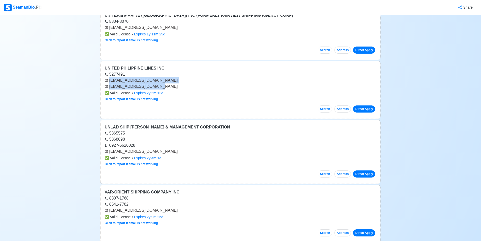
drag, startPoint x: 110, startPoint y: 82, endPoint x: 161, endPoint y: 86, distance: 51.5
click at [163, 88] on div "cclrecruitment@uplines.net crewsupport@uplines.net" at bounding box center [240, 83] width 272 height 12
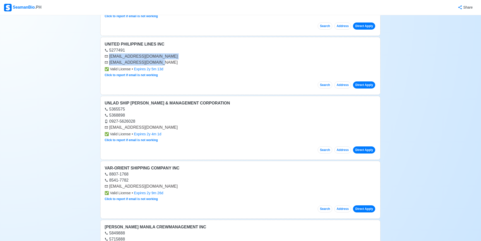
scroll to position [11964, 0]
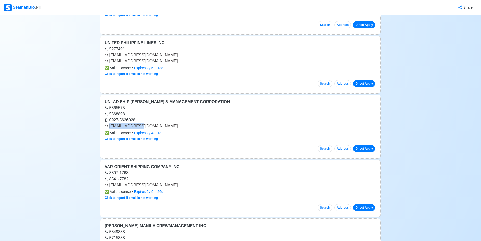
drag, startPoint x: 110, startPoint y: 127, endPoint x: 138, endPoint y: 127, distance: 28.3
click at [138, 127] on div "[EMAIL_ADDRESS][DOMAIN_NAME]" at bounding box center [240, 126] width 272 height 6
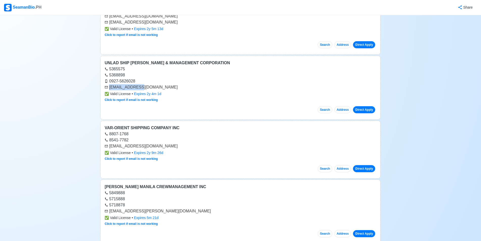
scroll to position [12014, 0]
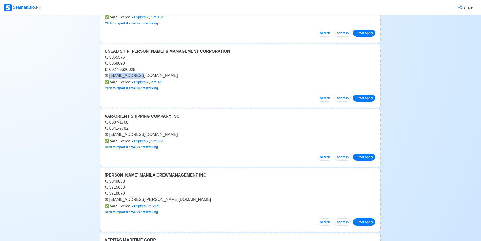
drag, startPoint x: 110, startPoint y: 133, endPoint x: 170, endPoint y: 132, distance: 60.3
click at [171, 135] on div "[EMAIL_ADDRESS][DOMAIN_NAME]" at bounding box center [240, 134] width 272 height 6
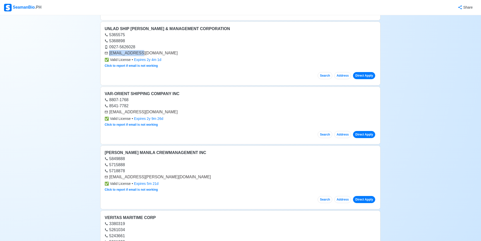
scroll to position [12065, 0]
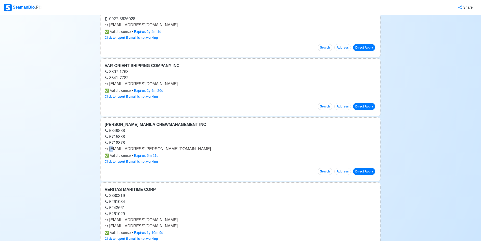
drag, startPoint x: 110, startPoint y: 149, endPoint x: 115, endPoint y: 151, distance: 6.0
click at [115, 151] on div "[EMAIL_ADDRESS][PERSON_NAME][DOMAIN_NAME]" at bounding box center [240, 149] width 272 height 6
click at [212, 147] on div "[EMAIL_ADDRESS][PERSON_NAME][DOMAIN_NAME]" at bounding box center [240, 149] width 272 height 6
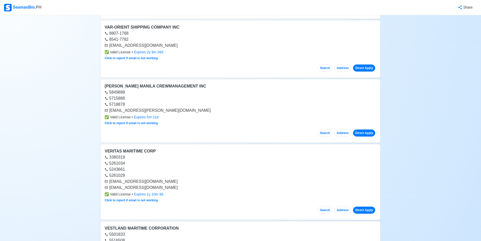
scroll to position [12141, 0]
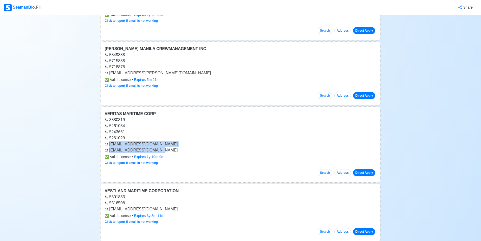
drag, startPoint x: 110, startPoint y: 144, endPoint x: 176, endPoint y: 152, distance: 66.7
click at [176, 152] on div "vmccomm@veritas.com.ph vmcgroup@veritas.com.ph" at bounding box center [240, 147] width 272 height 12
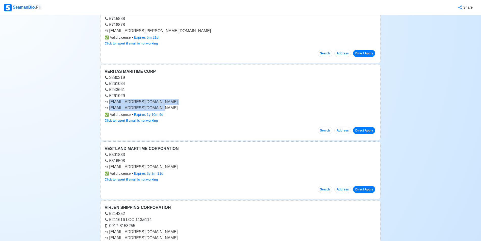
scroll to position [12216, 0]
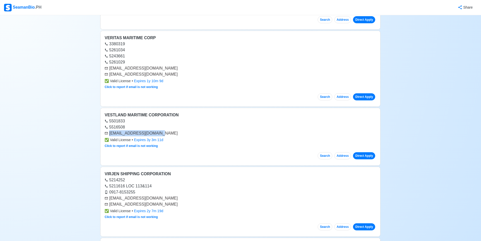
drag, startPoint x: 110, startPoint y: 134, endPoint x: 162, endPoint y: 134, distance: 52.5
click at [162, 134] on div "[EMAIL_ADDRESS][DOMAIN_NAME]" at bounding box center [240, 133] width 272 height 6
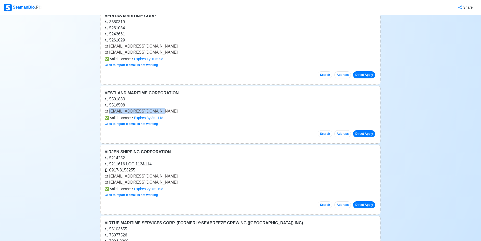
scroll to position [12292, 0]
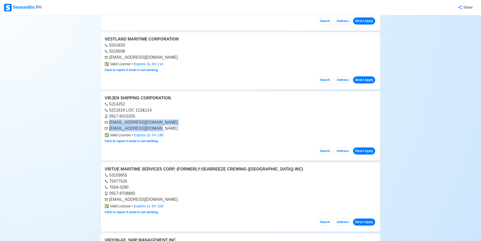
drag, startPoint x: 110, startPoint y: 122, endPoint x: 162, endPoint y: 127, distance: 52.8
click at [162, 127] on div "virjen.recruitment@gmail.com emailbox@virjen.com.ph" at bounding box center [240, 125] width 272 height 12
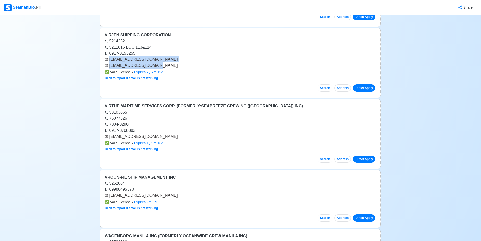
scroll to position [12368, 0]
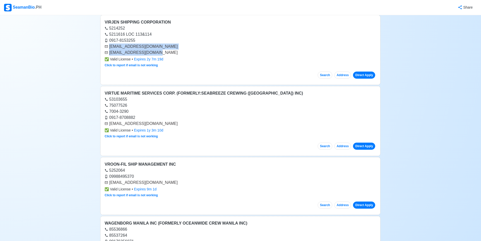
drag, startPoint x: 109, startPoint y: 124, endPoint x: 186, endPoint y: 126, distance: 76.3
click at [186, 126] on div "[EMAIL_ADDRESS][DOMAIN_NAME]" at bounding box center [240, 123] width 272 height 6
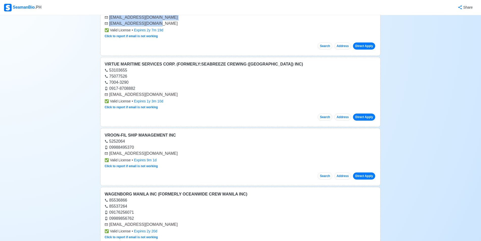
scroll to position [12418, 0]
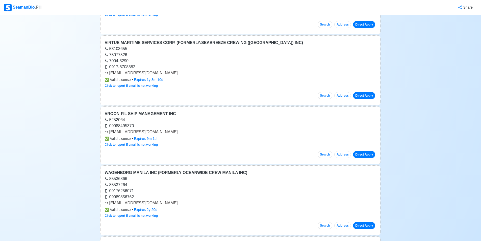
drag, startPoint x: 109, startPoint y: 133, endPoint x: 193, endPoint y: 133, distance: 84.3
click at [193, 133] on div "[EMAIL_ADDRESS][DOMAIN_NAME]" at bounding box center [240, 132] width 272 height 6
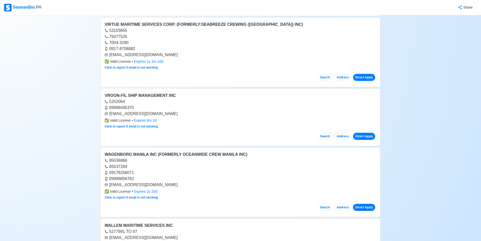
scroll to position [12469, 0]
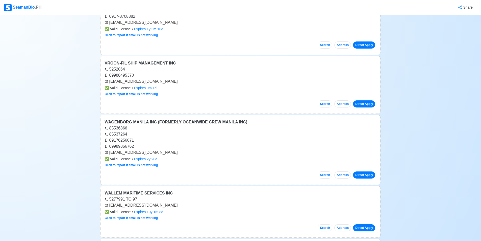
drag, startPoint x: 110, startPoint y: 153, endPoint x: 137, endPoint y: 154, distance: 26.8
click at [174, 152] on div "[EMAIL_ADDRESS][DOMAIN_NAME]" at bounding box center [240, 152] width 272 height 6
drag, startPoint x: 109, startPoint y: 152, endPoint x: 112, endPoint y: 151, distance: 3.6
click at [112, 151] on div "[EMAIL_ADDRESS][DOMAIN_NAME]" at bounding box center [240, 152] width 272 height 6
drag, startPoint x: 178, startPoint y: 152, endPoint x: 157, endPoint y: 153, distance: 20.5
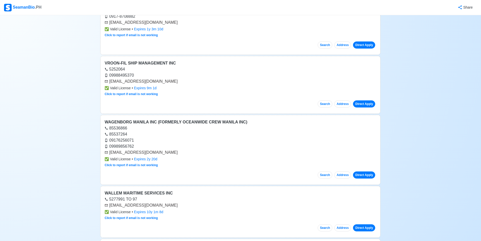
click at [178, 152] on div "[EMAIL_ADDRESS][DOMAIN_NAME]" at bounding box center [240, 152] width 272 height 6
click at [109, 152] on div "[EMAIL_ADDRESS][DOMAIN_NAME]" at bounding box center [240, 152] width 272 height 6
drag, startPoint x: 109, startPoint y: 152, endPoint x: 197, endPoint y: 153, distance: 88.1
click at [198, 153] on div "[EMAIL_ADDRESS][DOMAIN_NAME]" at bounding box center [240, 152] width 272 height 6
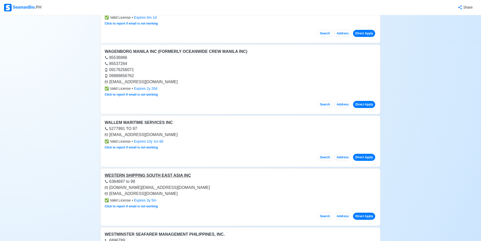
scroll to position [12544, 0]
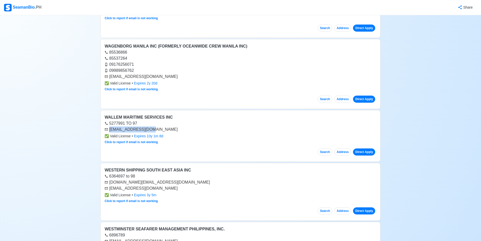
drag, startPoint x: 109, startPoint y: 130, endPoint x: 164, endPoint y: 129, distance: 55.3
click at [165, 129] on div "[EMAIL_ADDRESS][DOMAIN_NAME]" at bounding box center [240, 129] width 272 height 6
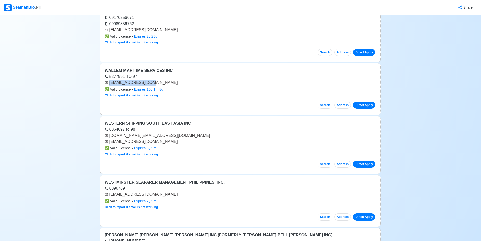
scroll to position [12595, 0]
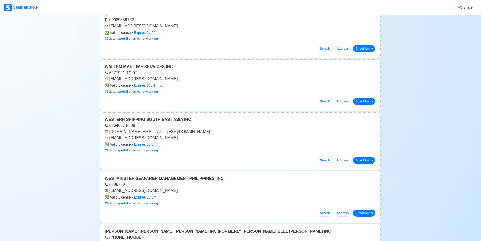
click at [110, 132] on div "[DOMAIN_NAME][EMAIL_ADDRESS][DOMAIN_NAME]" at bounding box center [240, 131] width 272 height 6
drag, startPoint x: 109, startPoint y: 132, endPoint x: 169, endPoint y: 137, distance: 60.1
click at [169, 138] on div "wsseai.info@westship.com.sg juliainlayowestern@gmail.com" at bounding box center [240, 134] width 272 height 12
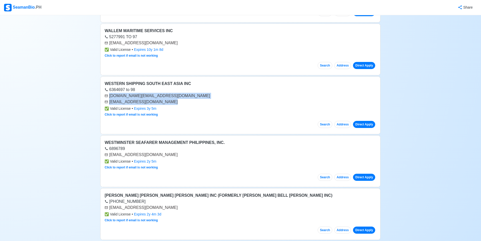
scroll to position [12671, 0]
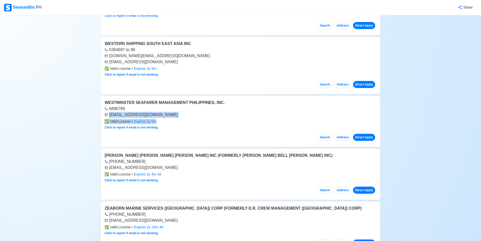
drag, startPoint x: 110, startPoint y: 115, endPoint x: 156, endPoint y: 118, distance: 46.1
click at [156, 118] on div "WESTMINSTER SEAFARER MANAGEMENT PHILIPPINES, INC. 6896789 wm_applicant@wsm.ph ✅…" at bounding box center [240, 121] width 280 height 52
click at [157, 119] on div "✅ Valid License • Expires 2y 5m" at bounding box center [240, 121] width 272 height 5
drag, startPoint x: 110, startPoint y: 115, endPoint x: 152, endPoint y: 114, distance: 42.9
click at [153, 114] on div "[EMAIL_ADDRESS][DOMAIN_NAME]" at bounding box center [240, 115] width 272 height 6
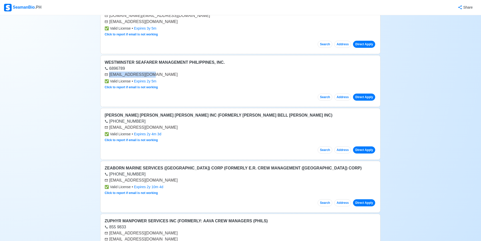
scroll to position [12721, 0]
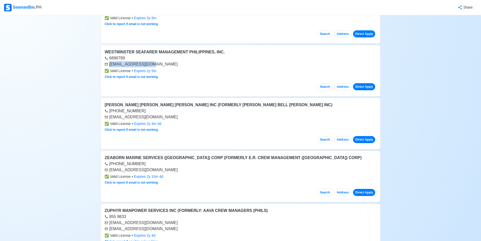
drag, startPoint x: 110, startPoint y: 117, endPoint x: 180, endPoint y: 118, distance: 70.2
click at [181, 118] on div "[EMAIL_ADDRESS][DOMAIN_NAME]" at bounding box center [240, 117] width 272 height 6
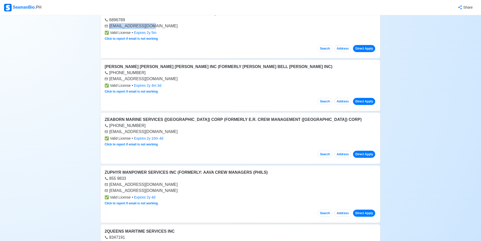
scroll to position [12772, 0]
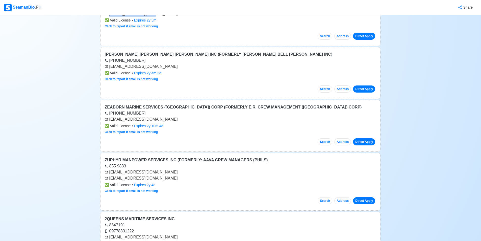
drag, startPoint x: 110, startPoint y: 120, endPoint x: 177, endPoint y: 121, distance: 67.4
click at [177, 121] on div "[EMAIL_ADDRESS][DOMAIN_NAME]" at bounding box center [240, 119] width 272 height 6
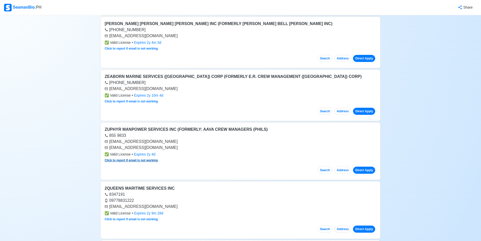
scroll to position [12822, 0]
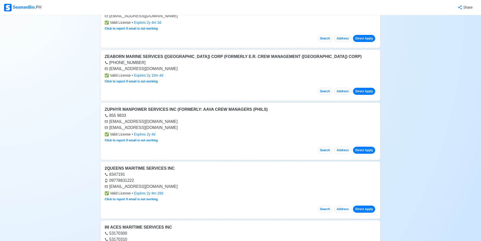
drag, startPoint x: 109, startPoint y: 121, endPoint x: 182, endPoint y: 126, distance: 73.1
click at [182, 126] on div "hradmin@zuphyrmanpower.com recruitment@goldroutemaritime.com" at bounding box center [240, 124] width 272 height 12
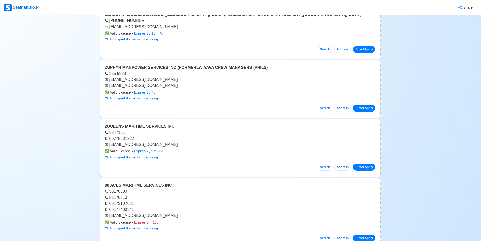
scroll to position [12873, 0]
